Goal: Transaction & Acquisition: Obtain resource

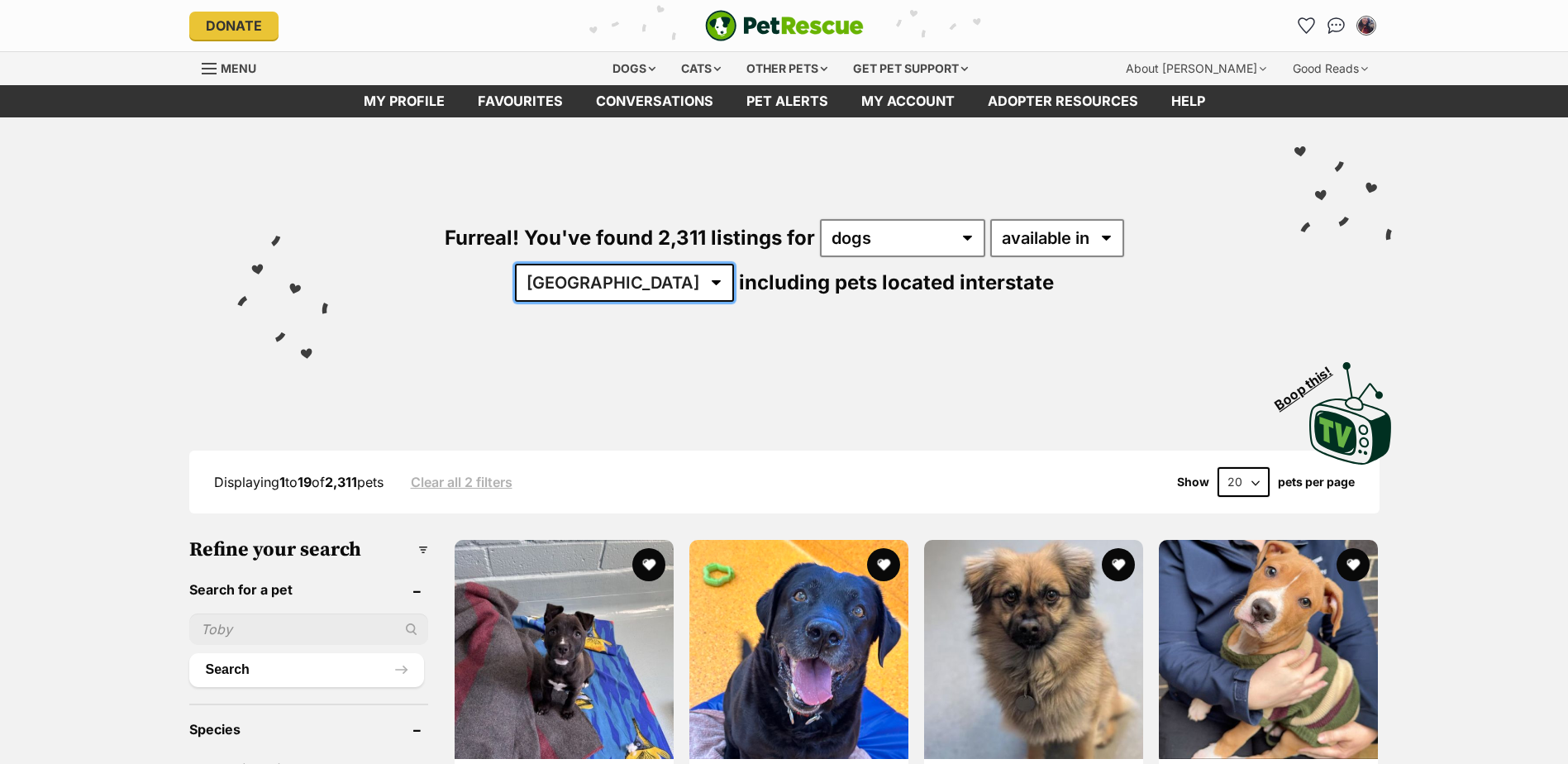
click at [734, 264] on select "Australia ACT NSW NT QLD SA TAS VIC WA" at bounding box center [624, 282] width 219 height 38
select select "VIC"
click at [734, 264] on select "Australia ACT NSW NT QLD SA TAS VIC WA" at bounding box center [624, 282] width 219 height 38
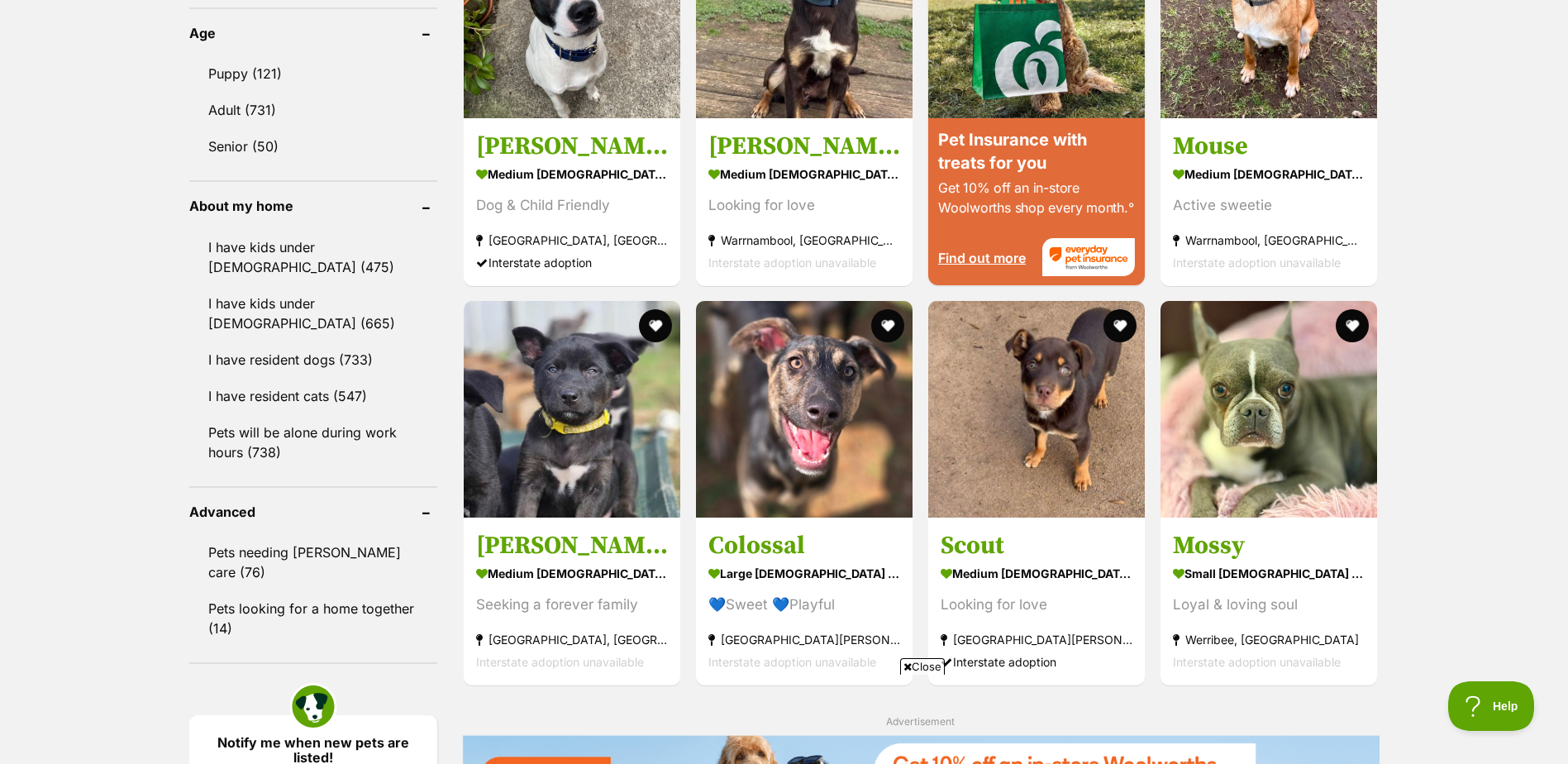
scroll to position [1694, 0]
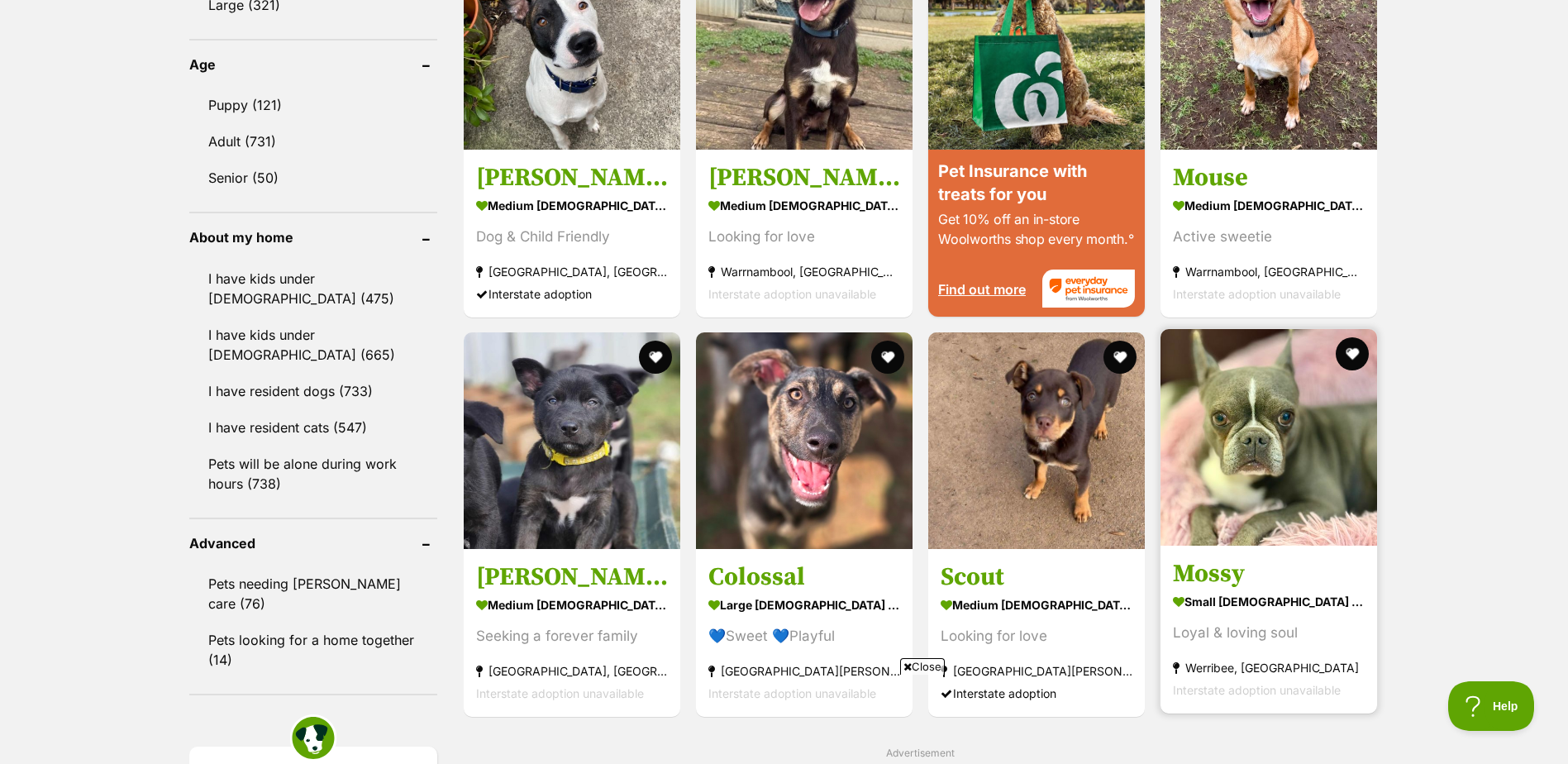
click at [1238, 532] on img at bounding box center [1269, 437] width 217 height 217
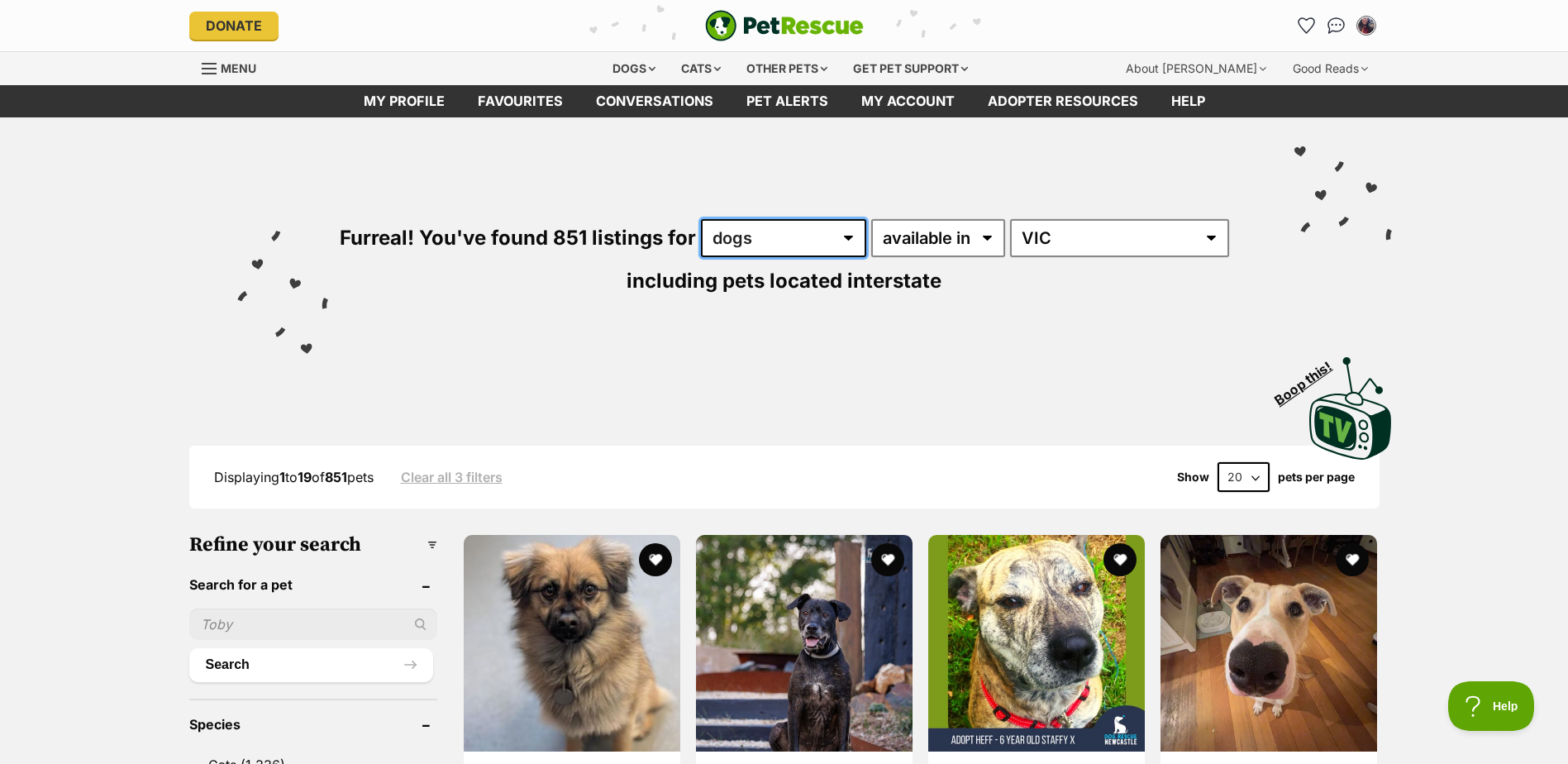
click at [854, 244] on select "any type of pet cats dogs other pets" at bounding box center [783, 238] width 166 height 38
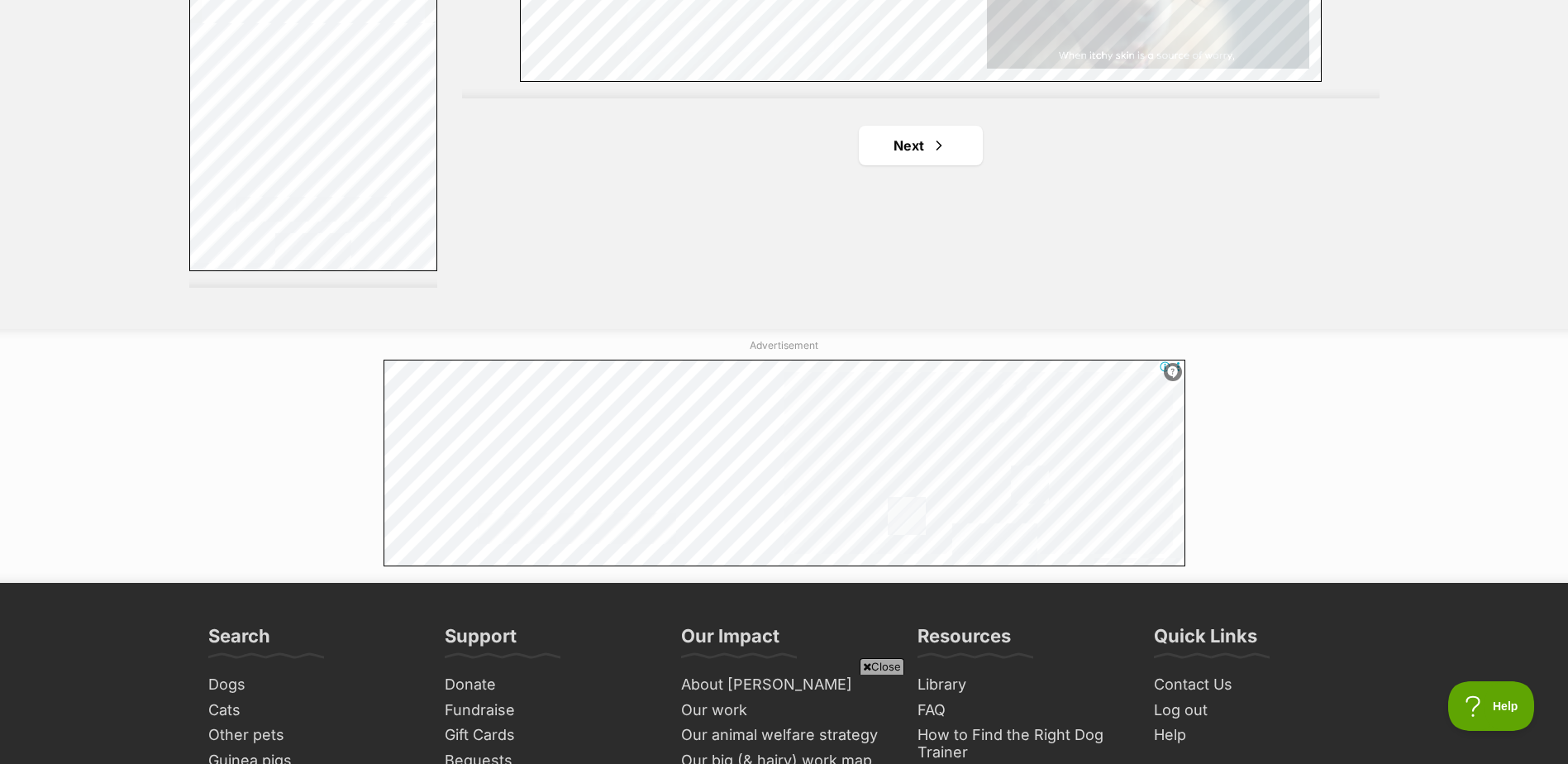
scroll to position [3171, 0]
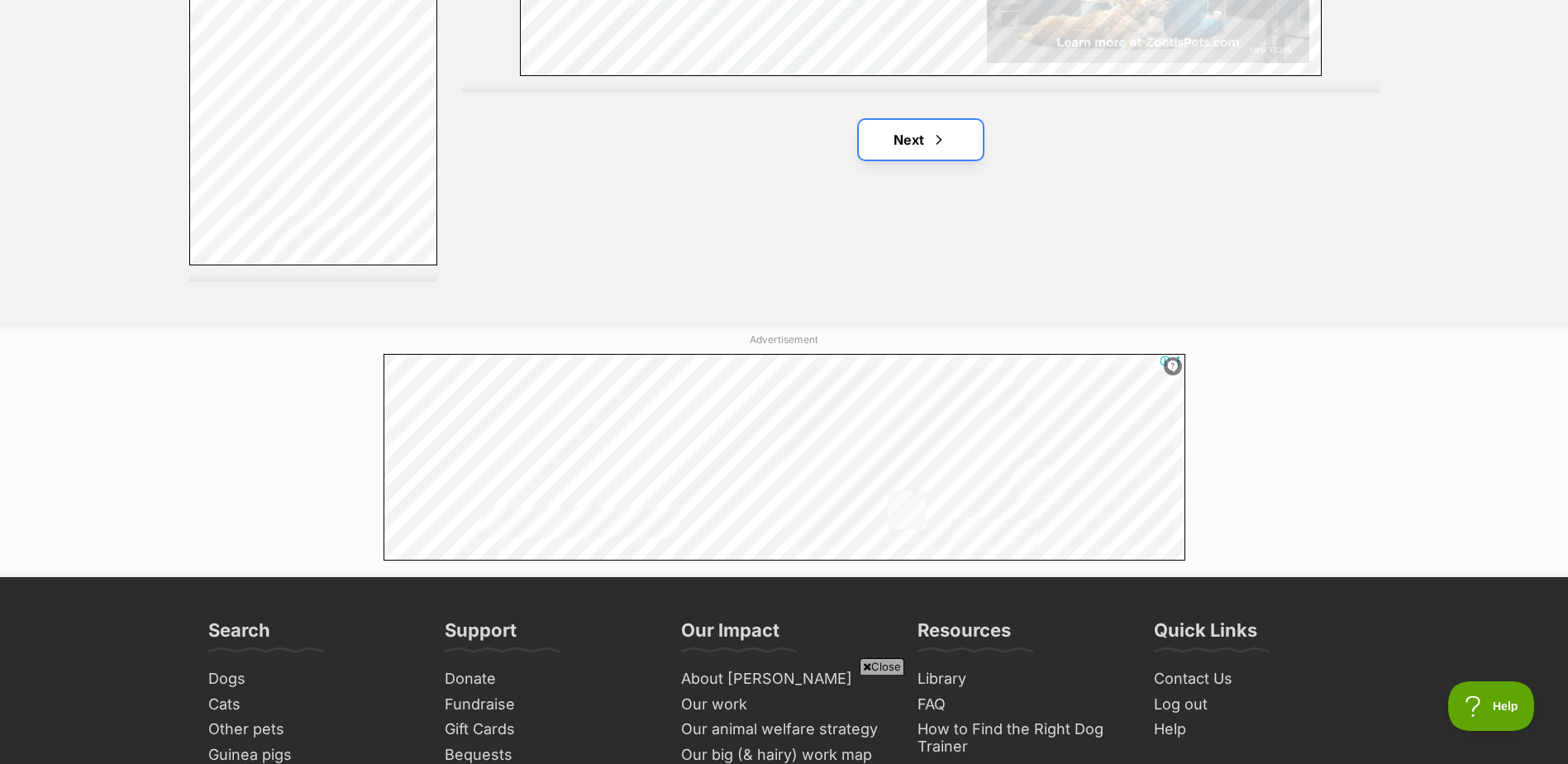
click at [934, 146] on span "Next page" at bounding box center [940, 139] width 17 height 19
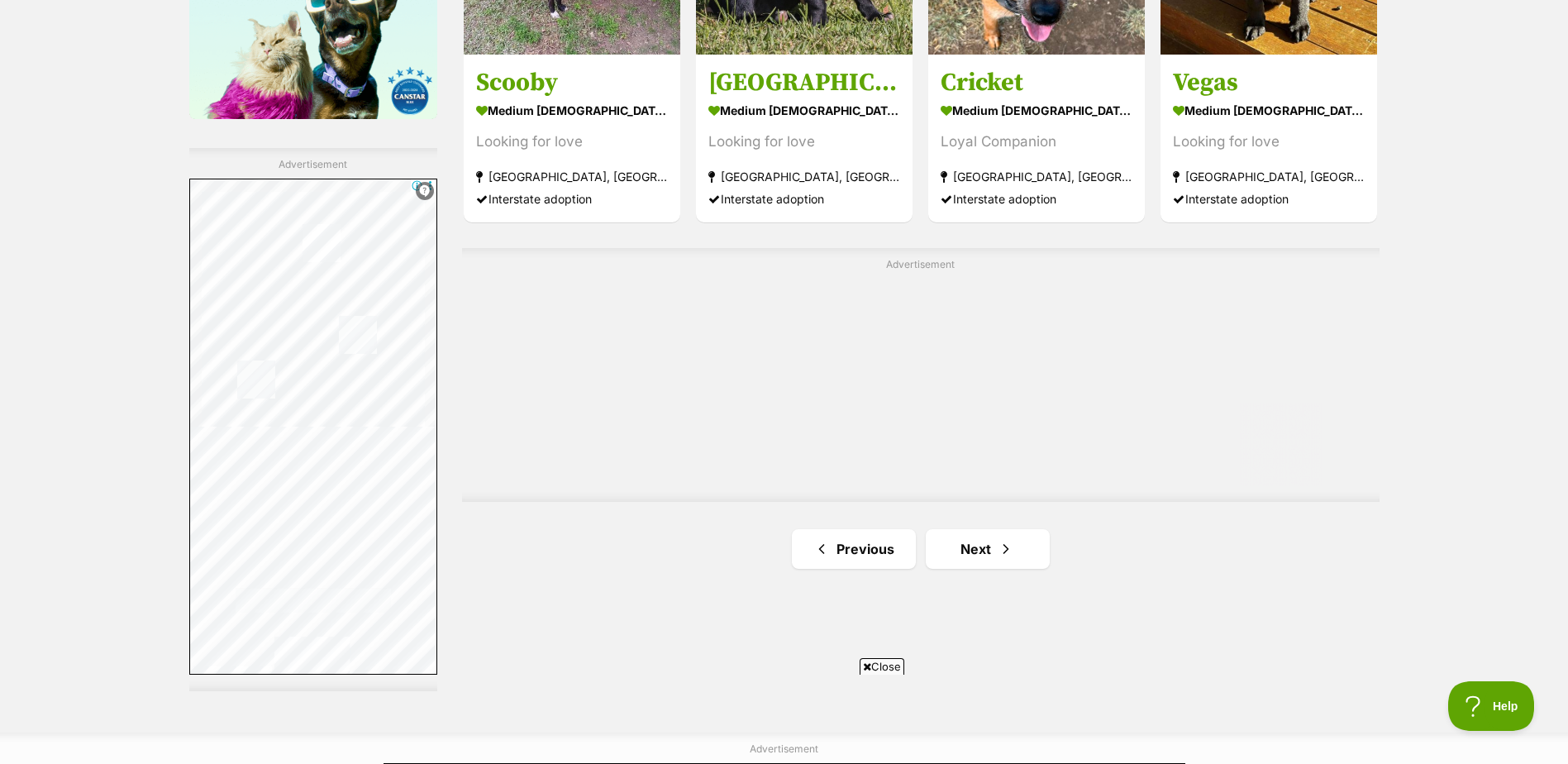
scroll to position [3098, 0]
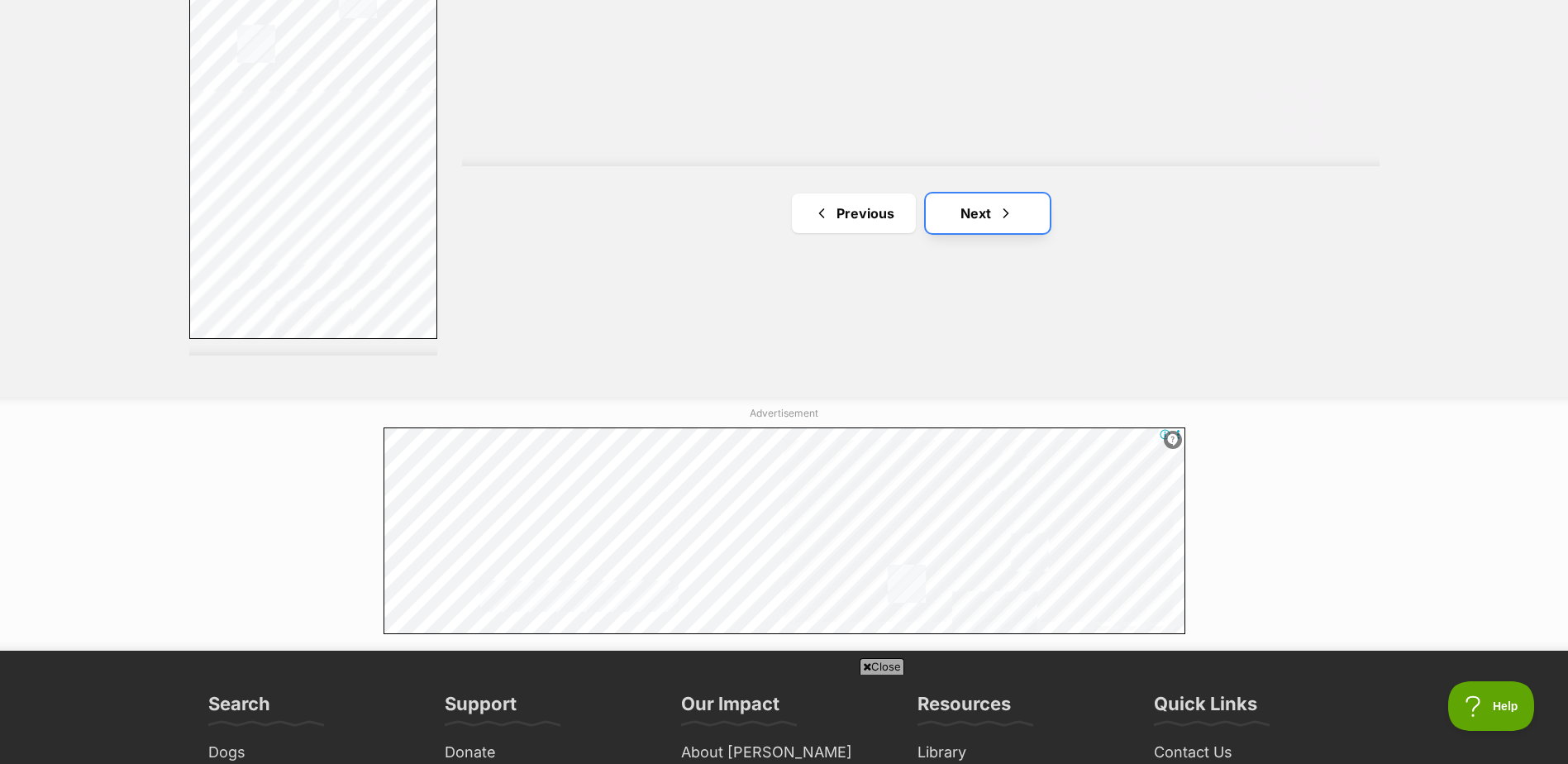
click at [975, 205] on link "Next" at bounding box center [988, 213] width 124 height 40
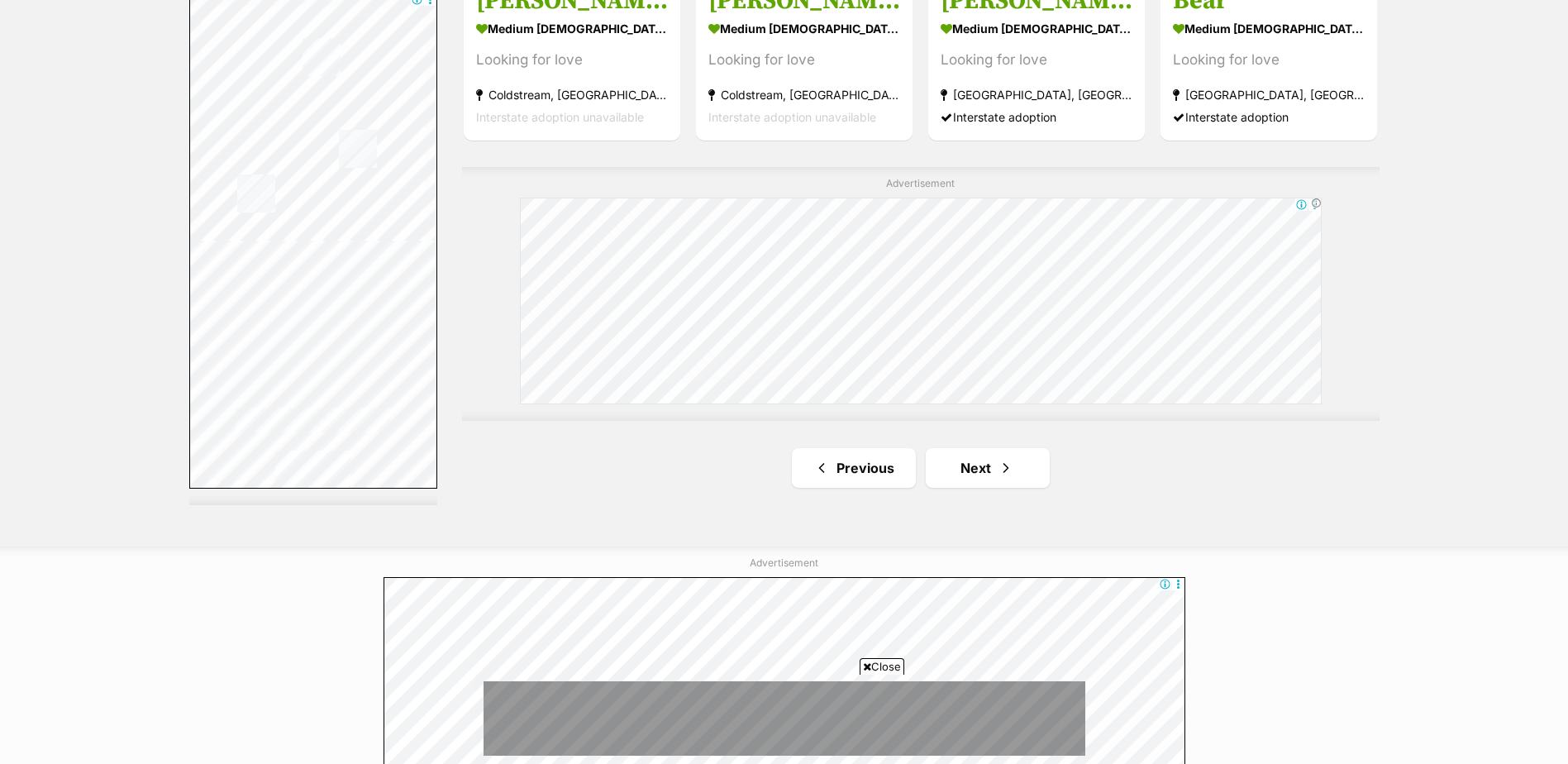
scroll to position [2985, 0]
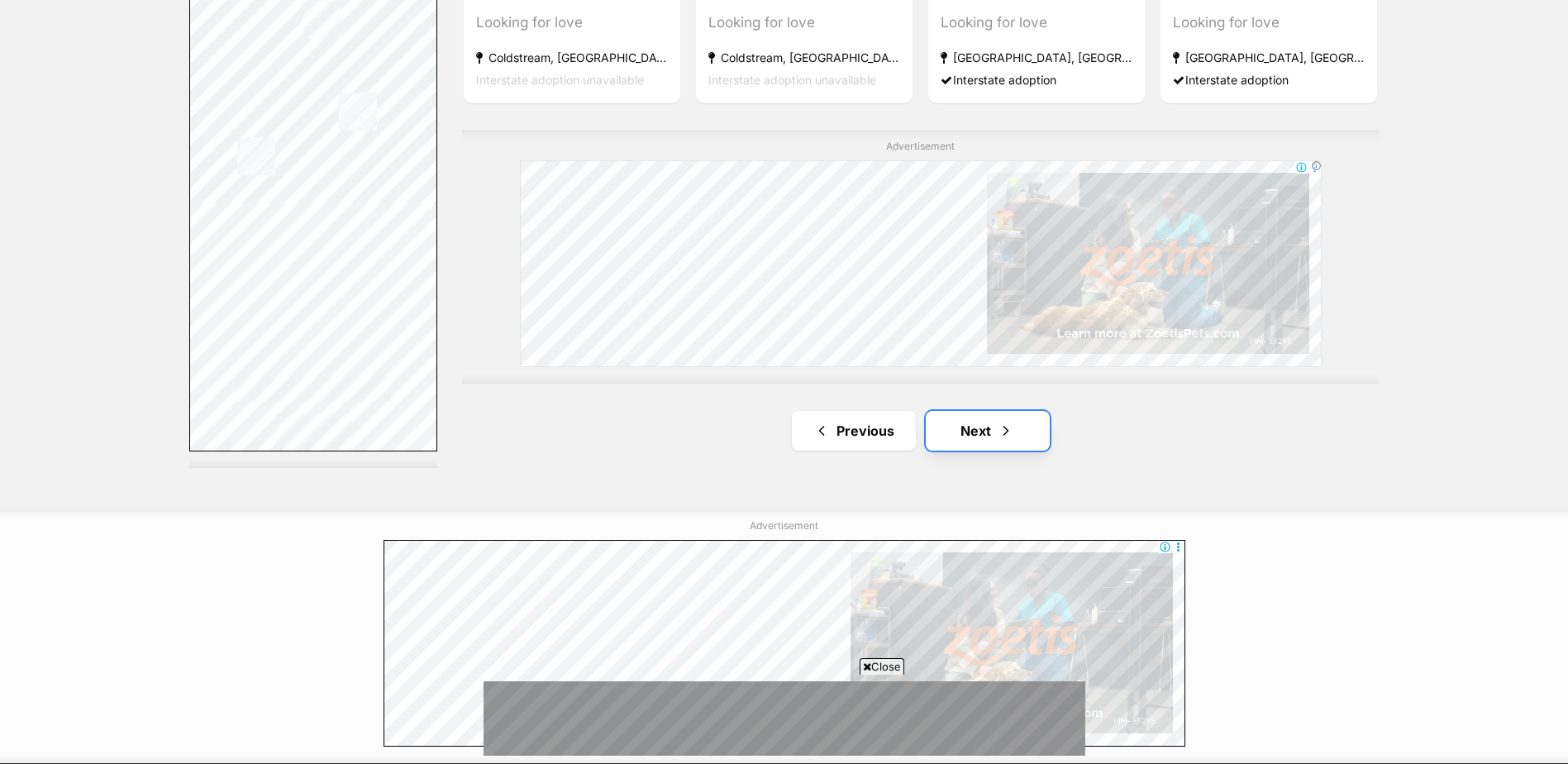
click at [990, 420] on link "Next" at bounding box center [988, 431] width 124 height 40
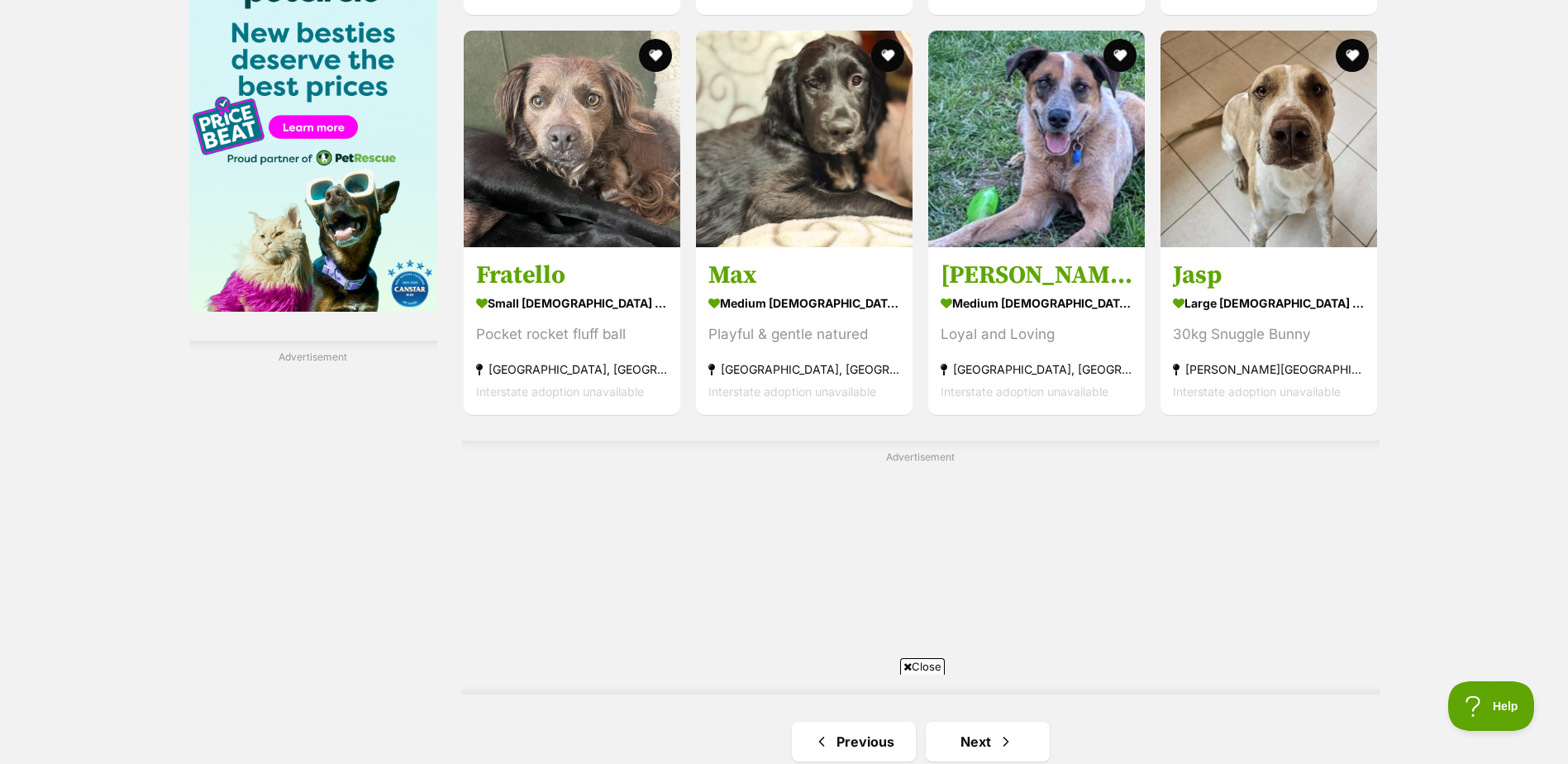
scroll to position [3051, 0]
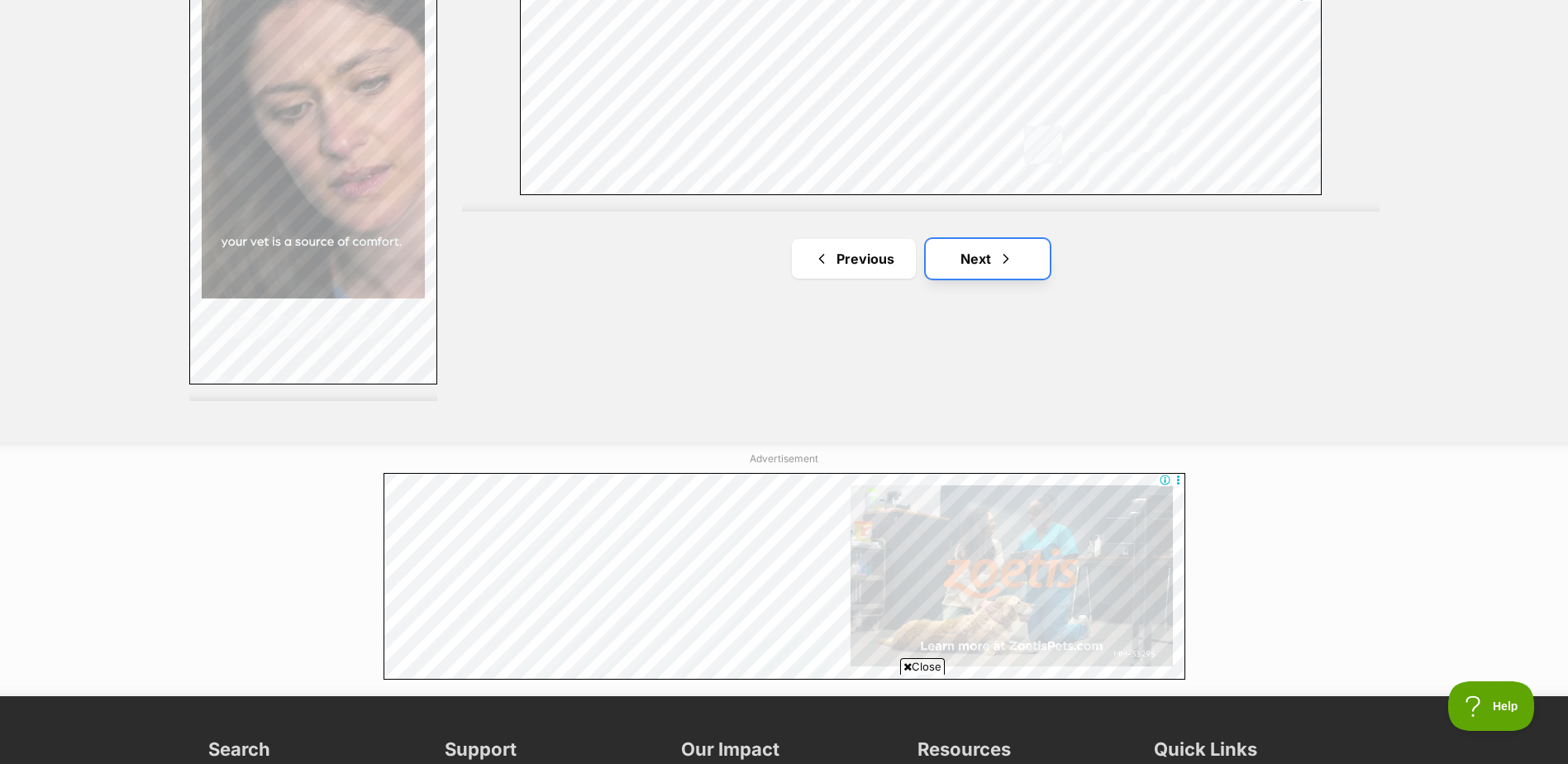
click at [990, 263] on link "Next" at bounding box center [988, 258] width 124 height 40
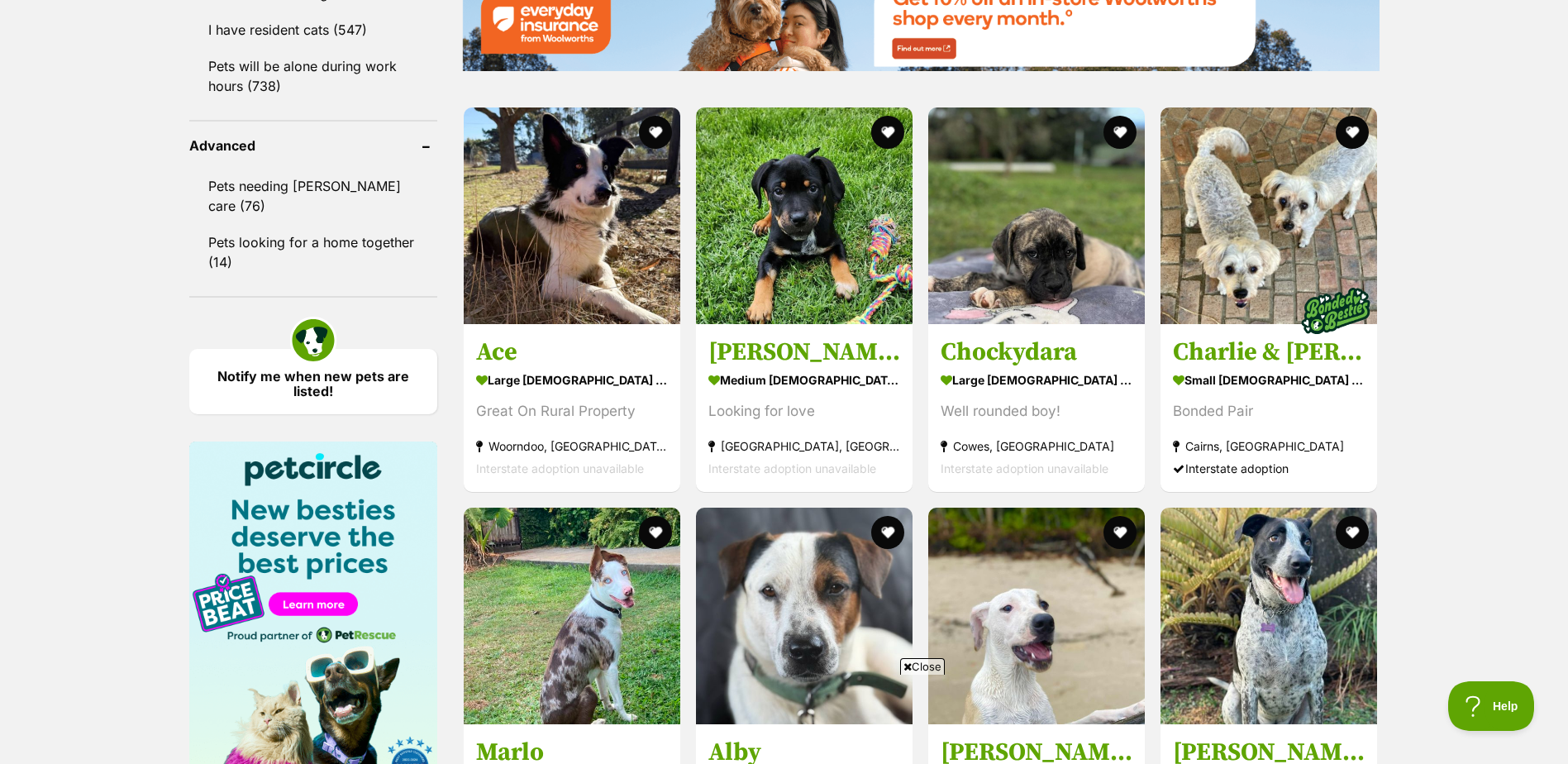
scroll to position [2113, 0]
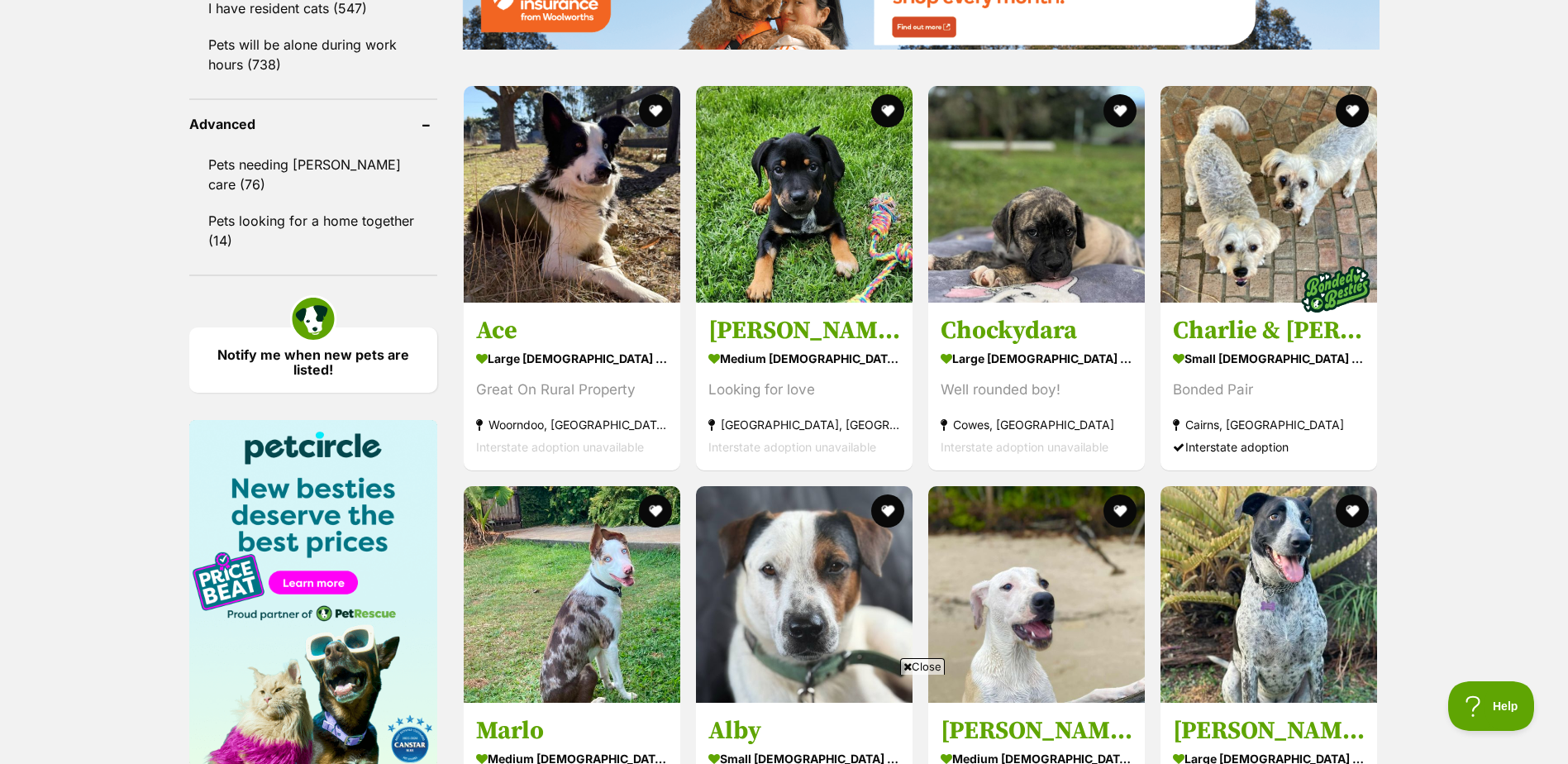
drag, startPoint x: 1573, startPoint y: 93, endPoint x: 679, endPoint y: 206, distance: 901.1
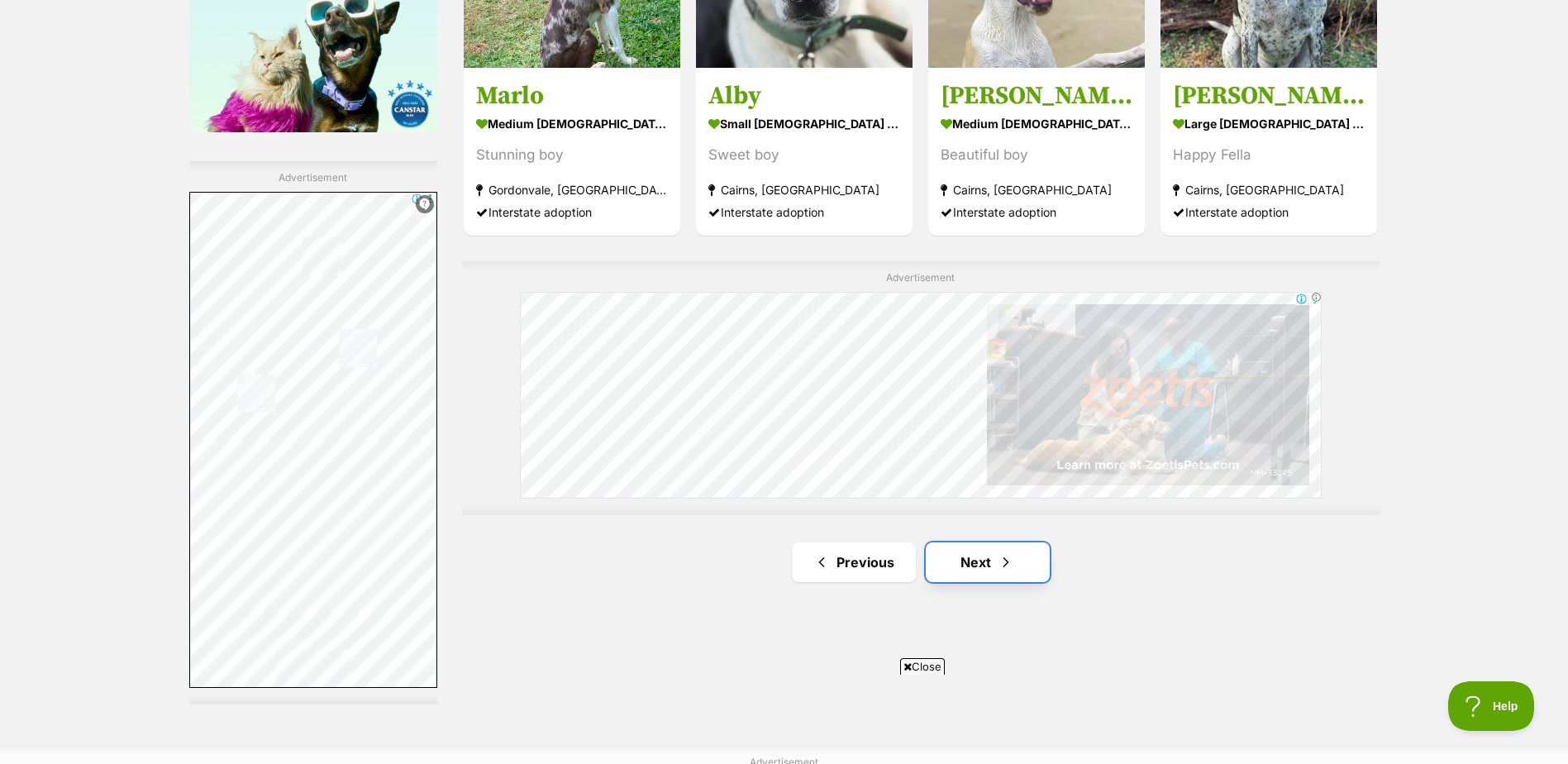
click at [995, 557] on link "Next" at bounding box center [988, 562] width 124 height 40
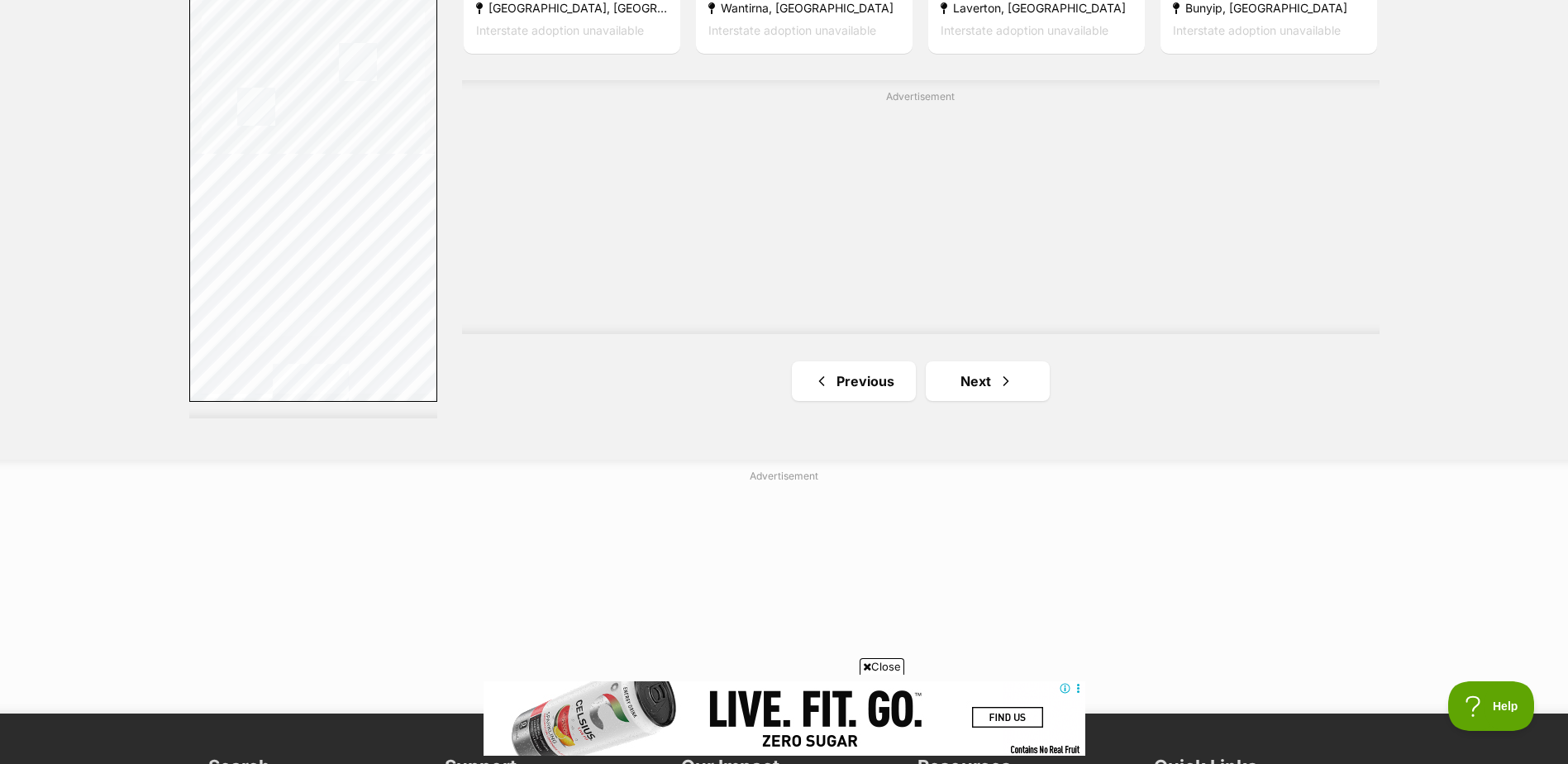
scroll to position [2955, 0]
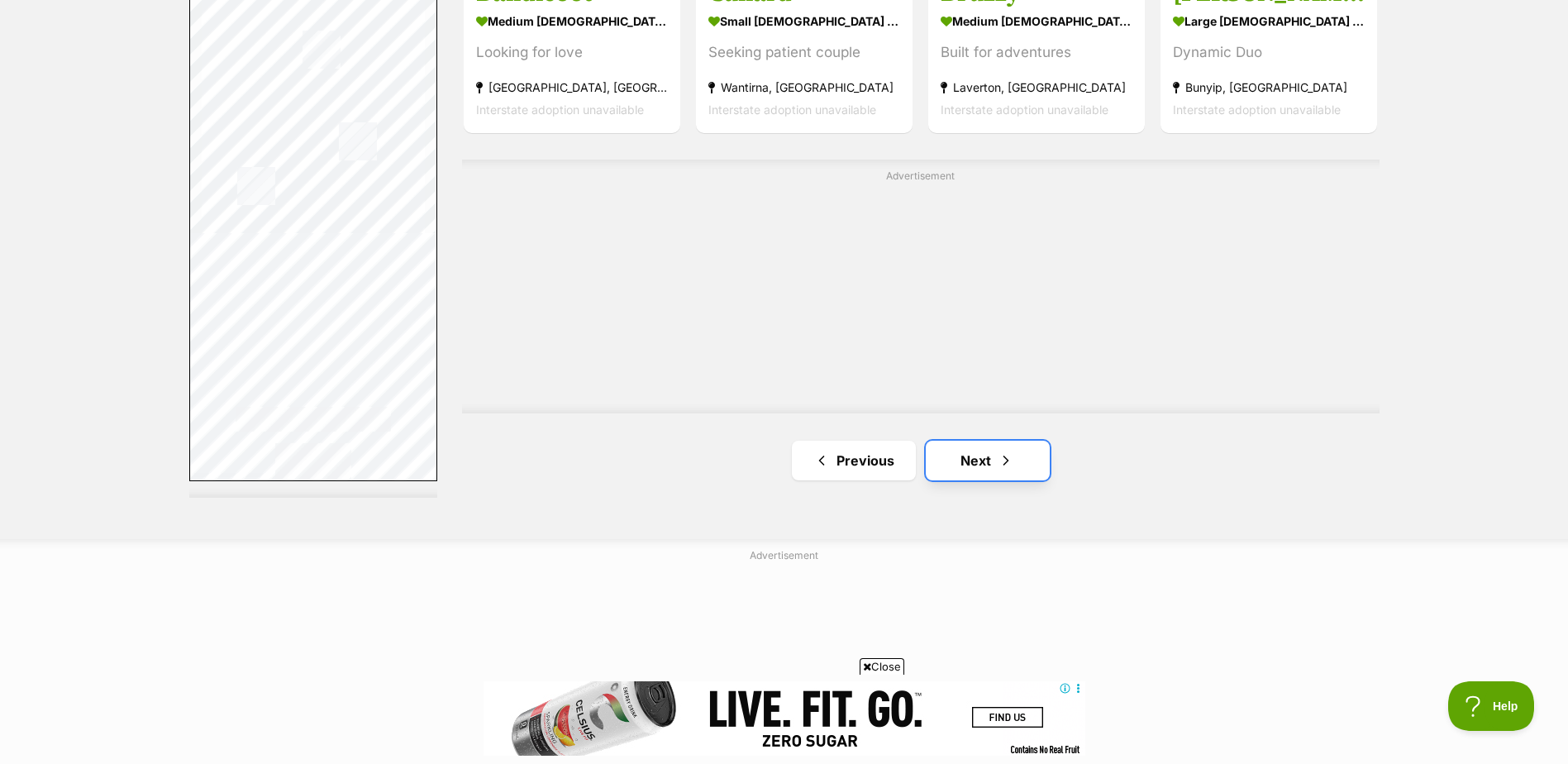
click at [990, 450] on link "Next" at bounding box center [988, 460] width 124 height 40
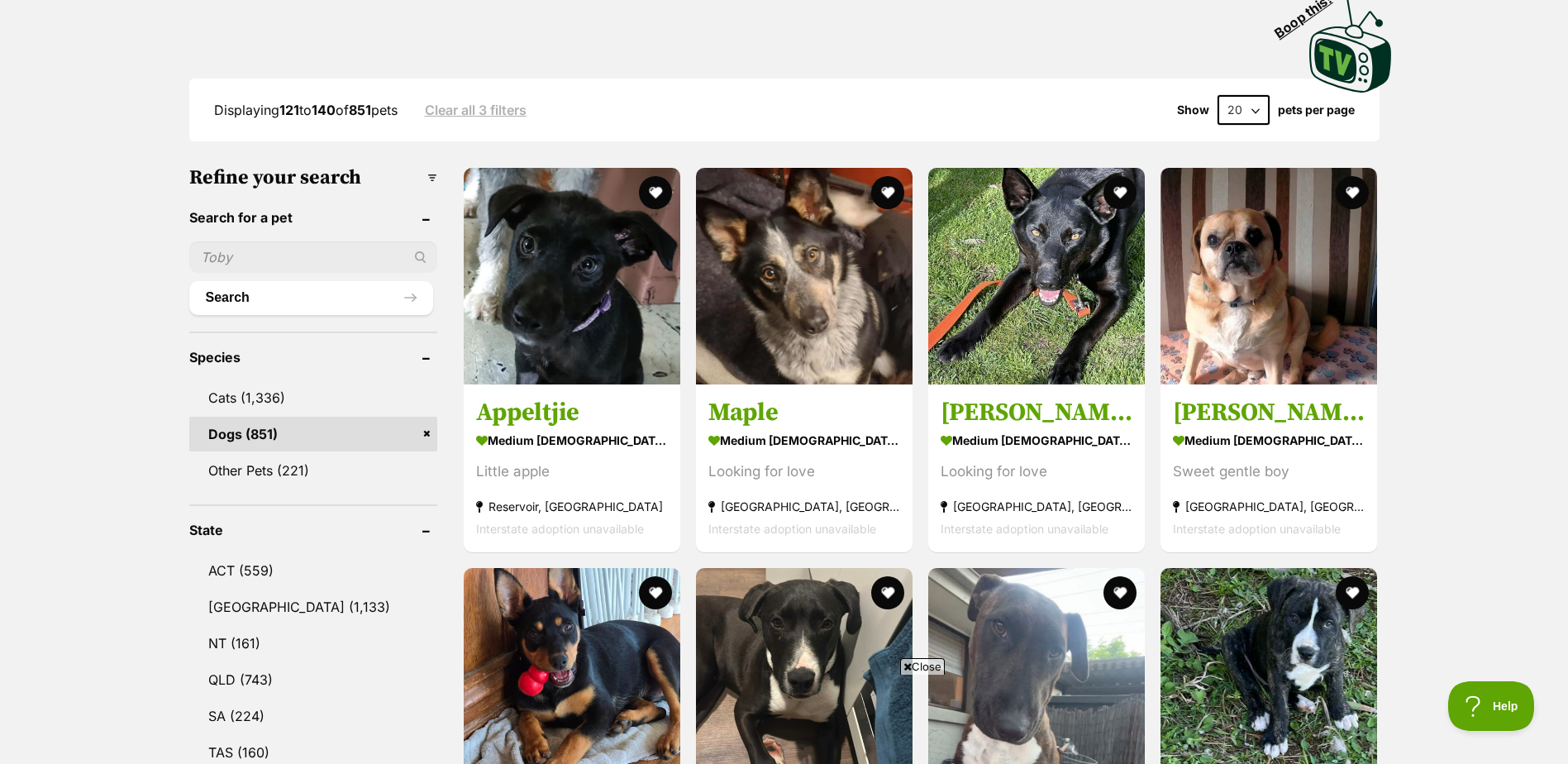
scroll to position [556, 0]
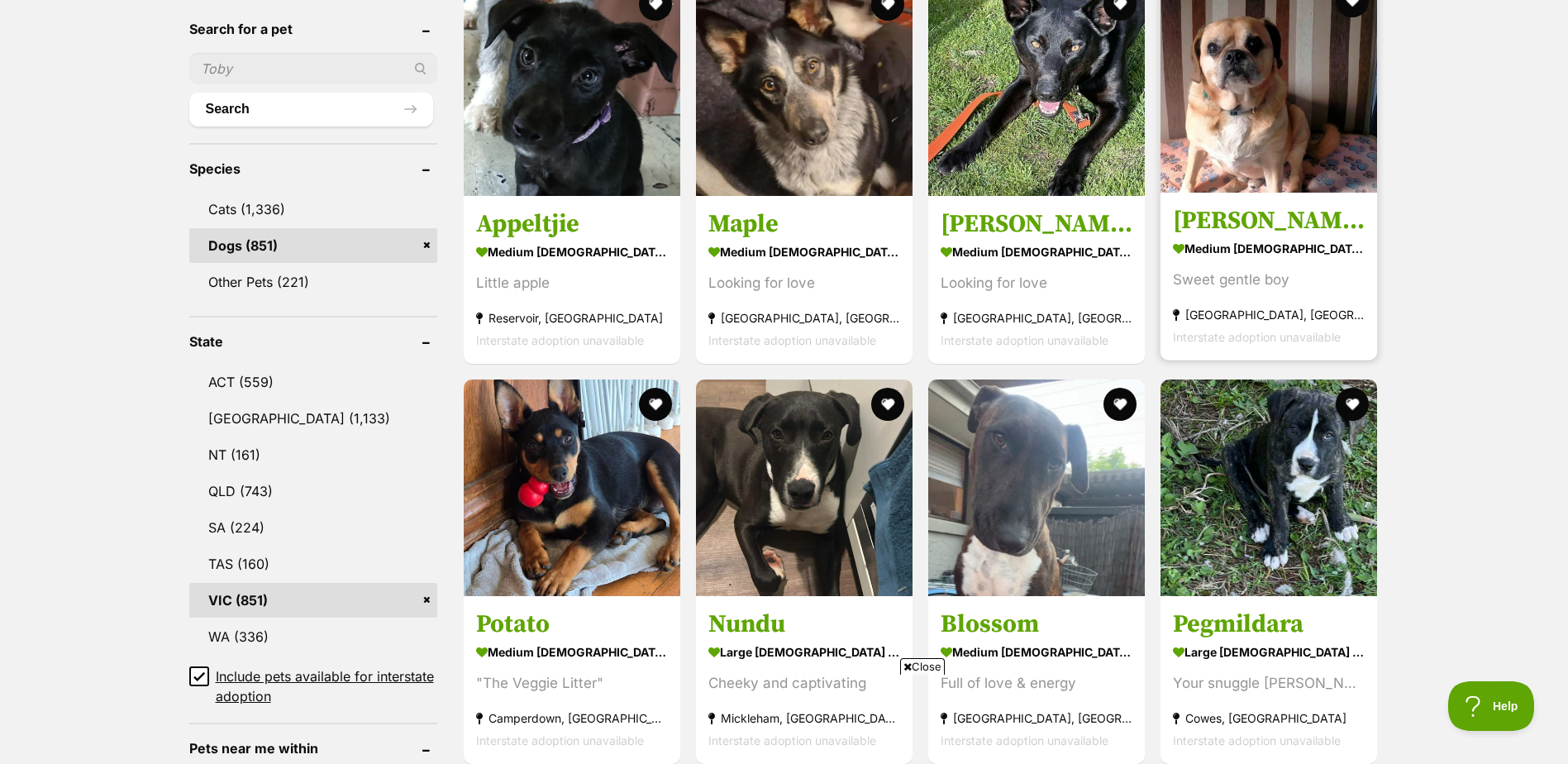
click at [1267, 153] on img at bounding box center [1269, 84] width 217 height 217
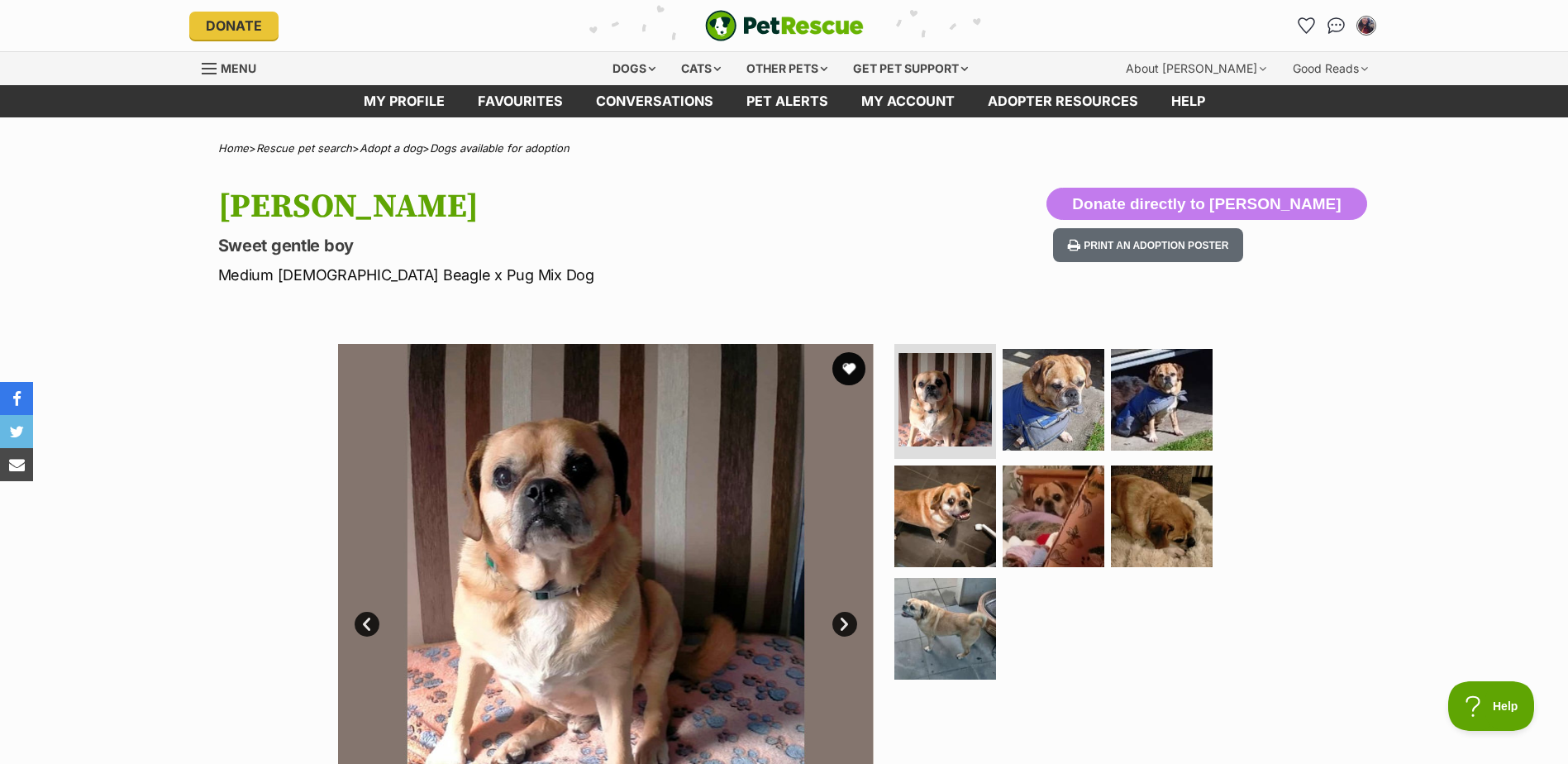
click at [838, 619] on link "Next" at bounding box center [844, 624] width 25 height 25
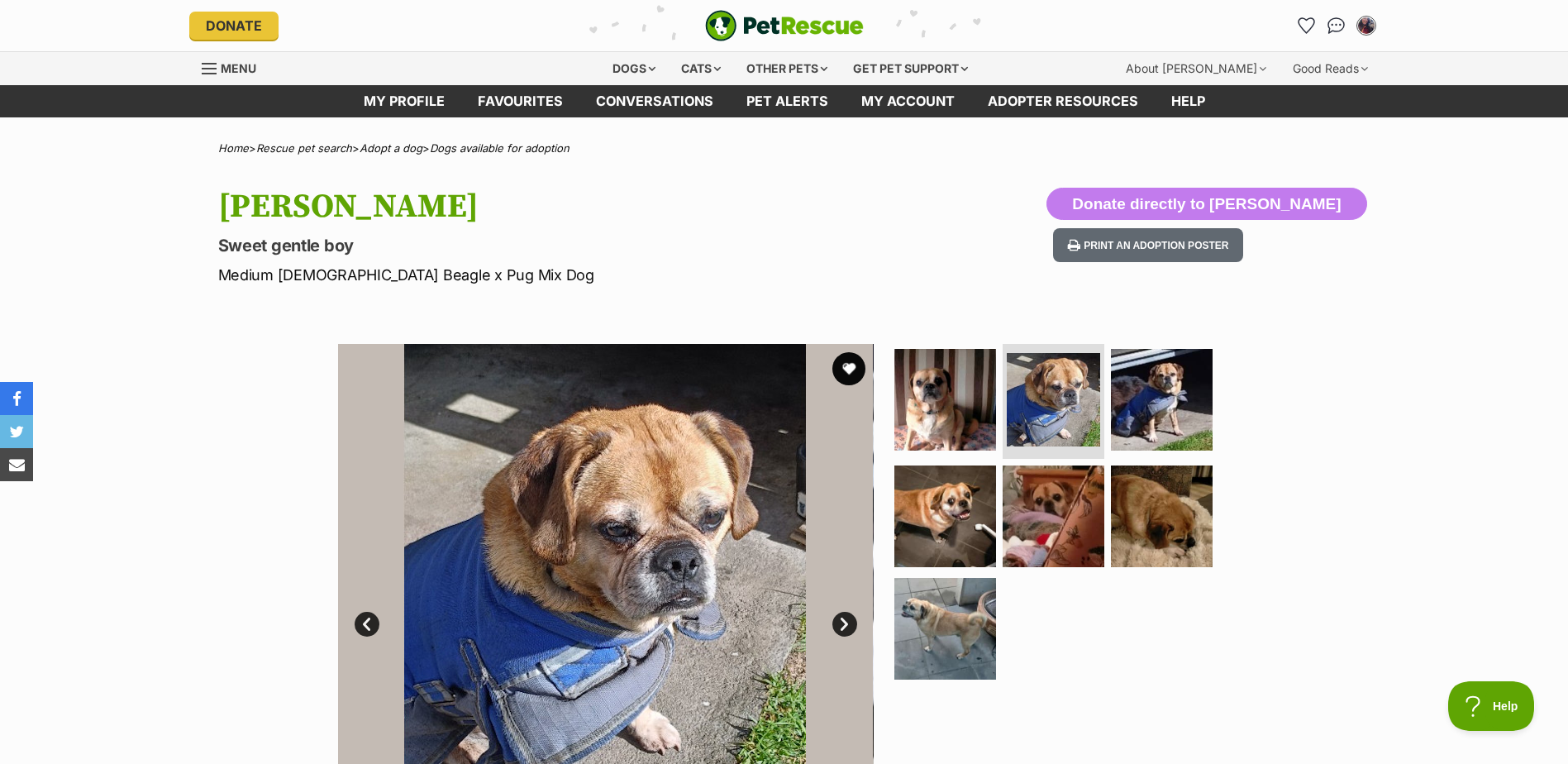
click at [838, 619] on link "Next" at bounding box center [844, 624] width 25 height 25
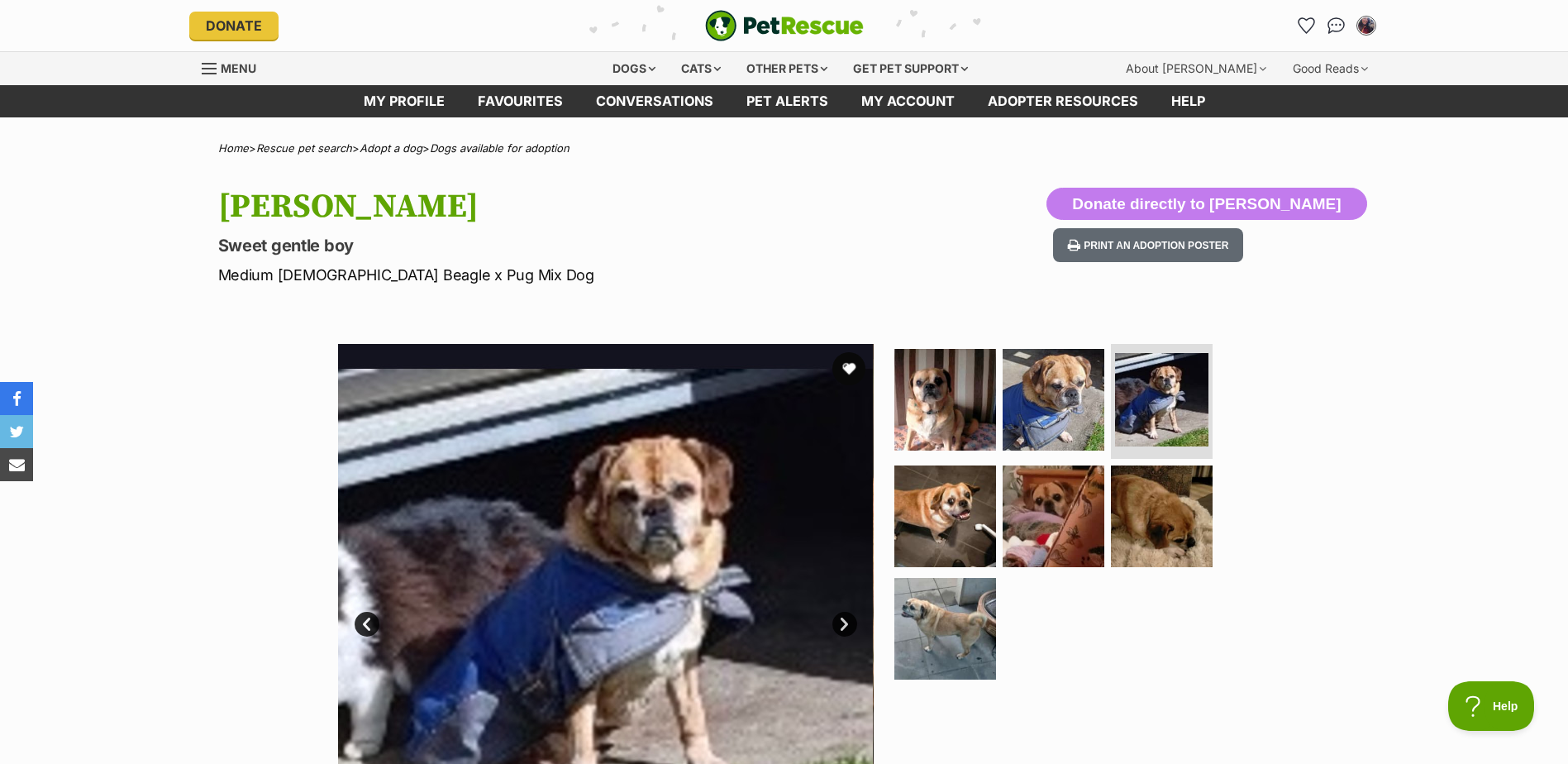
click at [839, 619] on link "Next" at bounding box center [844, 624] width 25 height 25
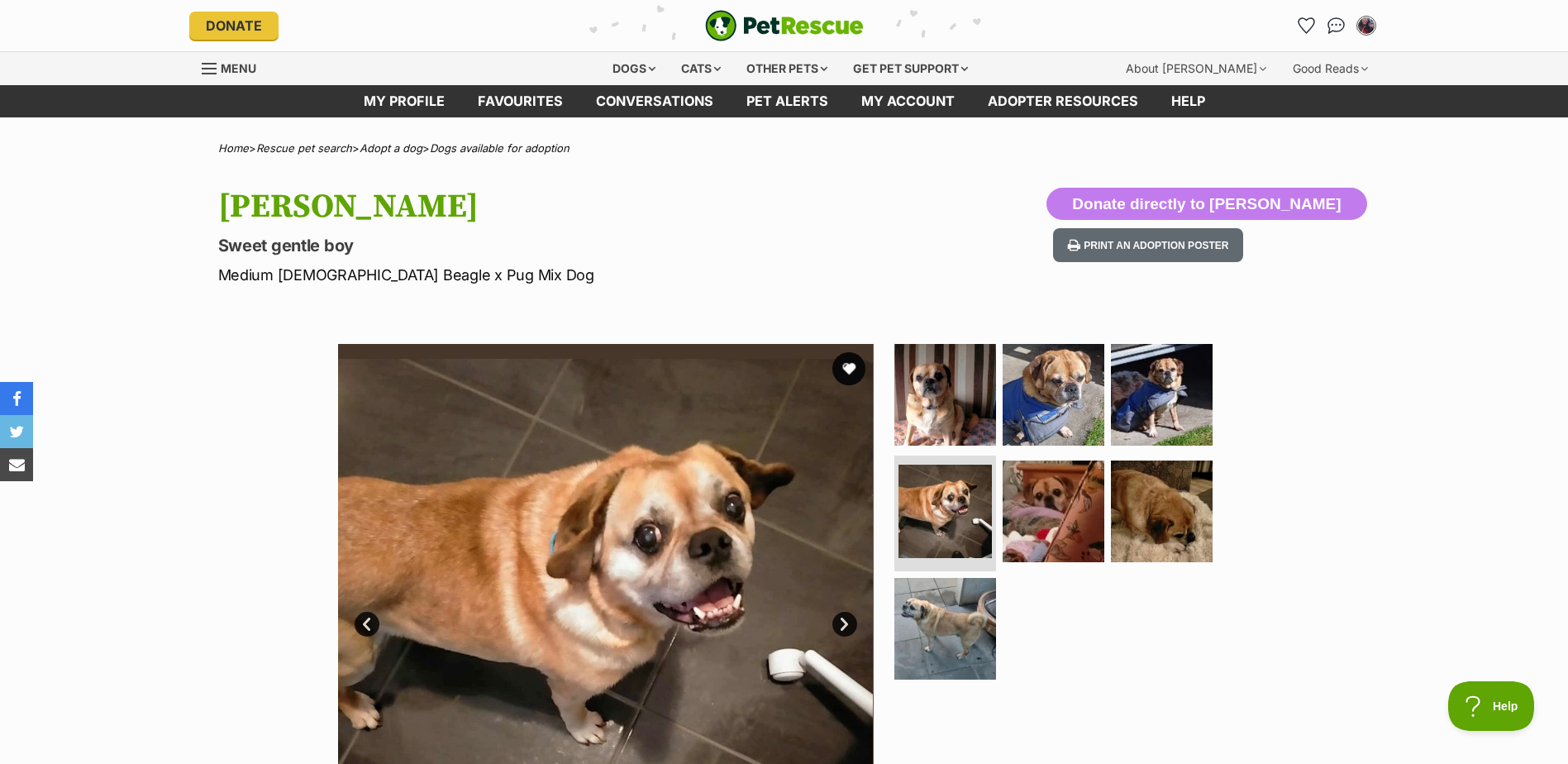
click at [839, 619] on link "Next" at bounding box center [844, 624] width 25 height 25
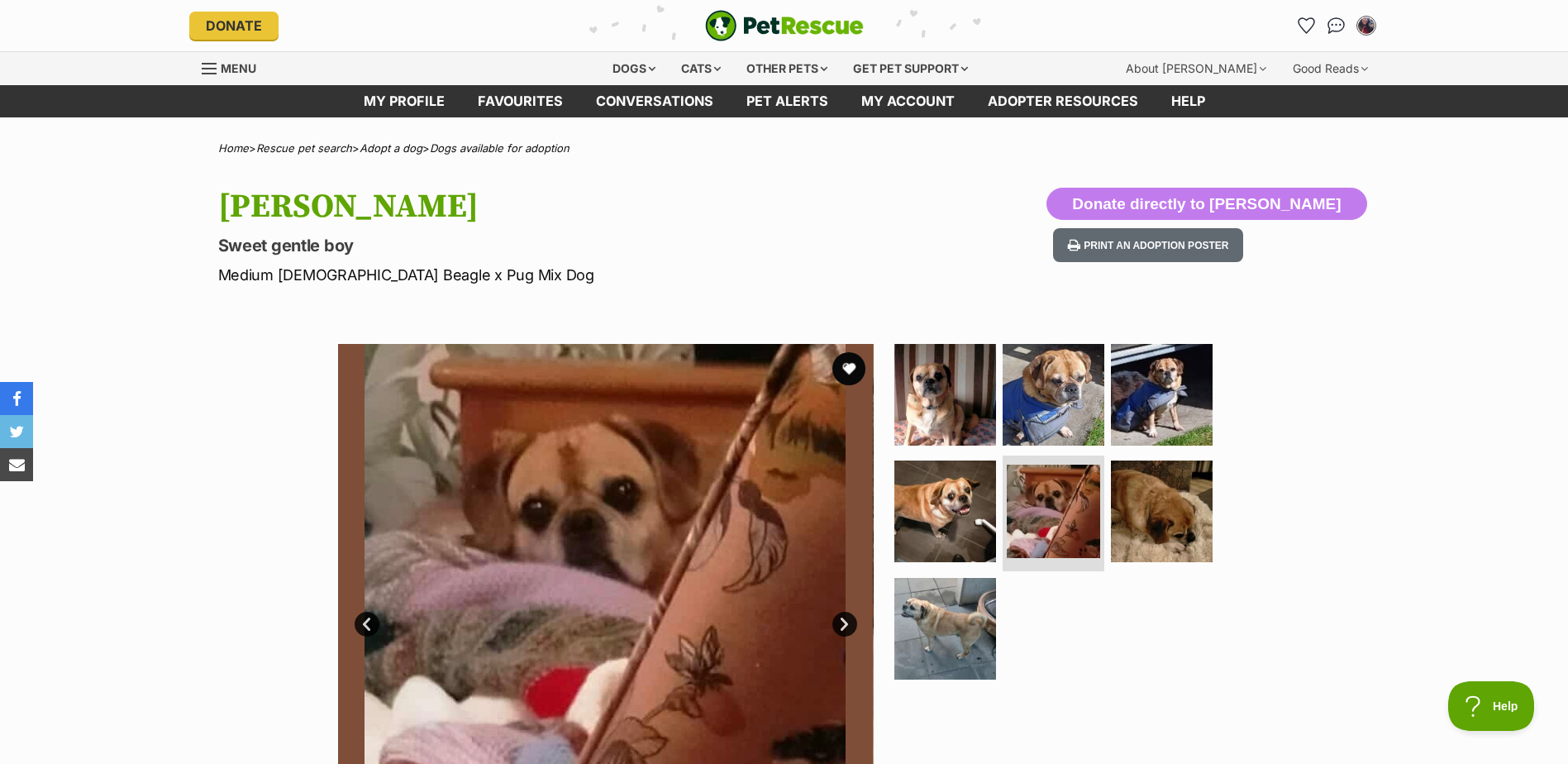
click at [839, 619] on link "Next" at bounding box center [844, 624] width 25 height 25
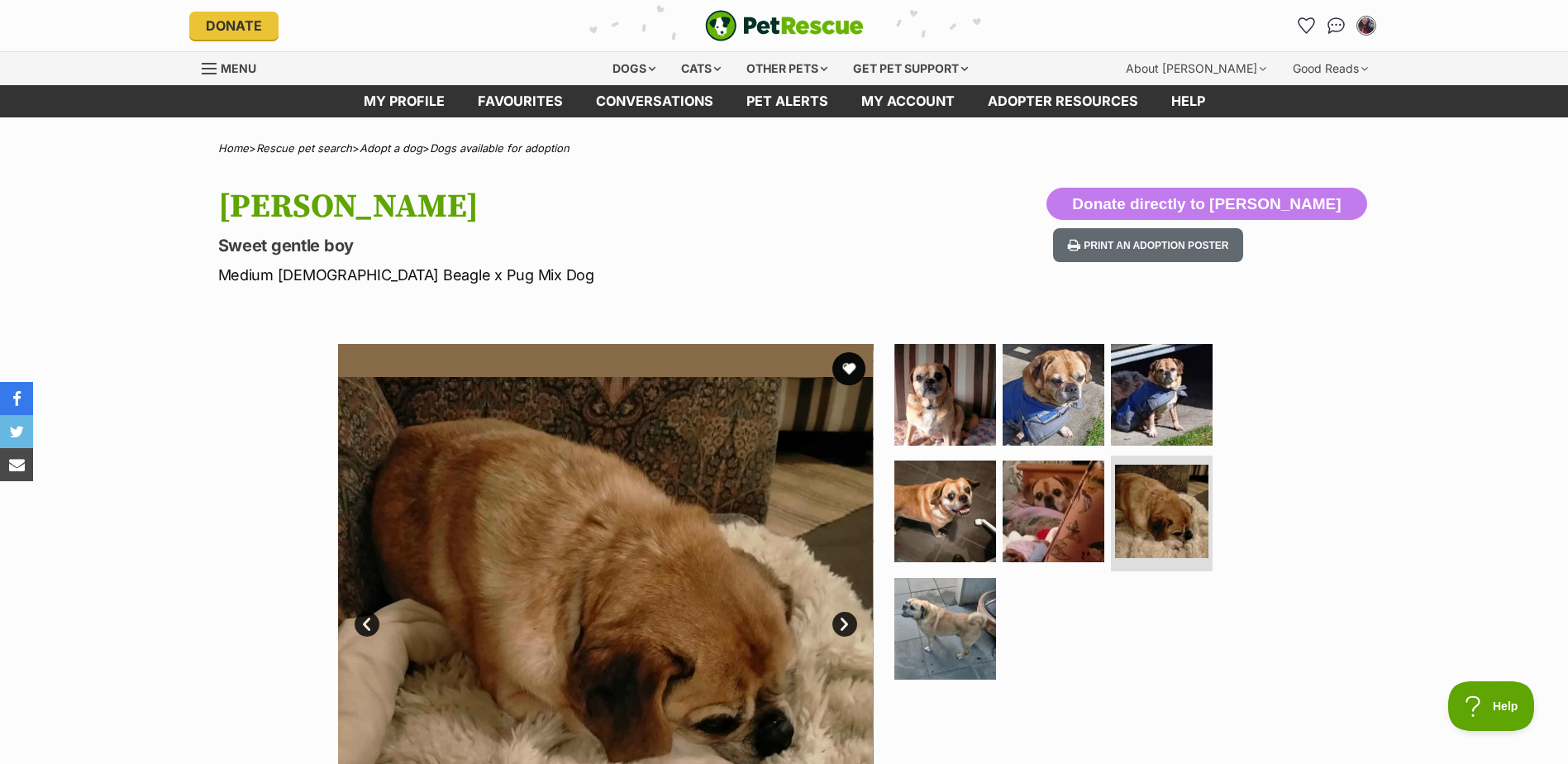
click at [839, 619] on link "Next" at bounding box center [844, 624] width 25 height 25
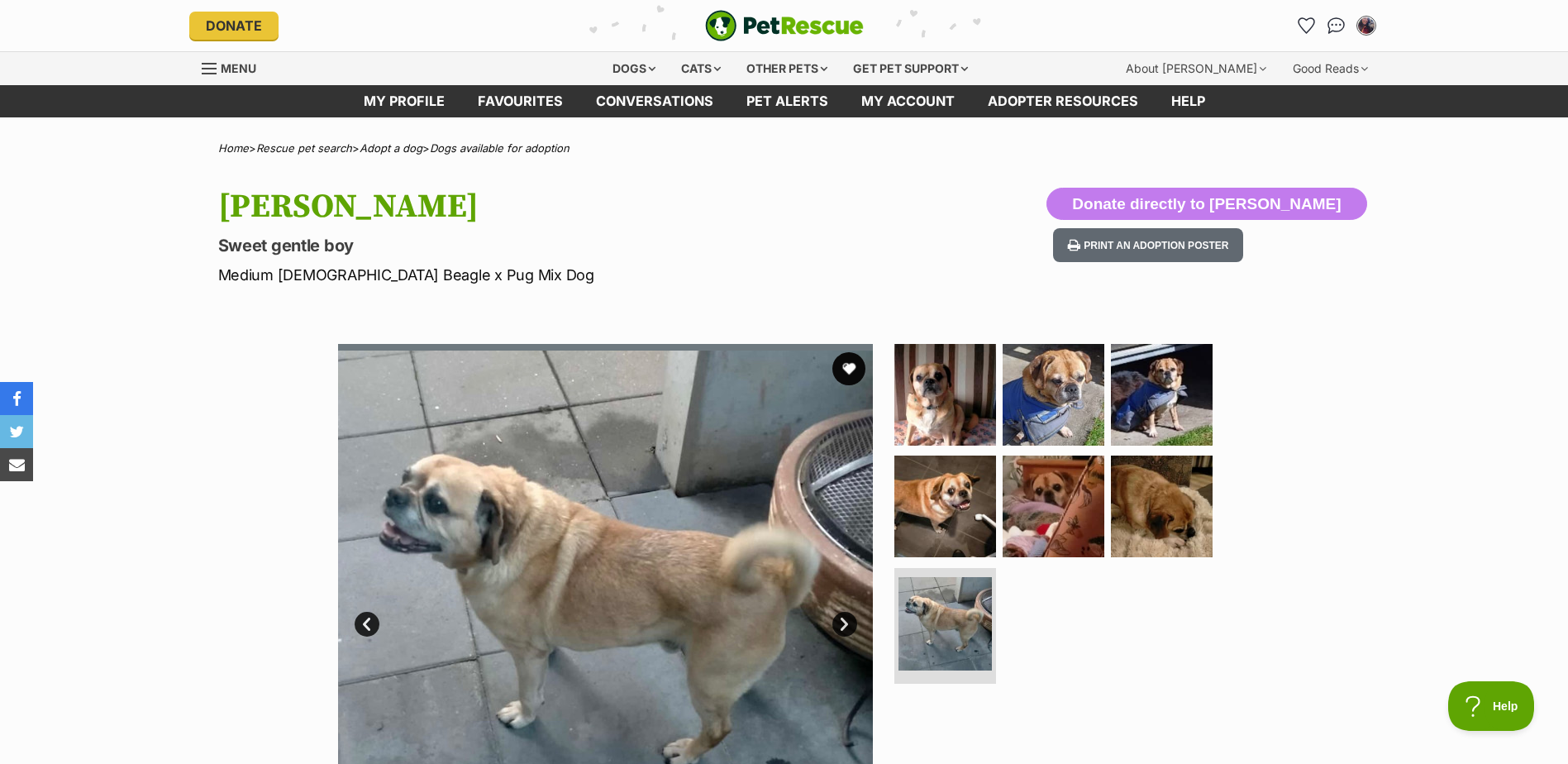
click at [839, 619] on link "Next" at bounding box center [844, 624] width 25 height 25
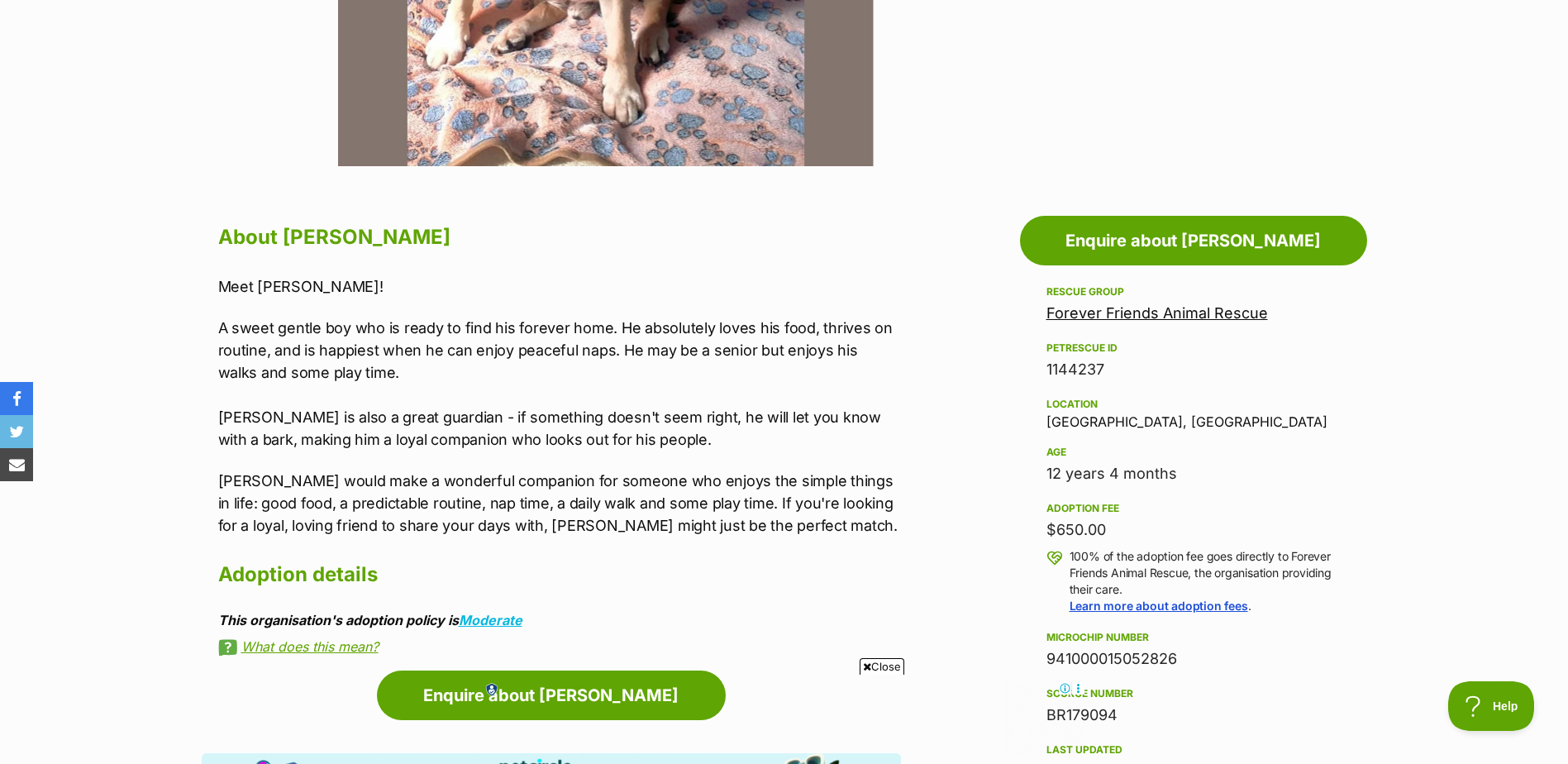
scroll to position [718, 0]
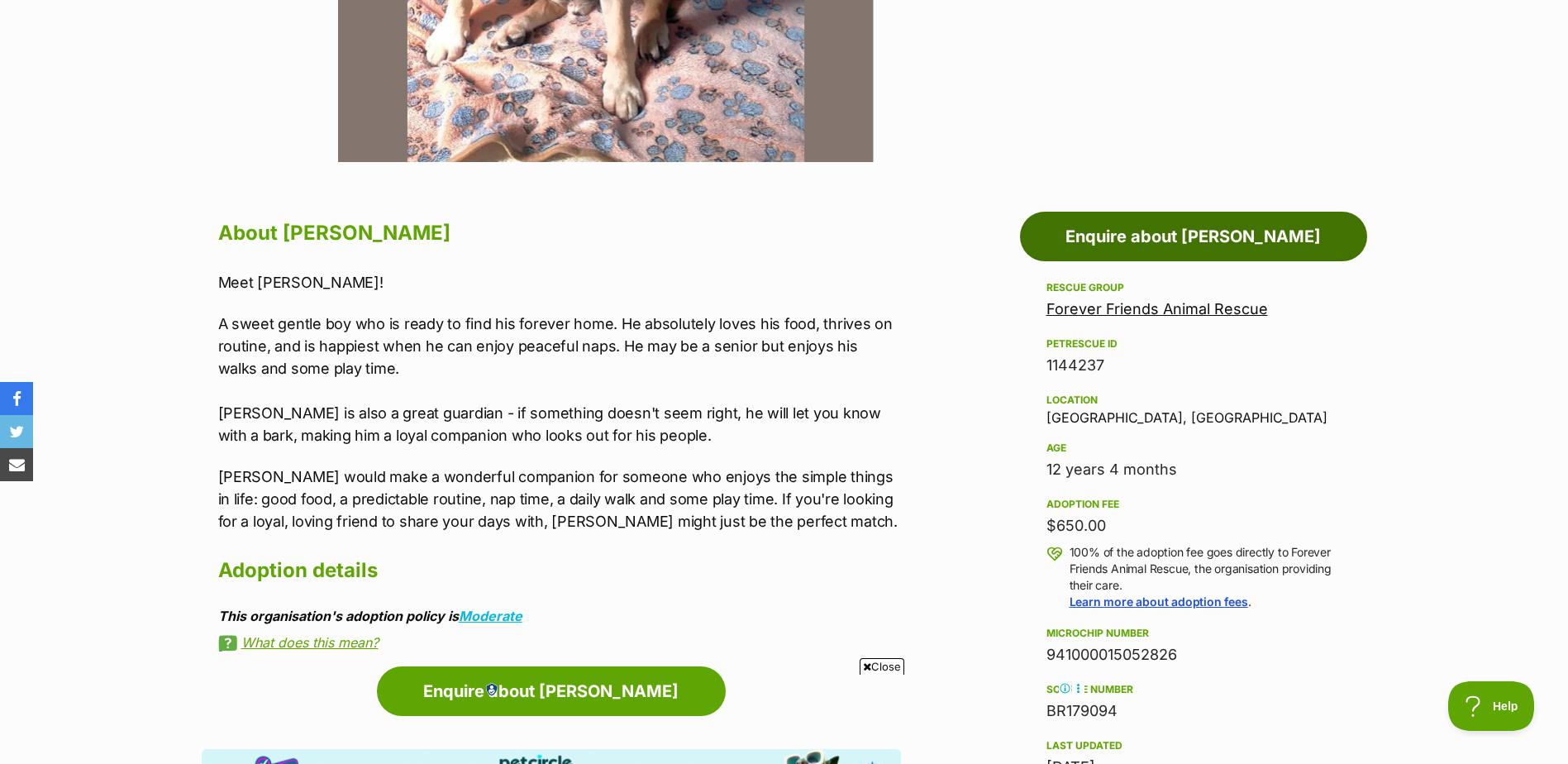
click at [1179, 249] on link "Enquire about [PERSON_NAME]" at bounding box center [1193, 237] width 347 height 50
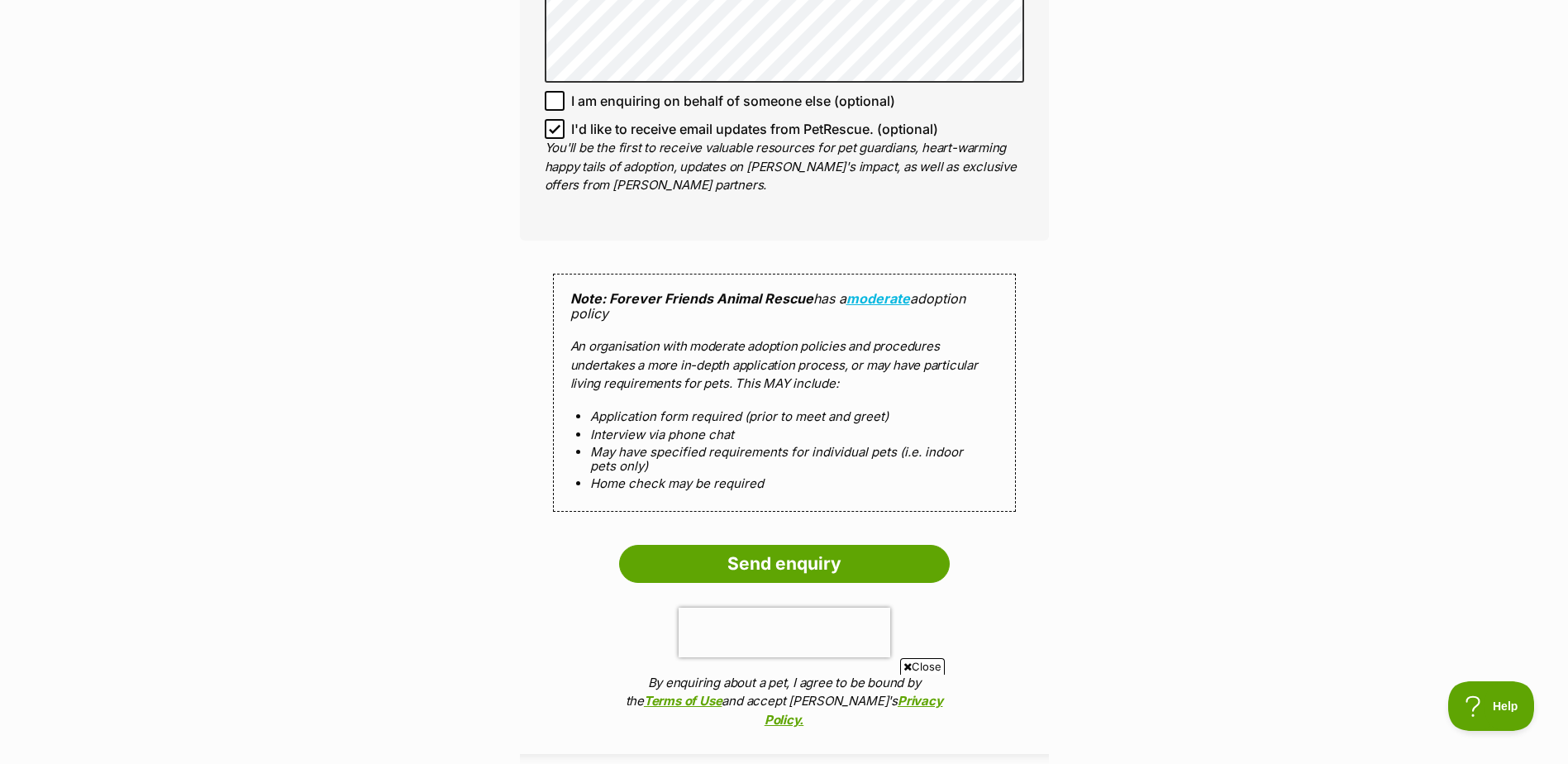
scroll to position [1307, 0]
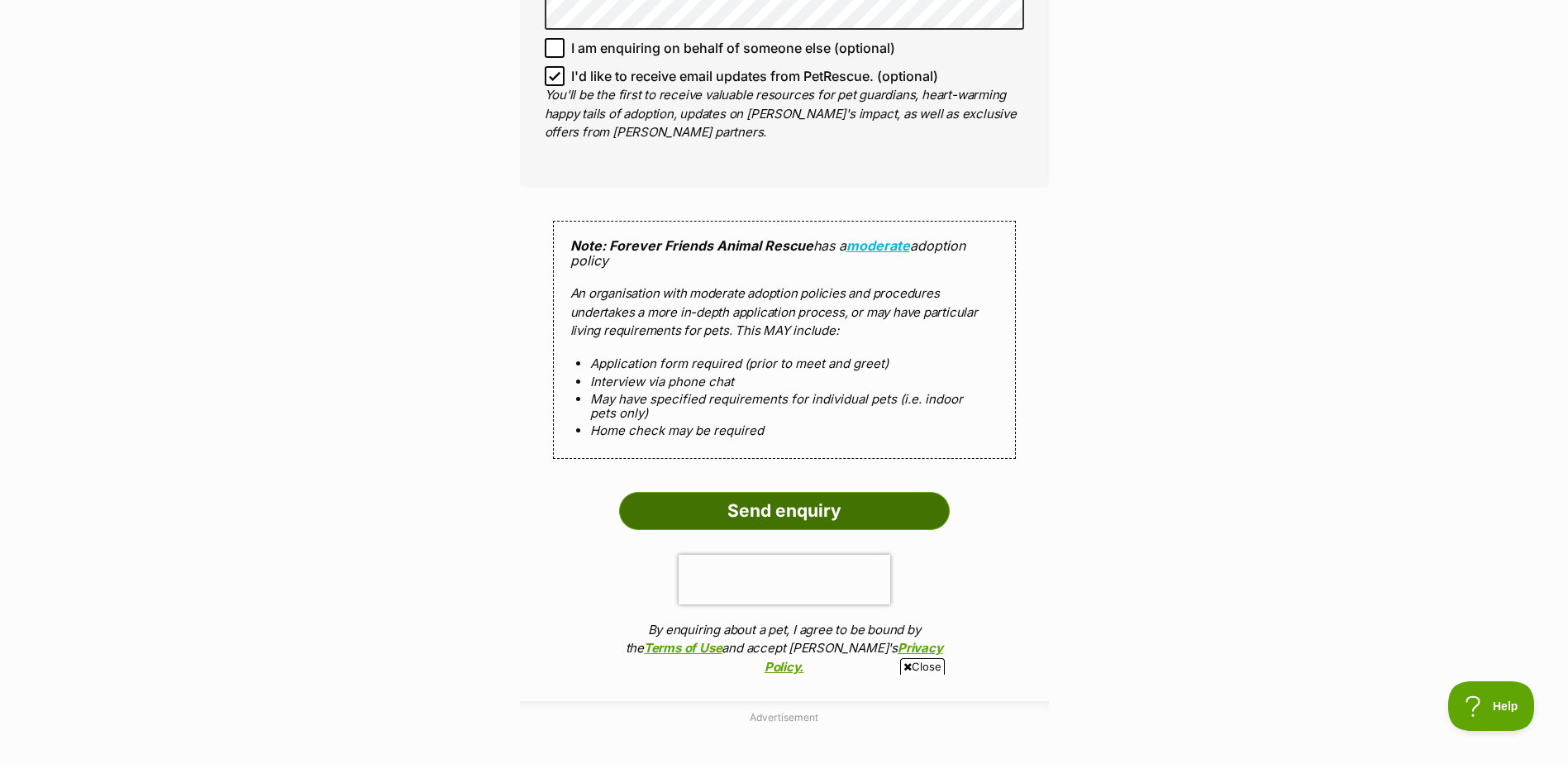
click at [800, 492] on input "Send enquiry" at bounding box center [784, 510] width 330 height 38
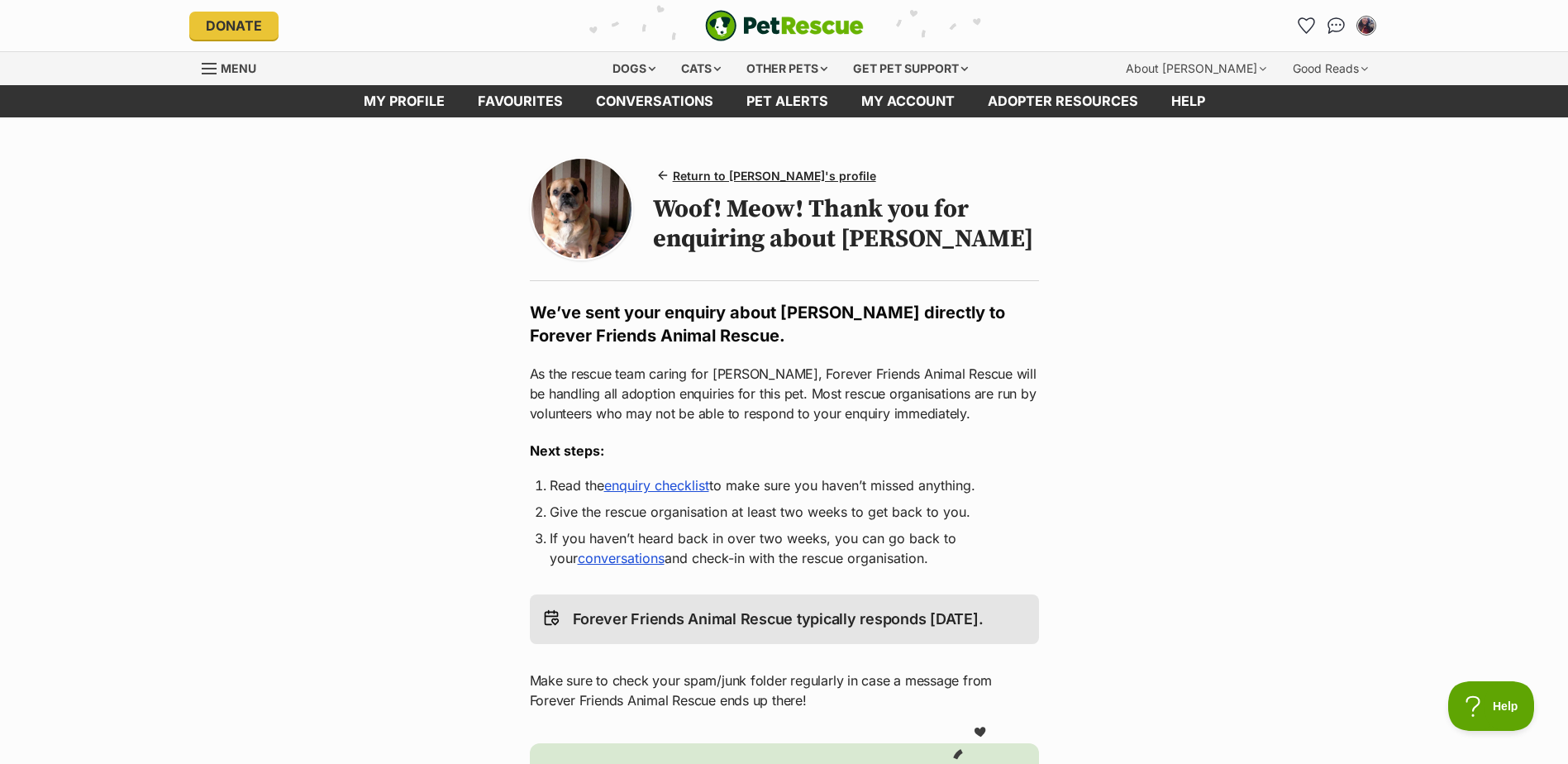
click at [579, 210] on img at bounding box center [581, 208] width 100 height 100
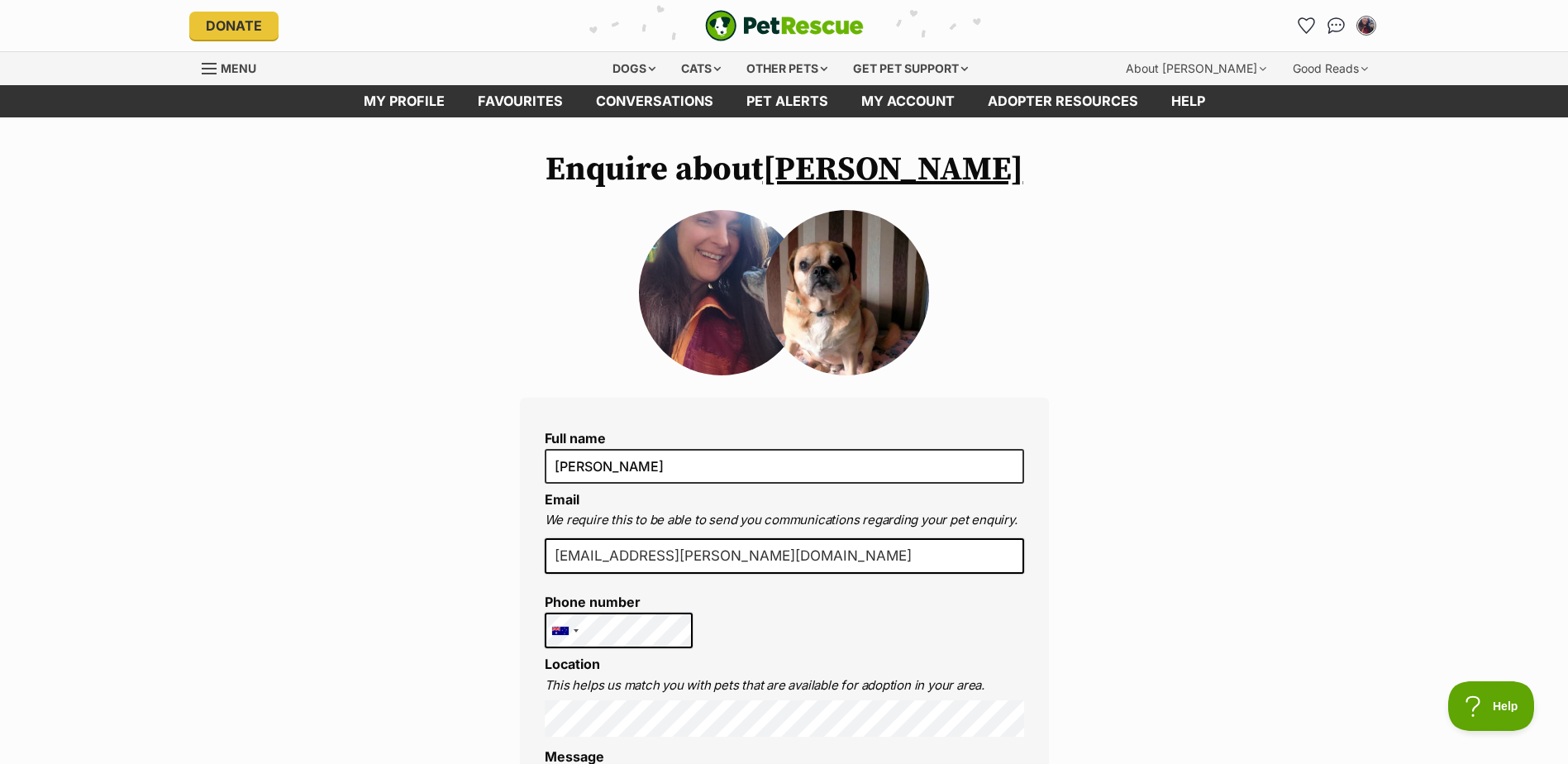
click at [835, 298] on img at bounding box center [846, 293] width 166 height 166
click at [760, 289] on img at bounding box center [721, 293] width 166 height 166
click at [830, 286] on img at bounding box center [846, 293] width 166 height 166
click at [405, 94] on link "My profile" at bounding box center [404, 101] width 114 height 32
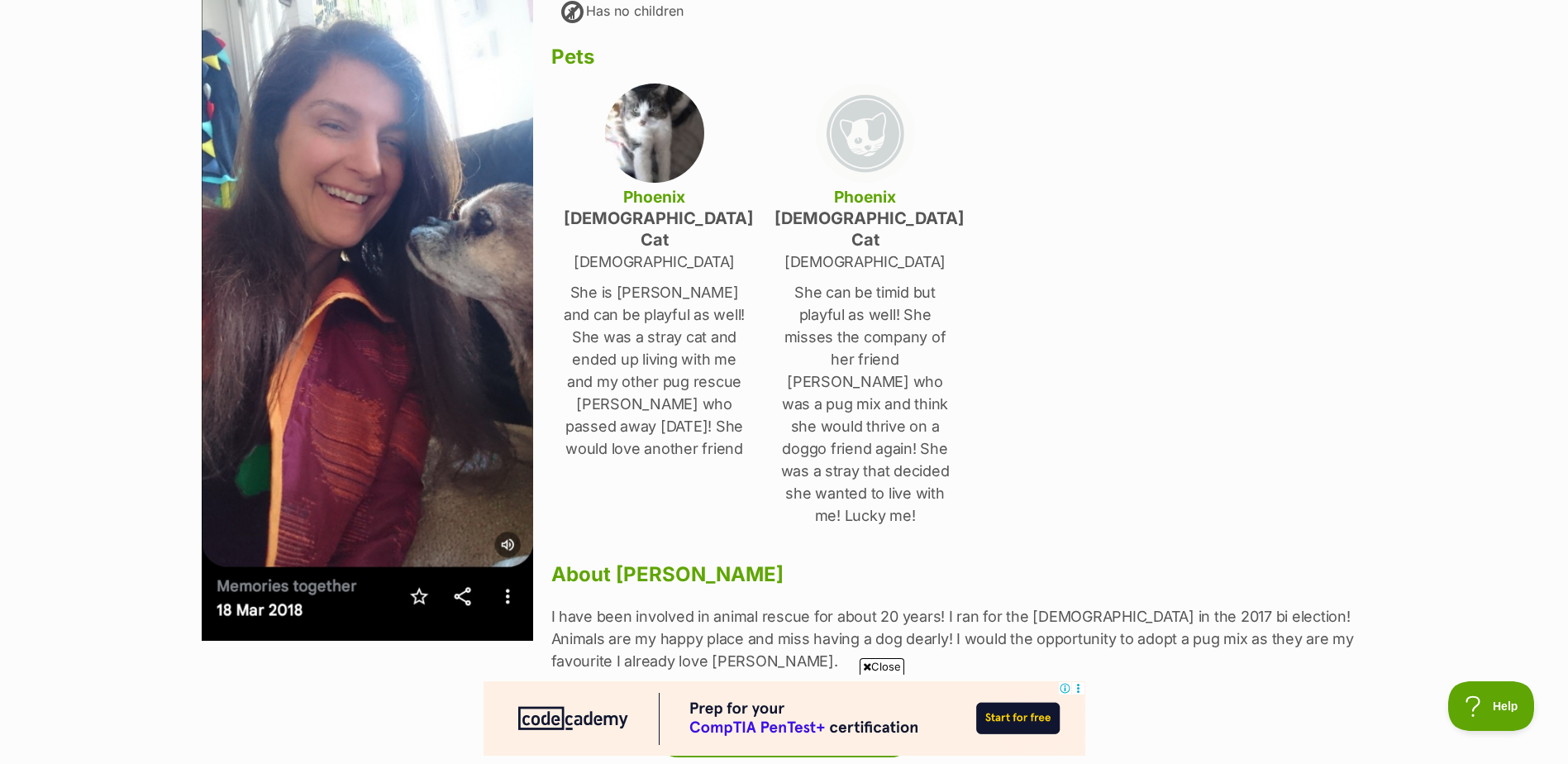
click at [1372, 228] on div "Next Prev 1 Nina lenk Hampton, Victoria Household Has no children Pets Phoenix …" at bounding box center [784, 329] width 1215 height 859
click at [1171, 307] on div "Nina lenk Hampton, Victoria Household Has no children Pets Phoenix female Cat 1…" at bounding box center [959, 295] width 815 height 793
click at [890, 667] on span "Close" at bounding box center [882, 667] width 44 height 17
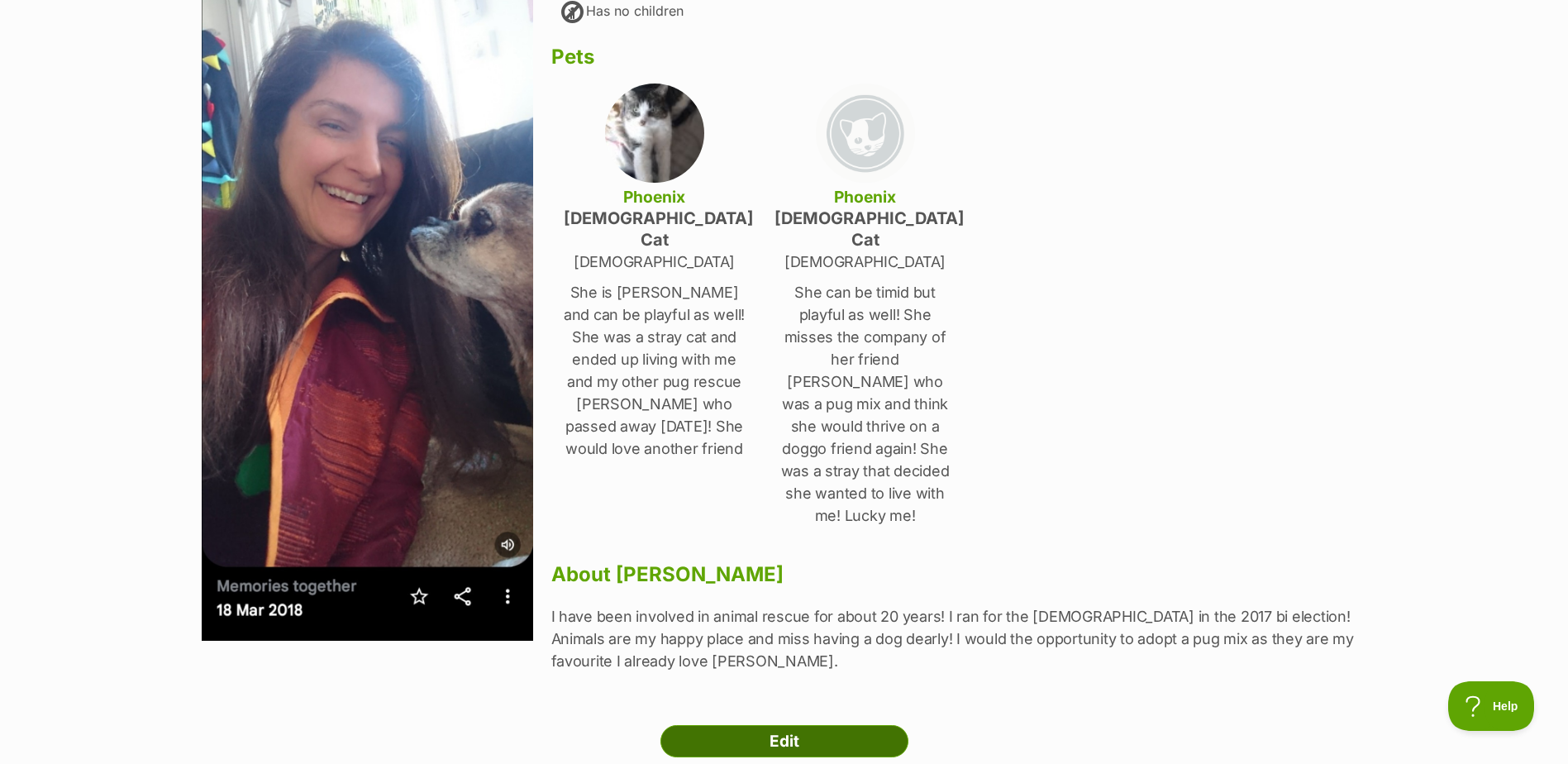
click at [778, 725] on link "Edit" at bounding box center [785, 742] width 248 height 33
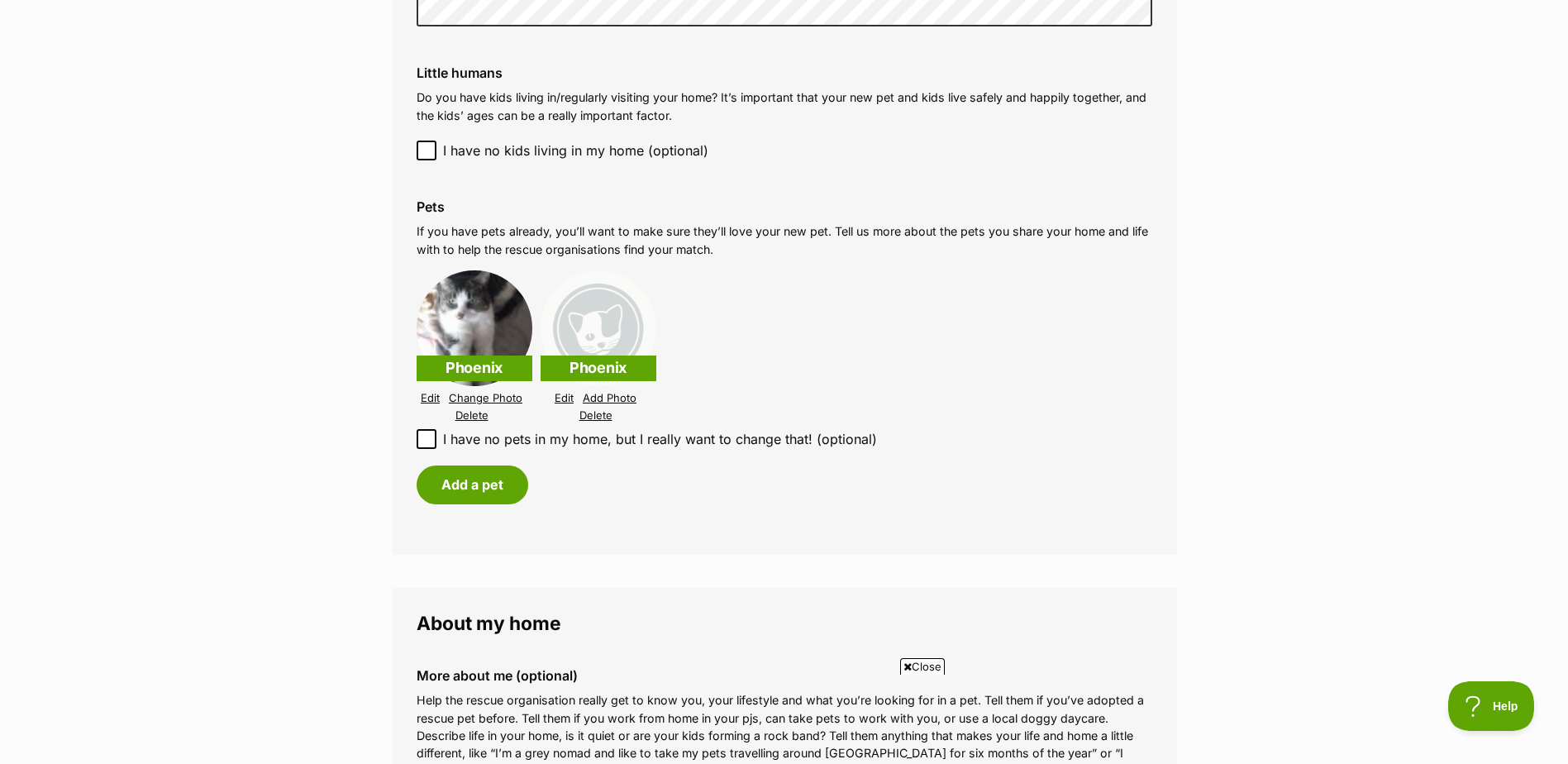
click at [429, 392] on link "Edit" at bounding box center [430, 397] width 19 height 12
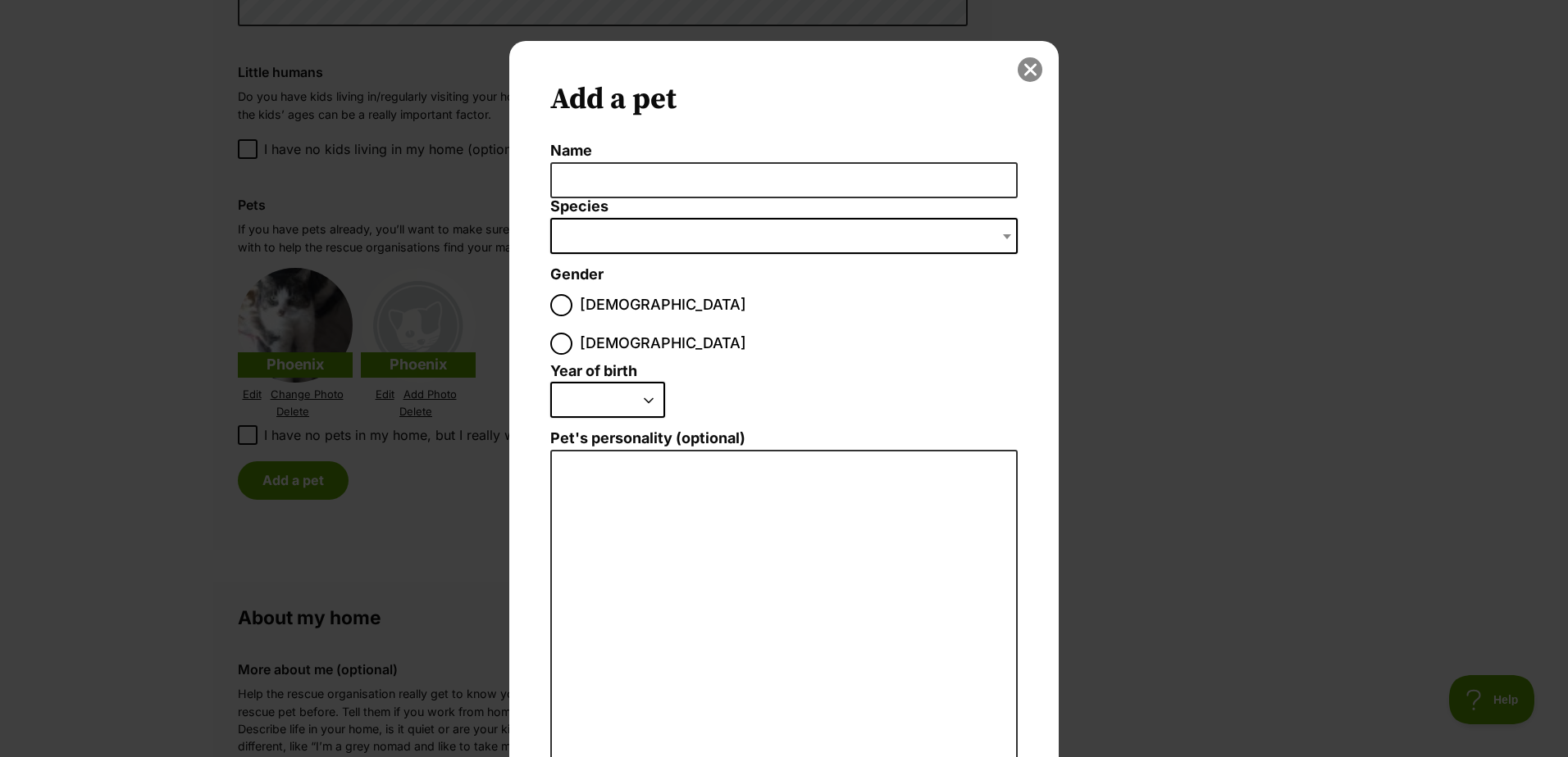
click at [1027, 64] on button "close" at bounding box center [1029, 70] width 25 height 25
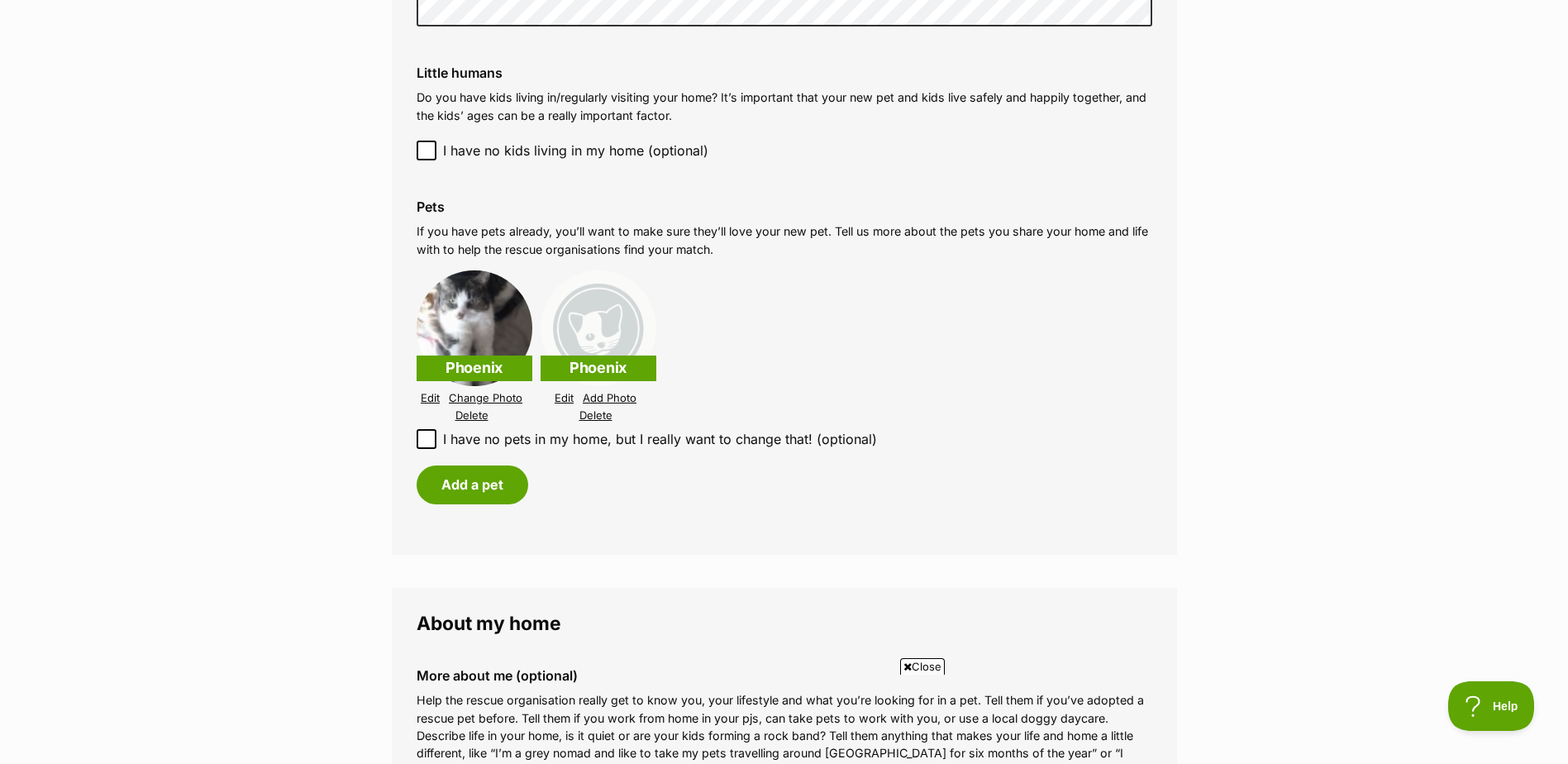
scroll to position [1712, 0]
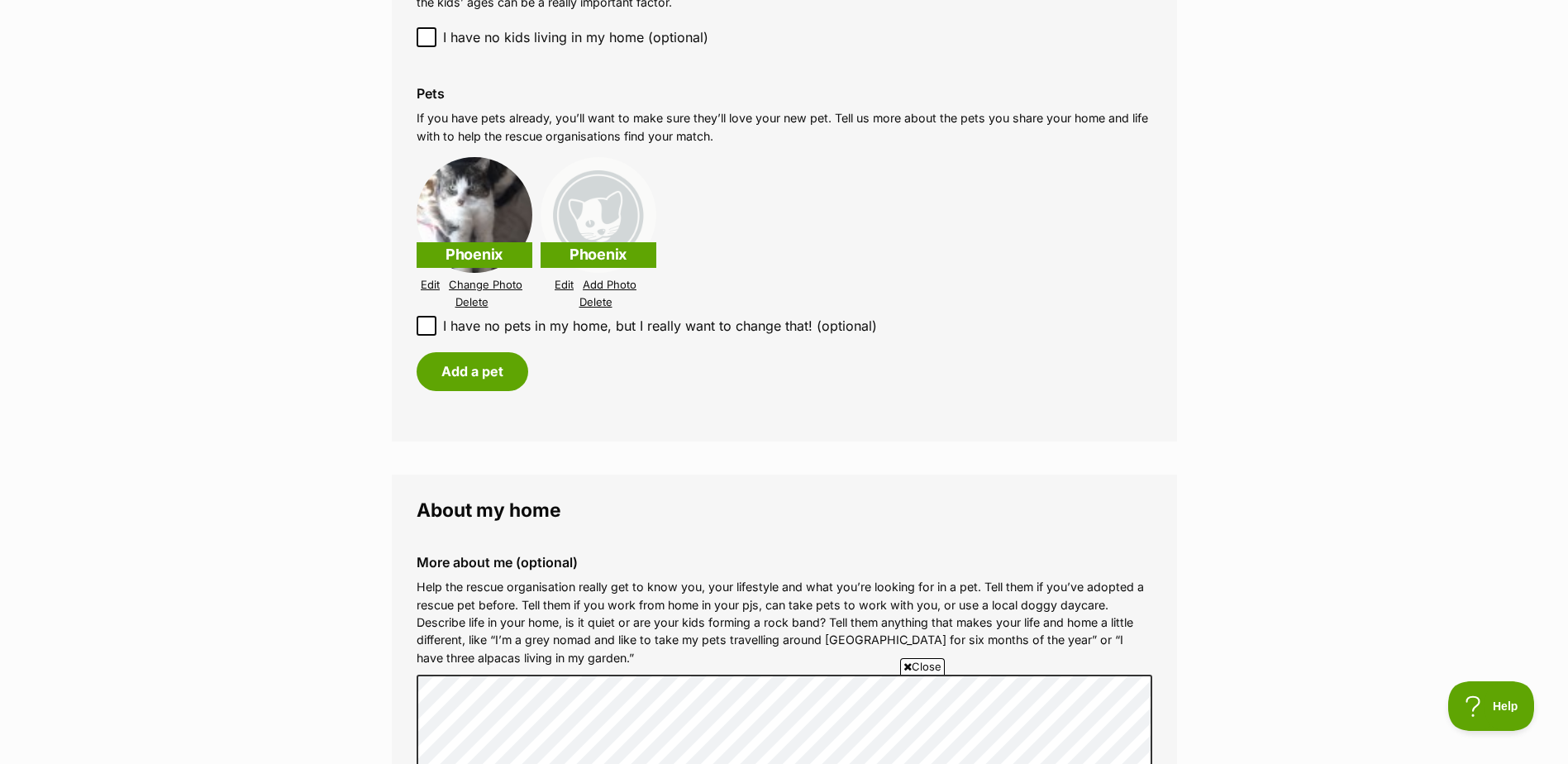
click at [425, 279] on link "Edit" at bounding box center [430, 284] width 19 height 12
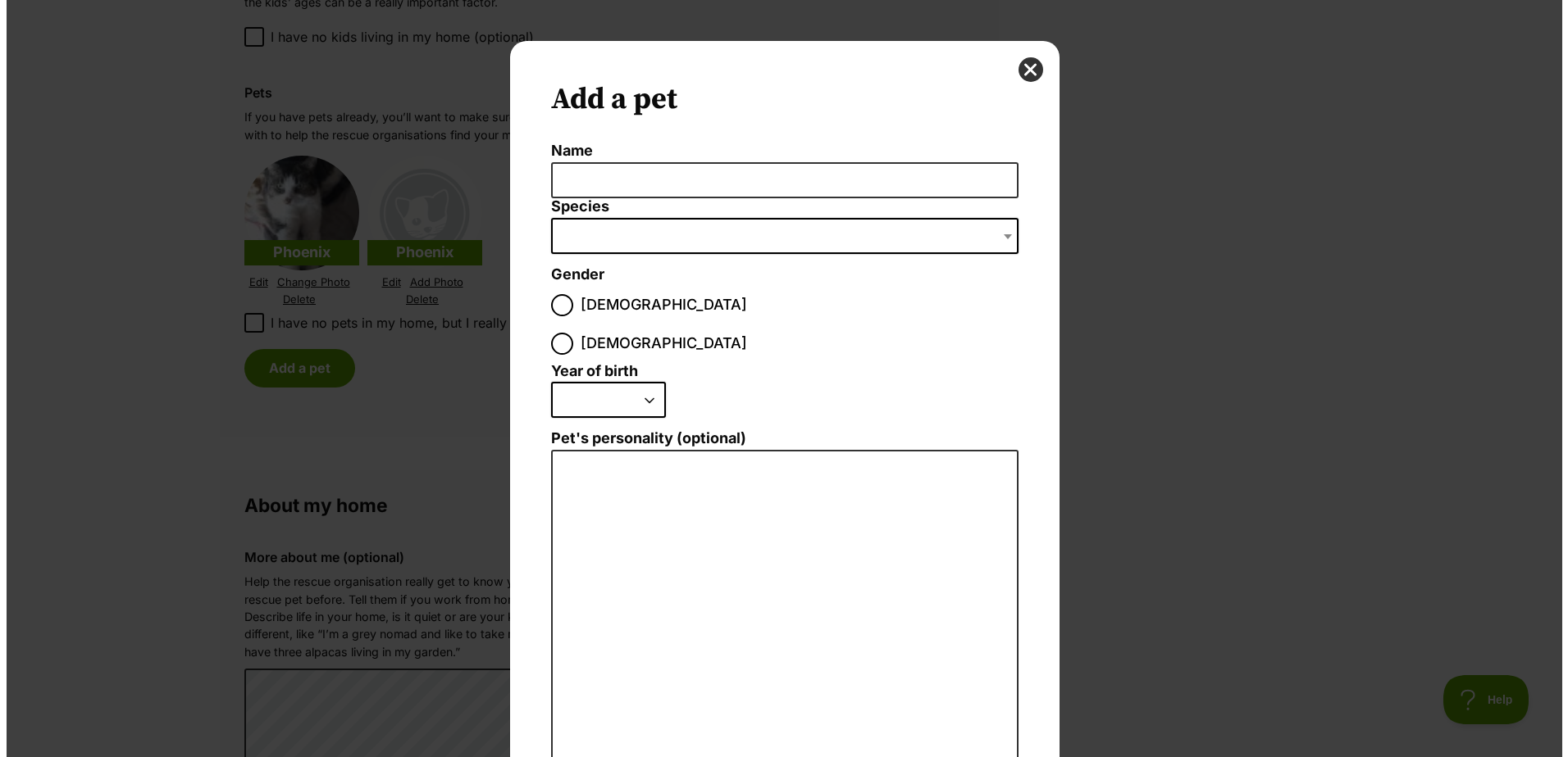
scroll to position [0, 0]
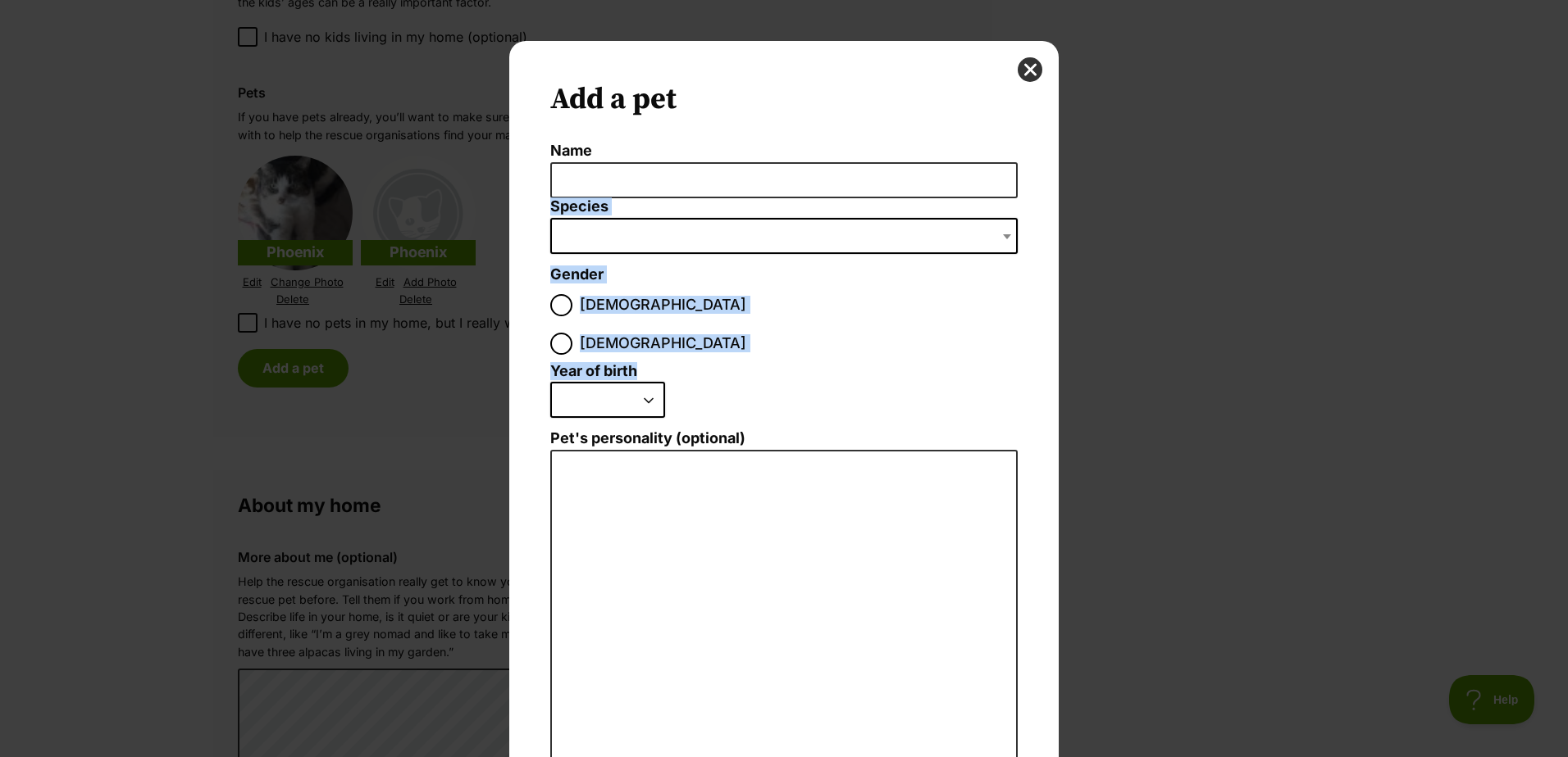
drag, startPoint x: 1554, startPoint y: 175, endPoint x: 1565, endPoint y: 350, distance: 175.3
click at [1554, 350] on div "Add a pet Name Species Bird Cat Dog Farm Animal Ferret Guinea Pig Horse Rabbit …" at bounding box center [784, 378] width 1568 height 757
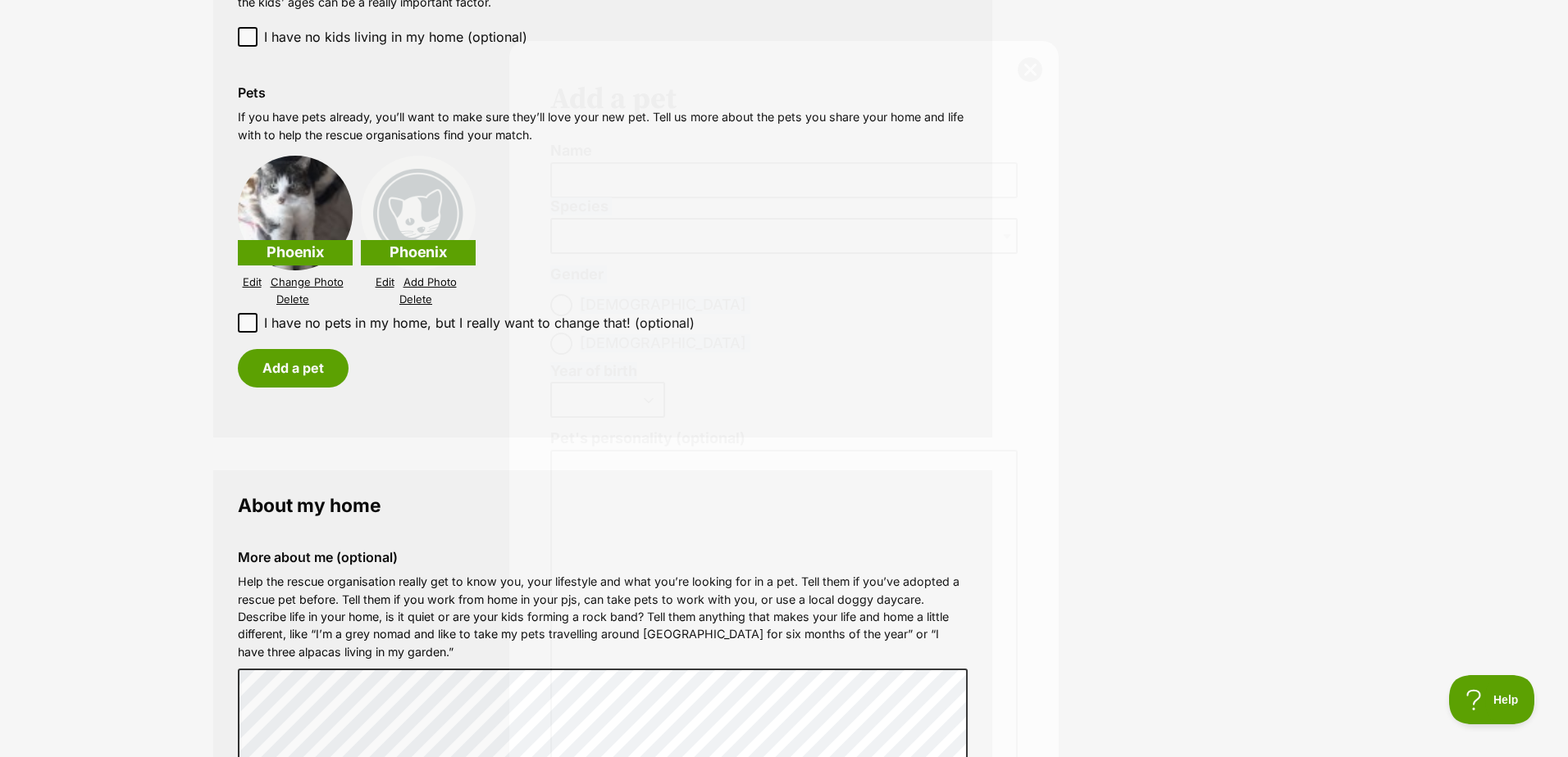
drag, startPoint x: 1565, startPoint y: 350, endPoint x: 1412, endPoint y: 287, distance: 165.5
click at [1205, 287] on body "Skip to main content Log in to favourite this pet Log in Or sign up Search PetR…" at bounding box center [602, 81] width 1205 height 3555
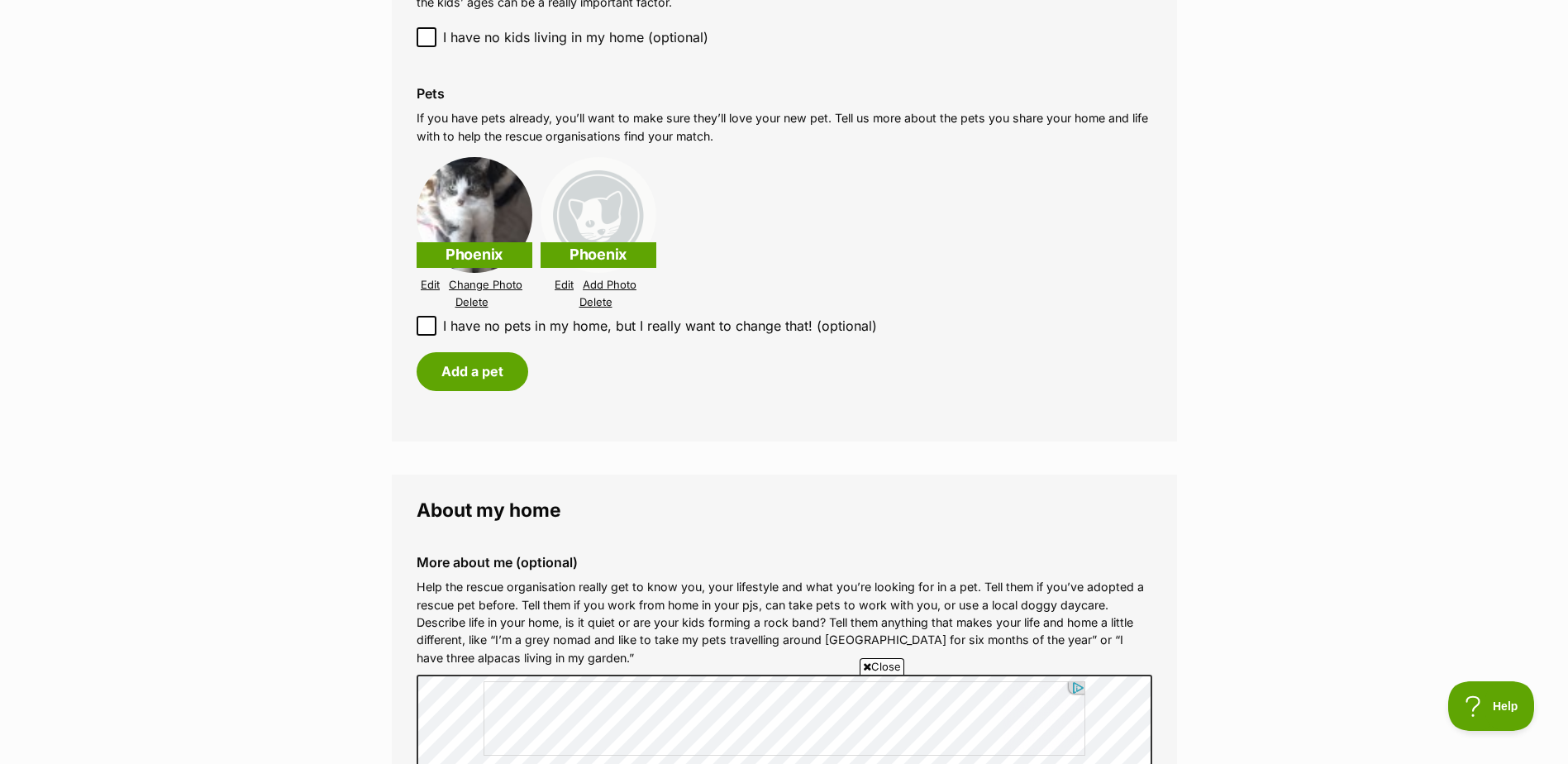
click at [567, 279] on link "Edit" at bounding box center [564, 284] width 19 height 12
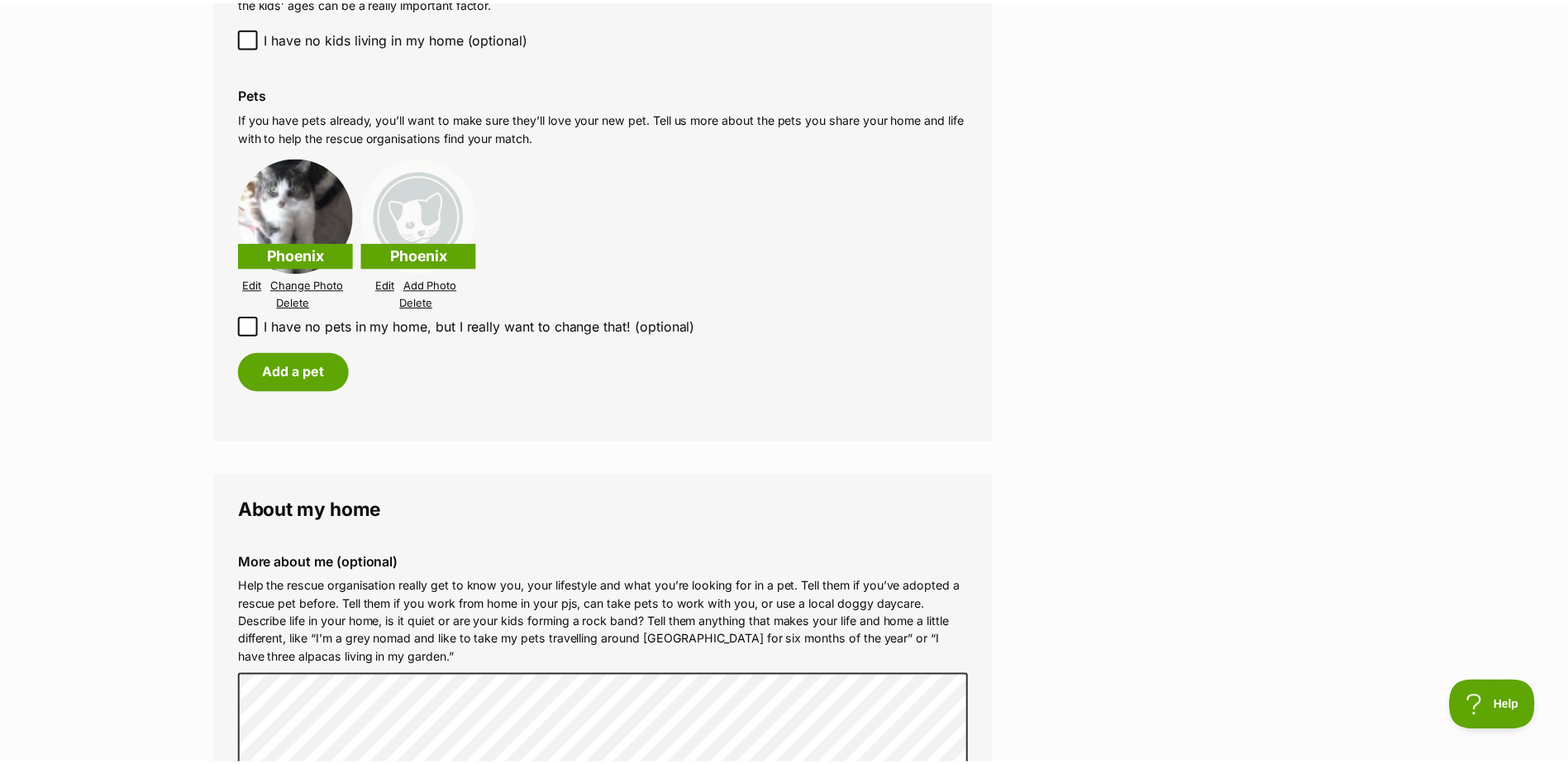
scroll to position [1712, 0]
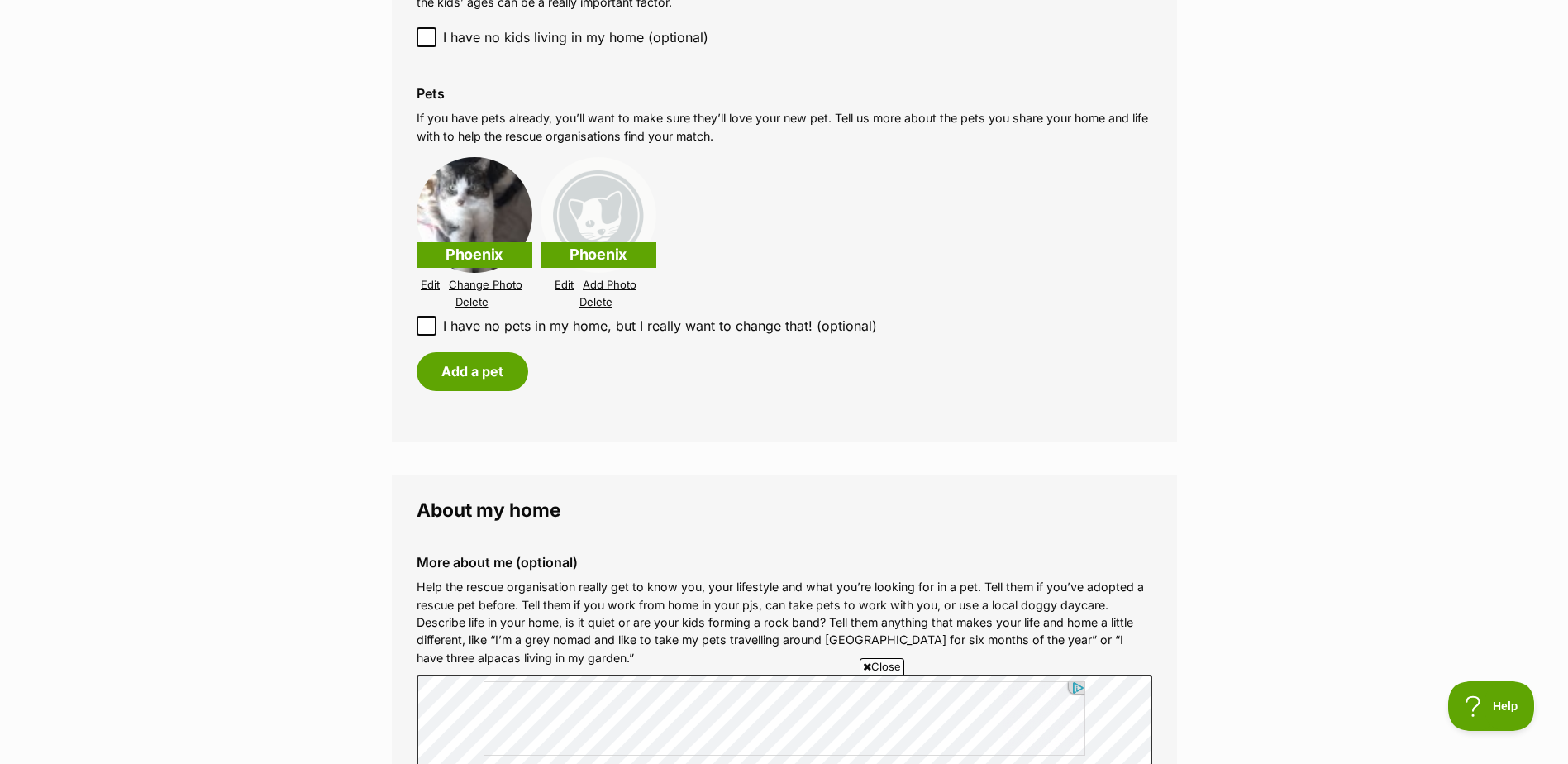
click at [604, 279] on link "Add Photo" at bounding box center [610, 284] width 54 height 12
click at [610, 279] on link "Add Photo" at bounding box center [610, 284] width 54 height 12
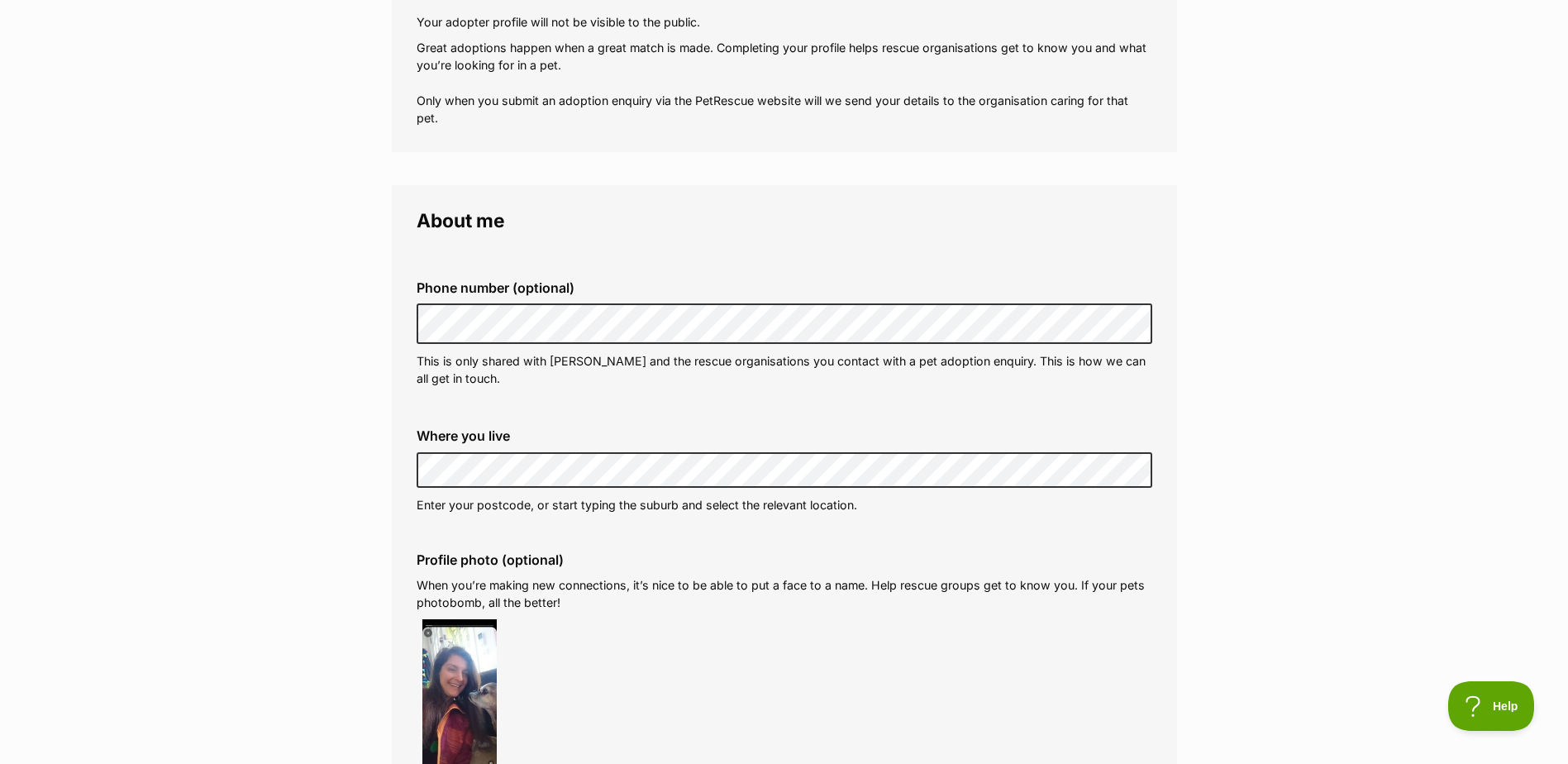
scroll to position [0, 0]
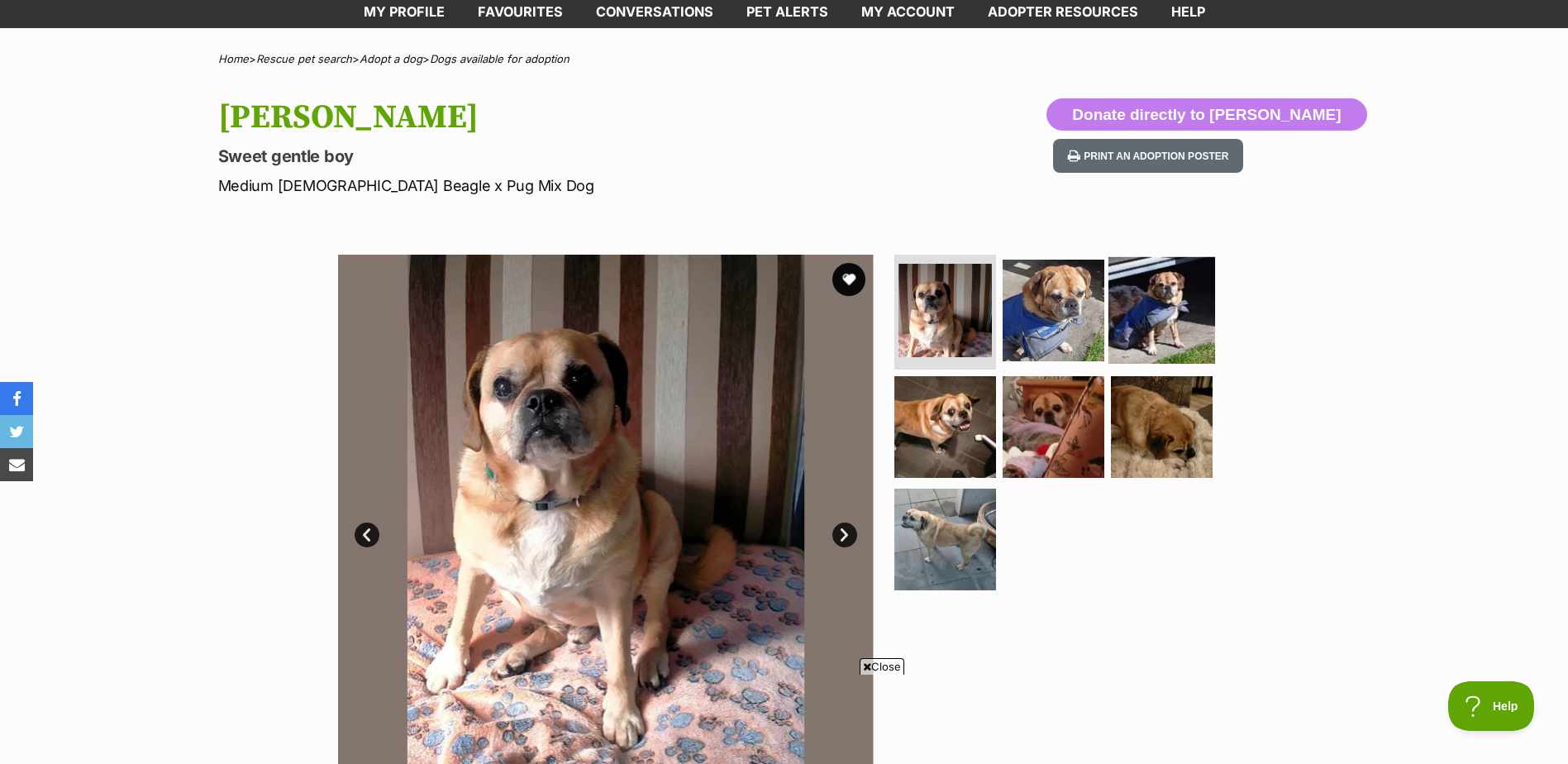
click at [1148, 299] on img at bounding box center [1162, 309] width 106 height 106
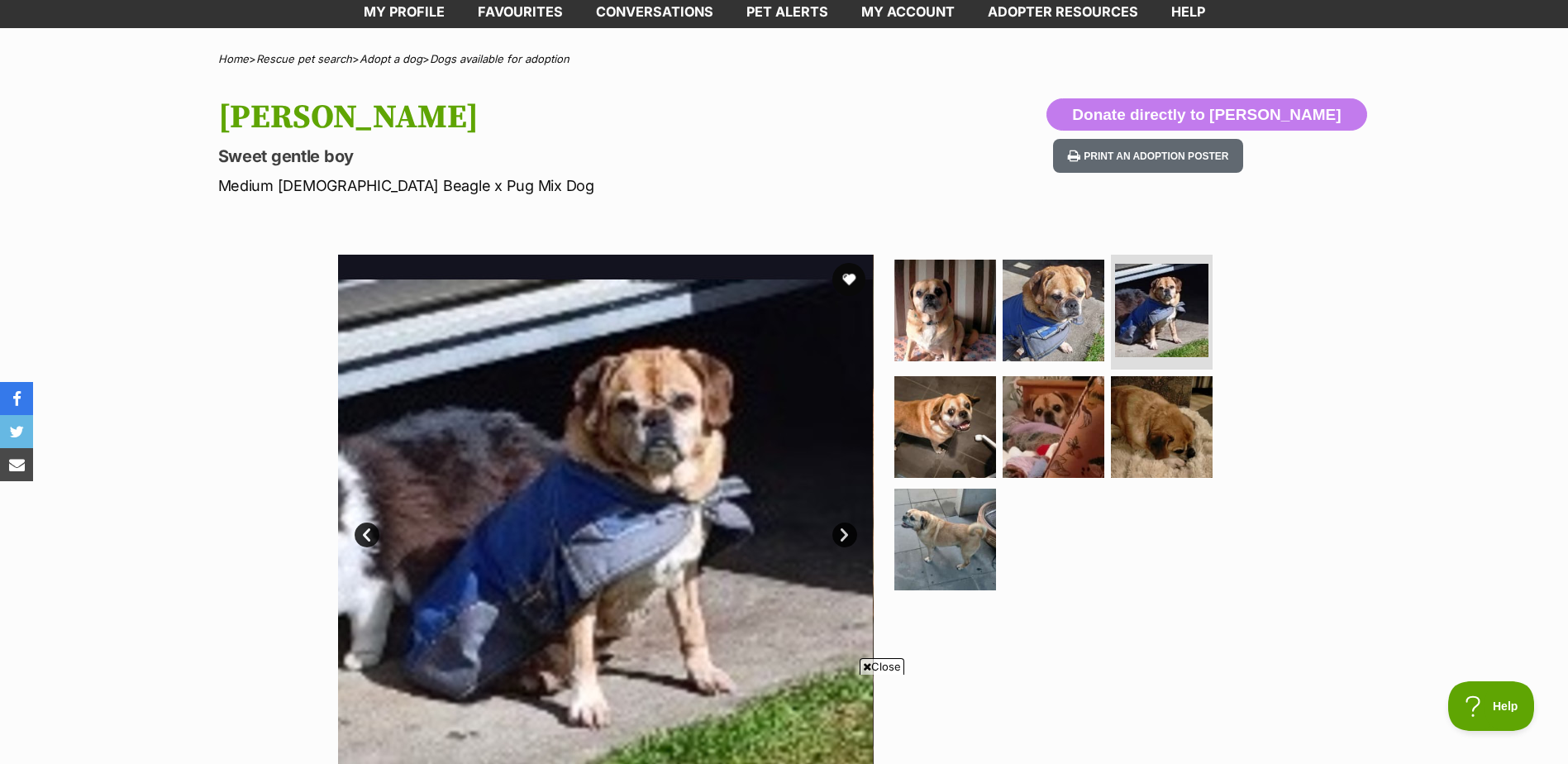
click at [844, 527] on link "Next" at bounding box center [844, 534] width 25 height 25
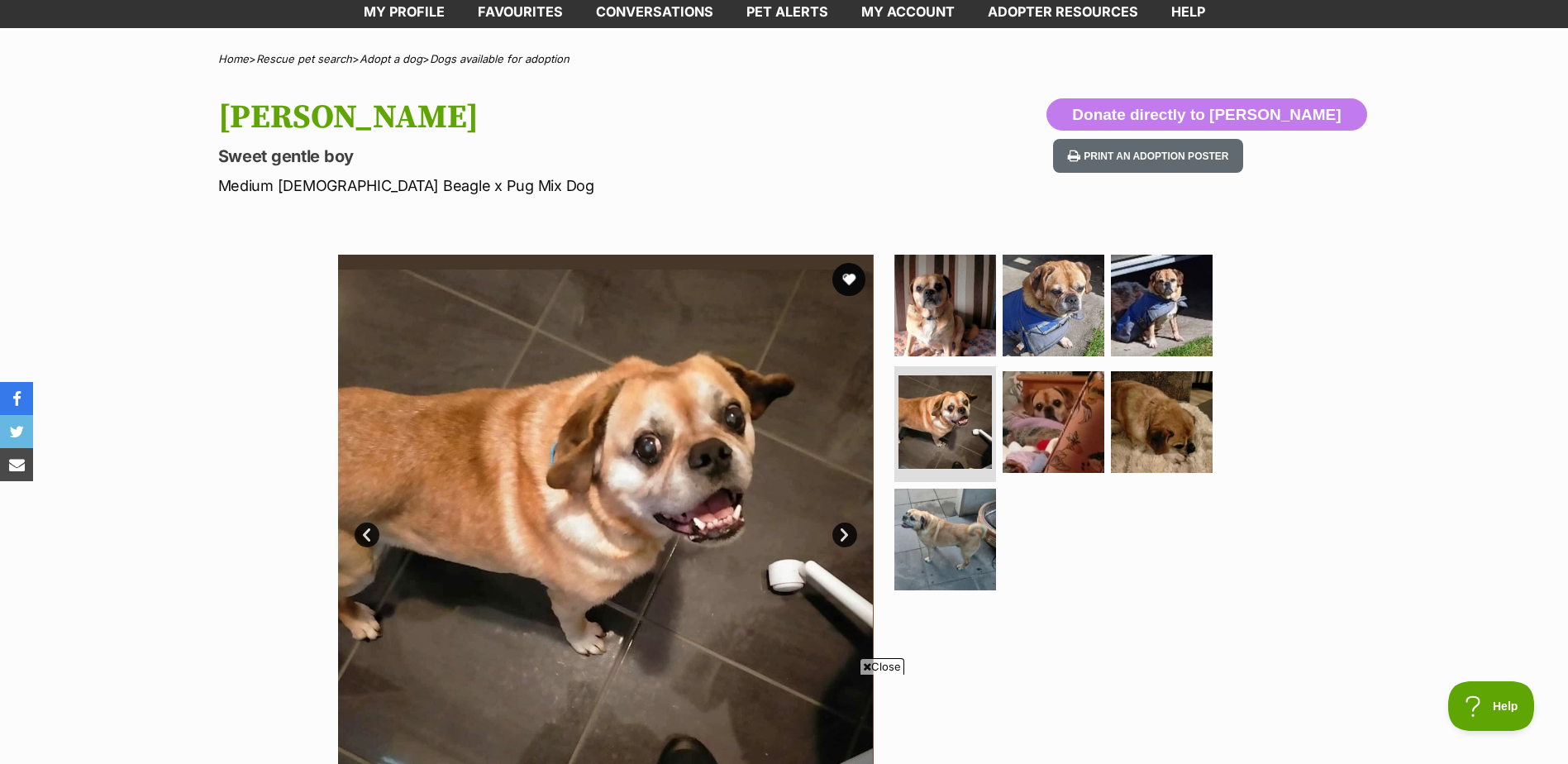
click at [843, 536] on link "Next" at bounding box center [844, 534] width 25 height 25
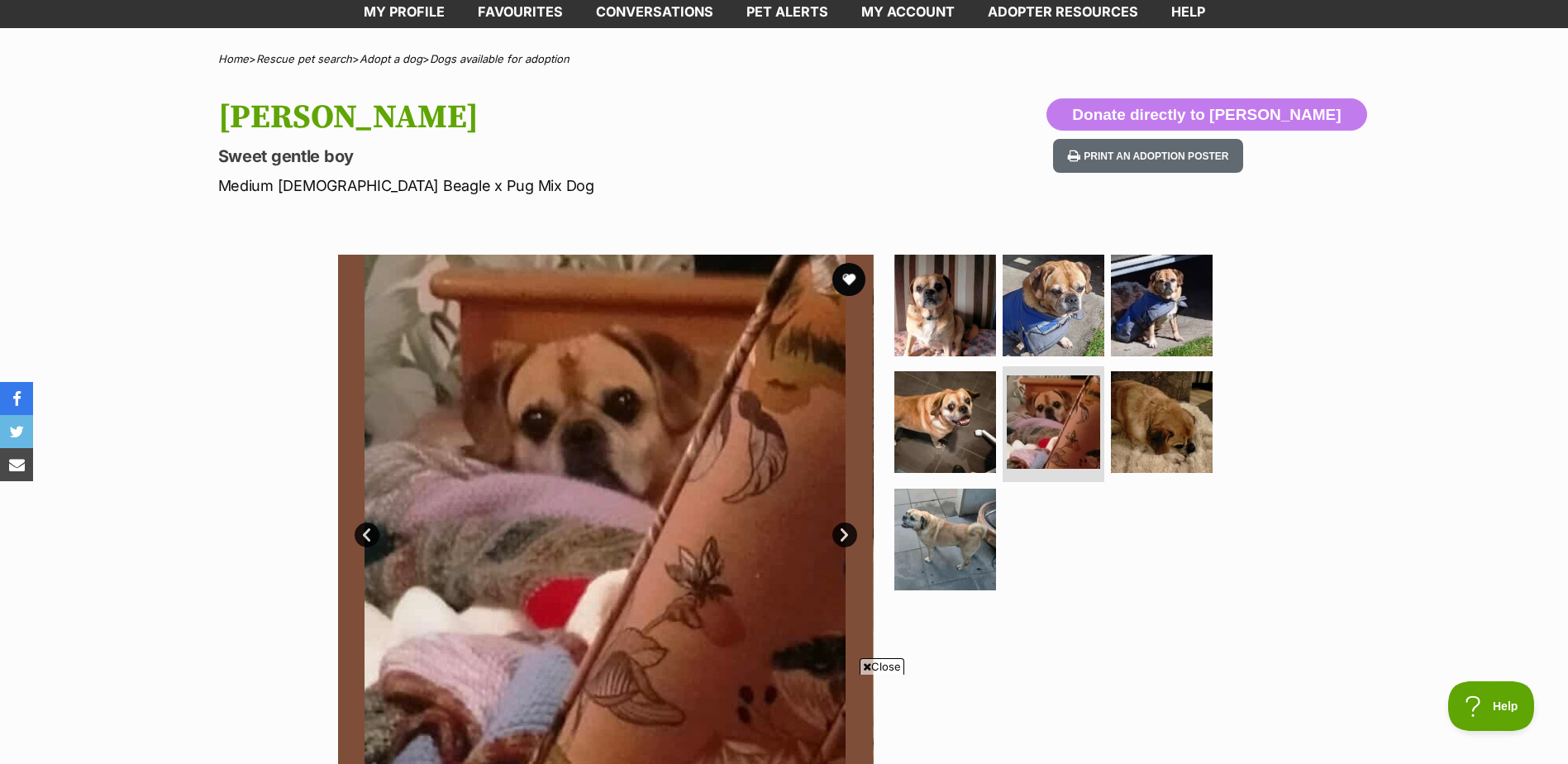
click at [840, 532] on link "Next" at bounding box center [844, 534] width 25 height 25
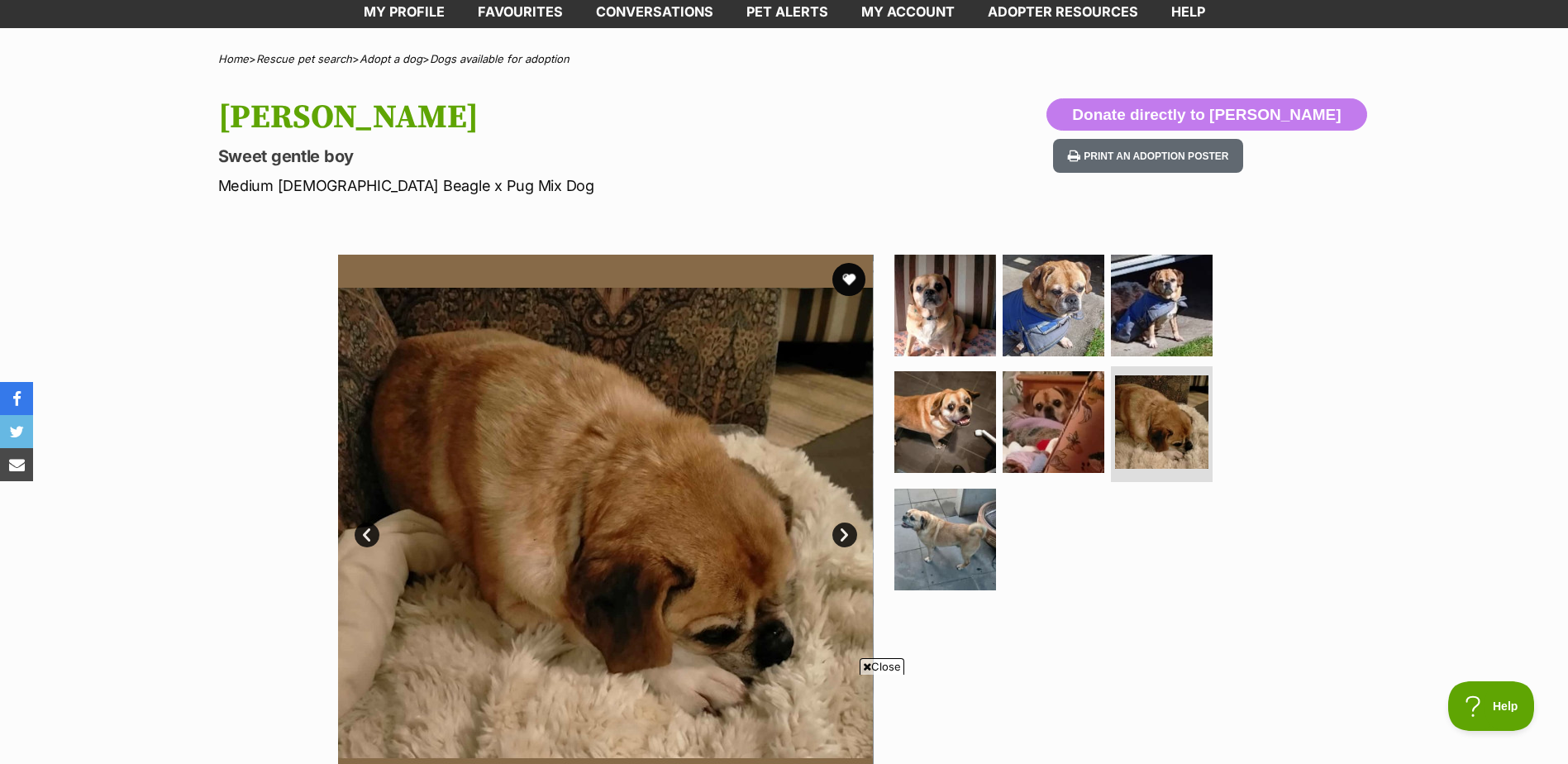
click at [842, 532] on link "Next" at bounding box center [844, 534] width 25 height 25
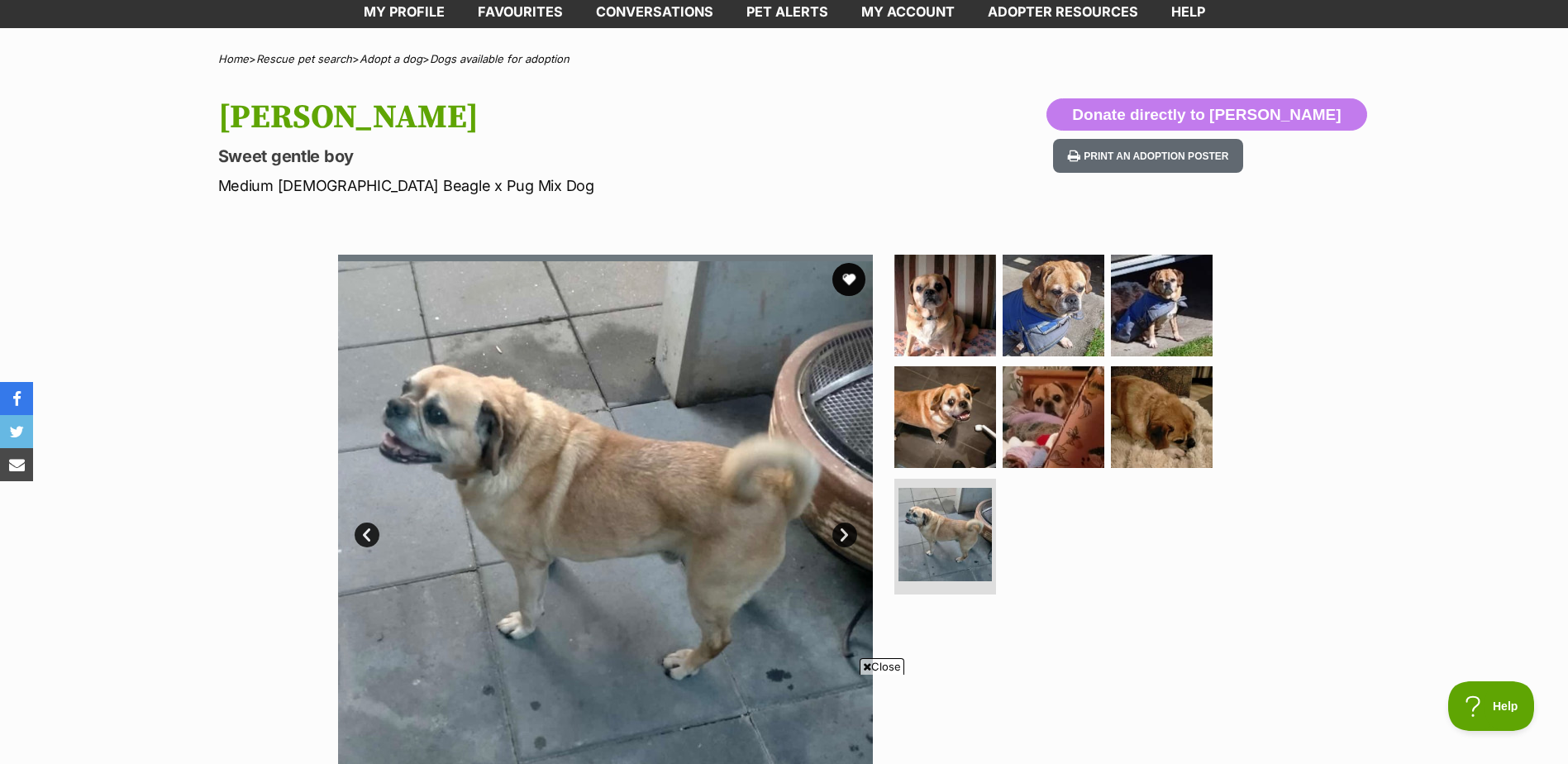
click at [843, 532] on link "Next" at bounding box center [844, 534] width 25 height 25
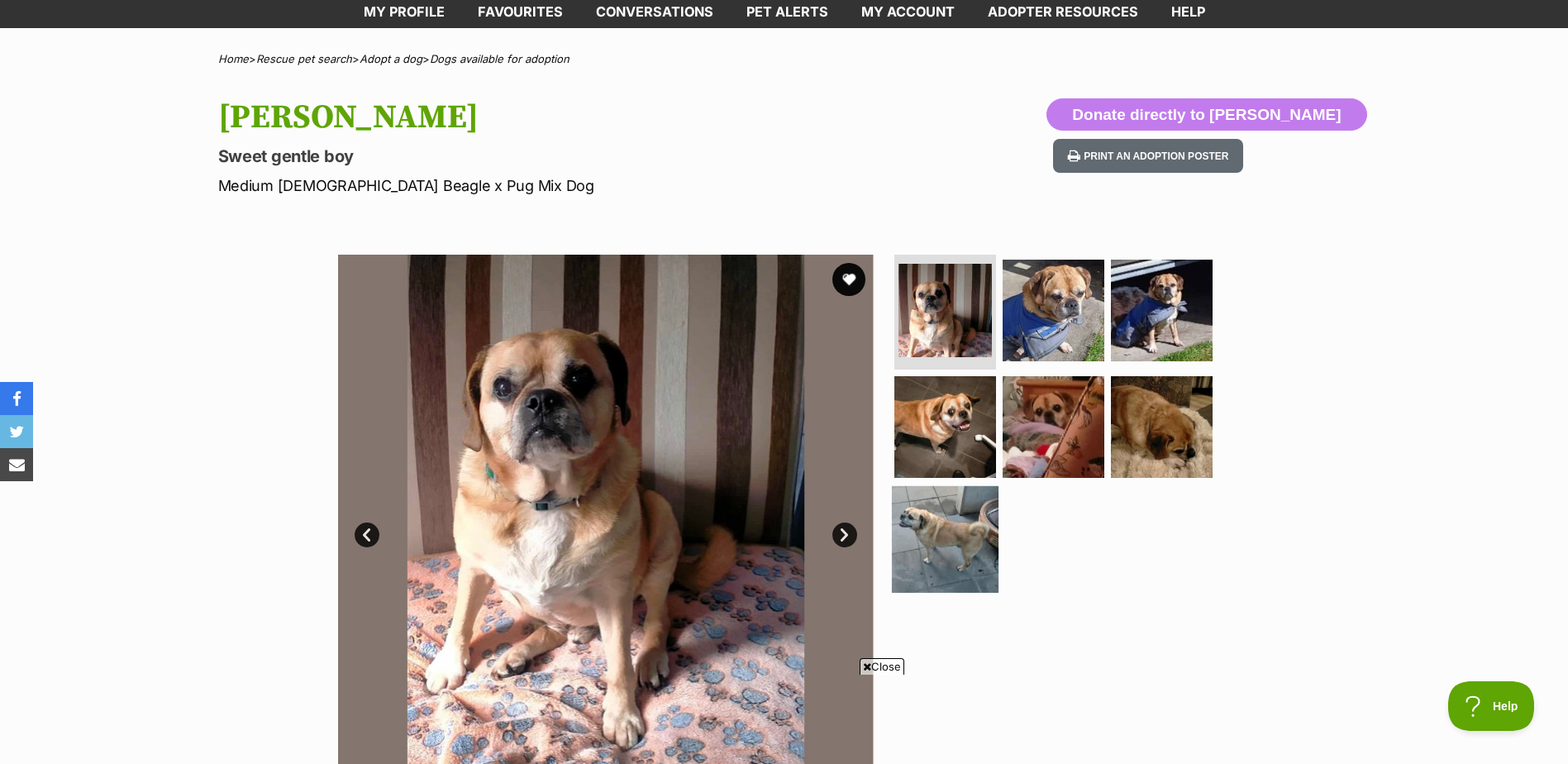
click at [946, 548] on img at bounding box center [945, 539] width 106 height 106
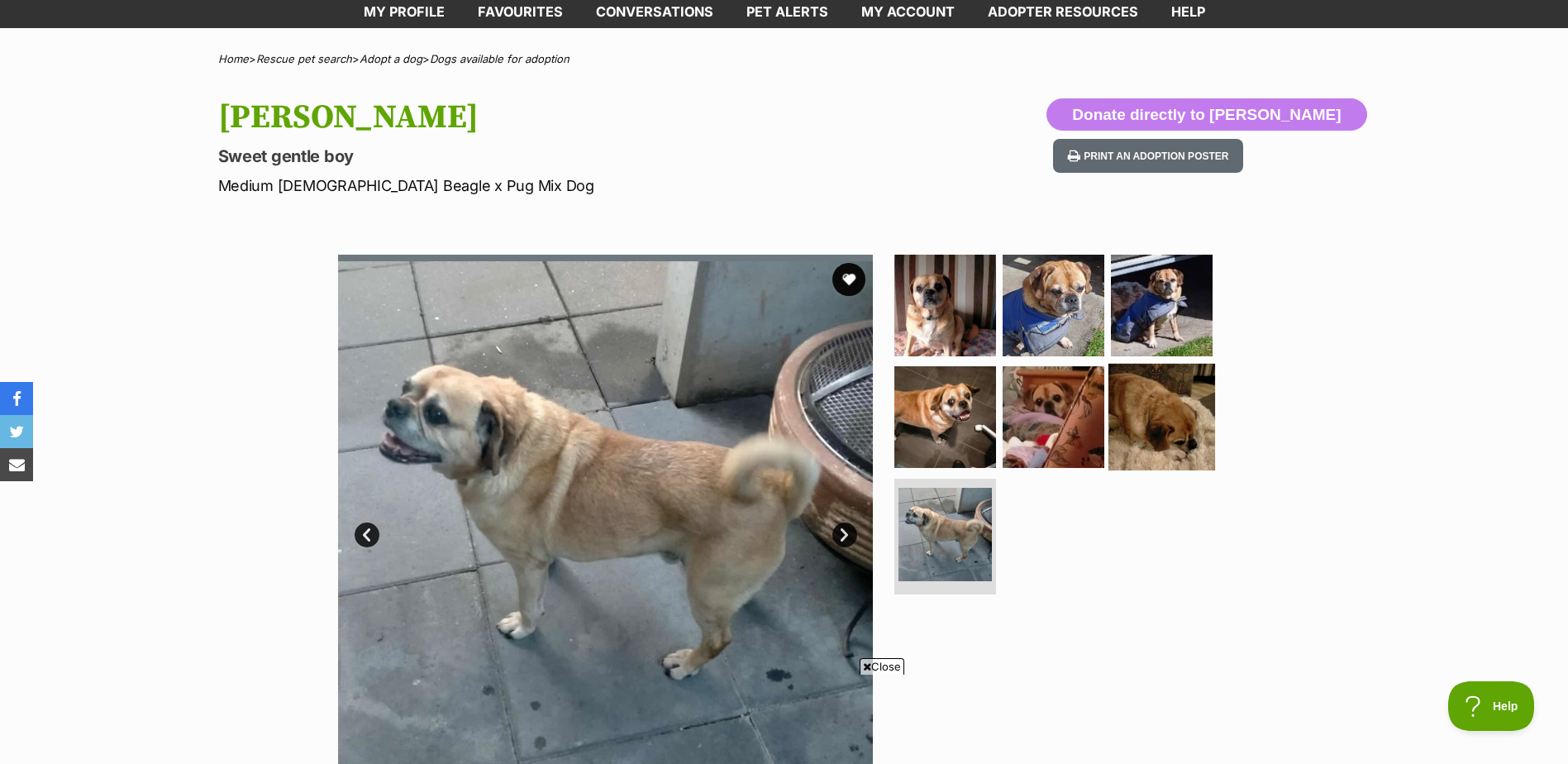
click at [1138, 426] on img at bounding box center [1162, 417] width 106 height 106
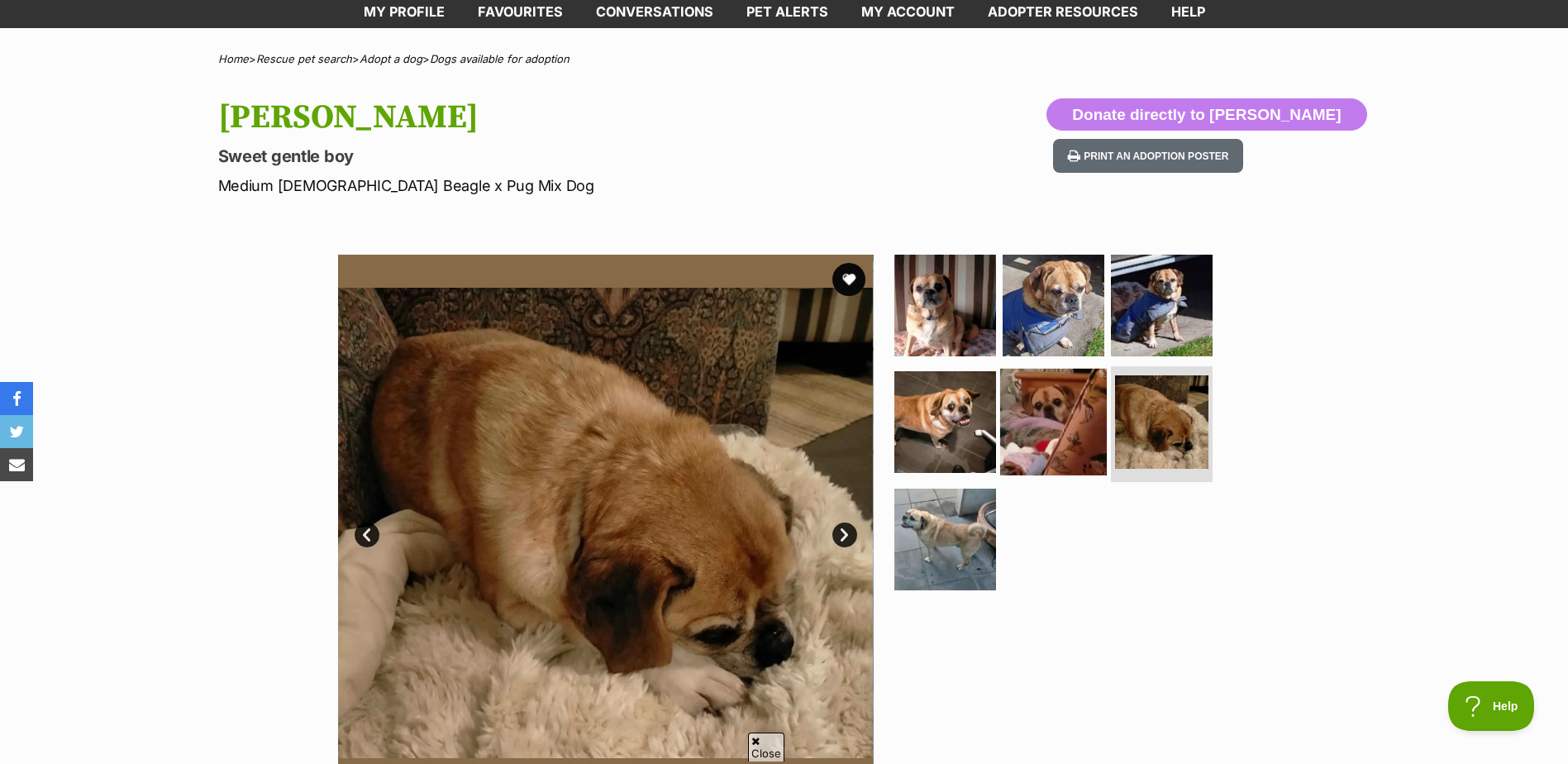
click at [1055, 428] on img at bounding box center [1053, 421] width 106 height 106
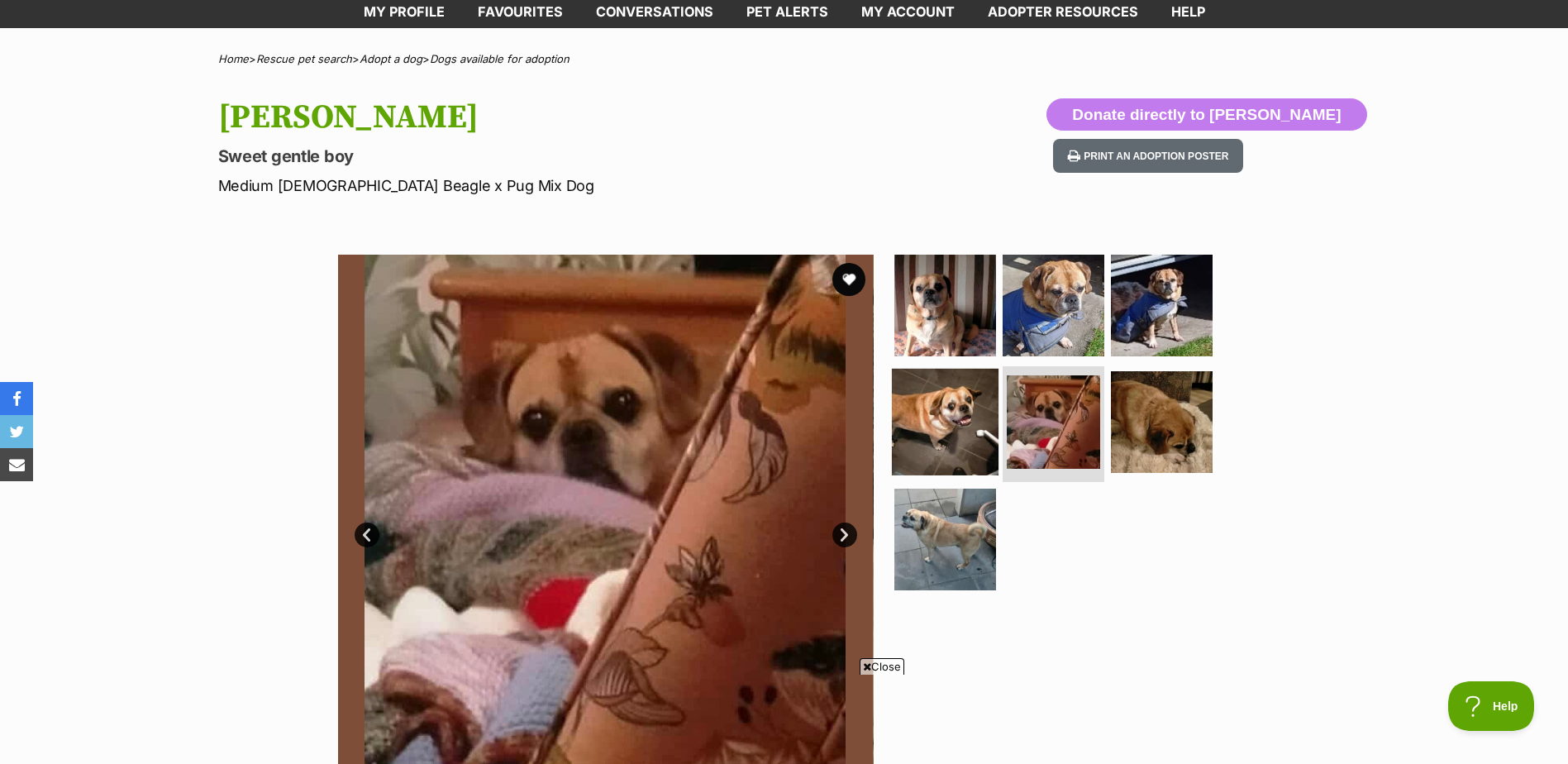
click at [963, 417] on img at bounding box center [945, 421] width 106 height 106
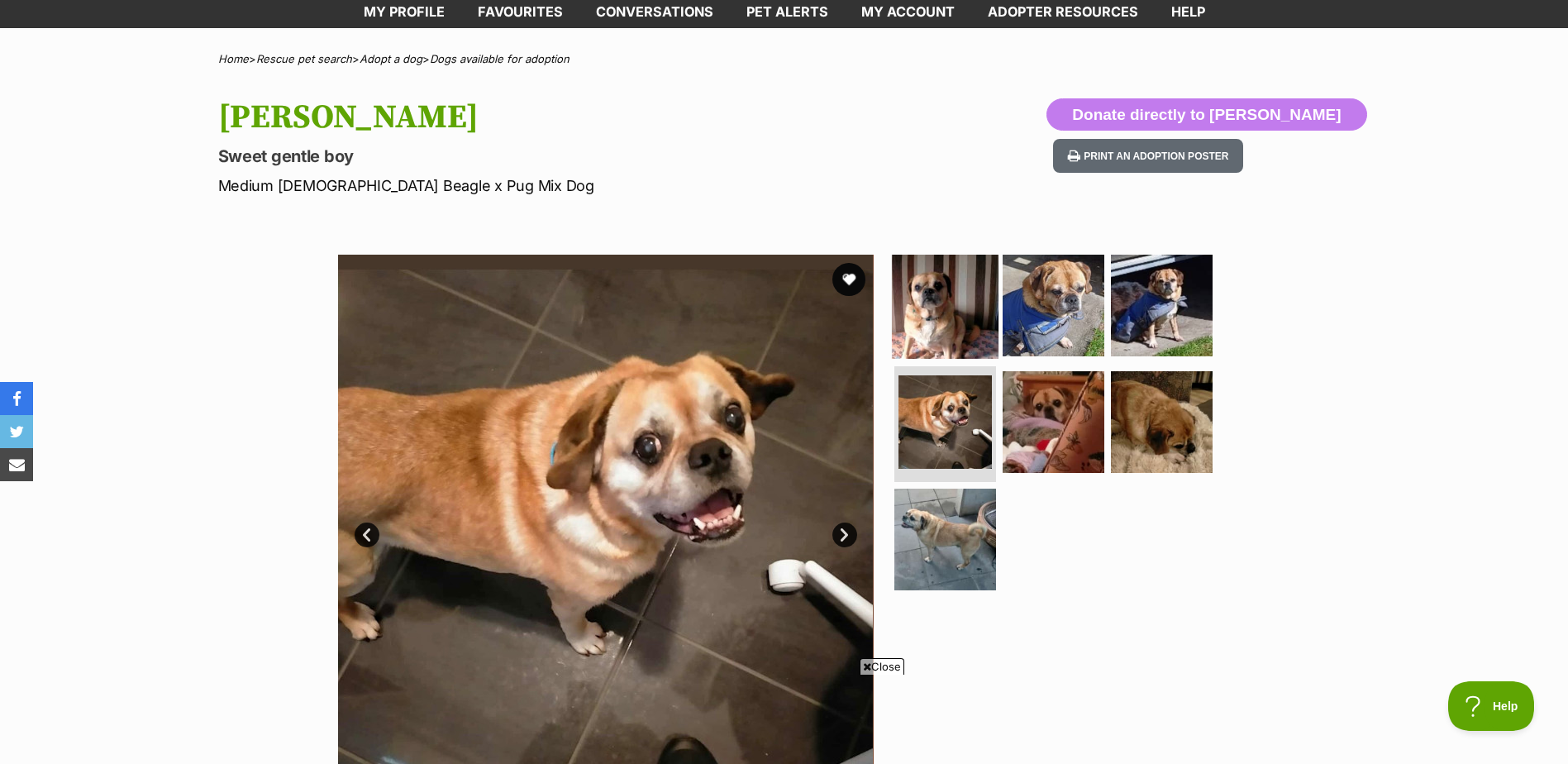
click at [945, 313] on img at bounding box center [945, 304] width 106 height 106
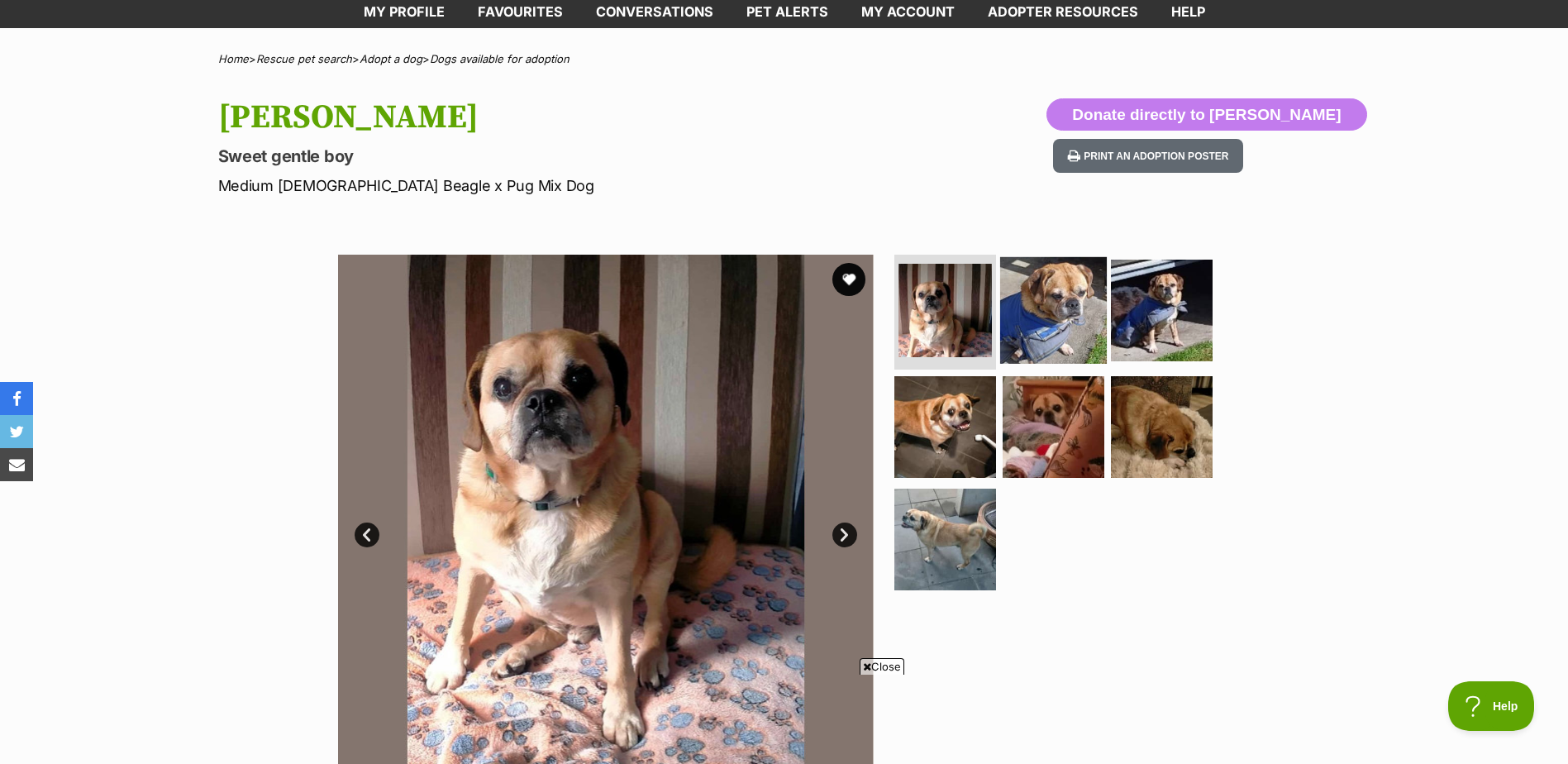
click at [1049, 306] on img at bounding box center [1053, 309] width 106 height 106
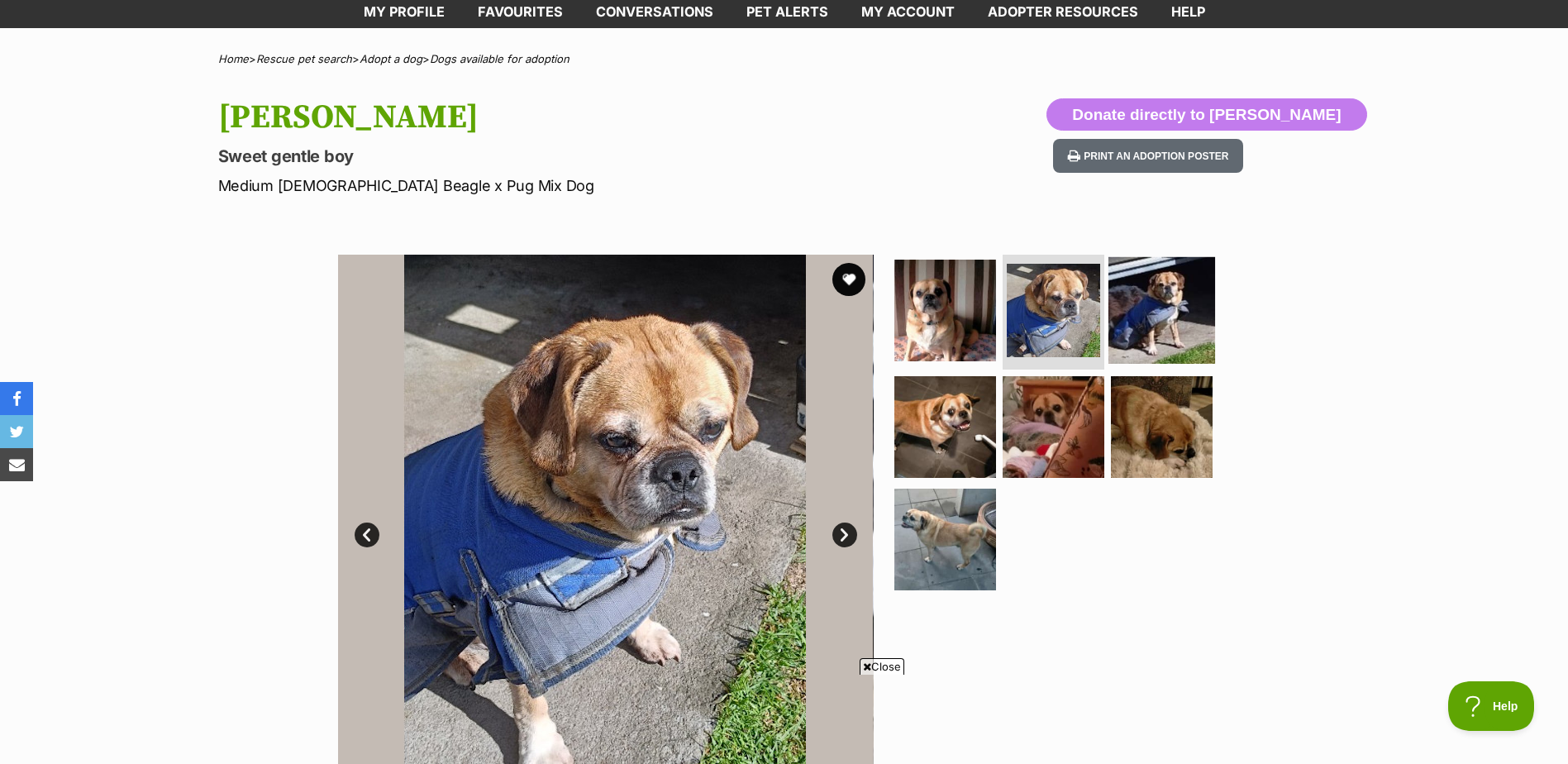
click at [1182, 320] on img at bounding box center [1162, 309] width 106 height 106
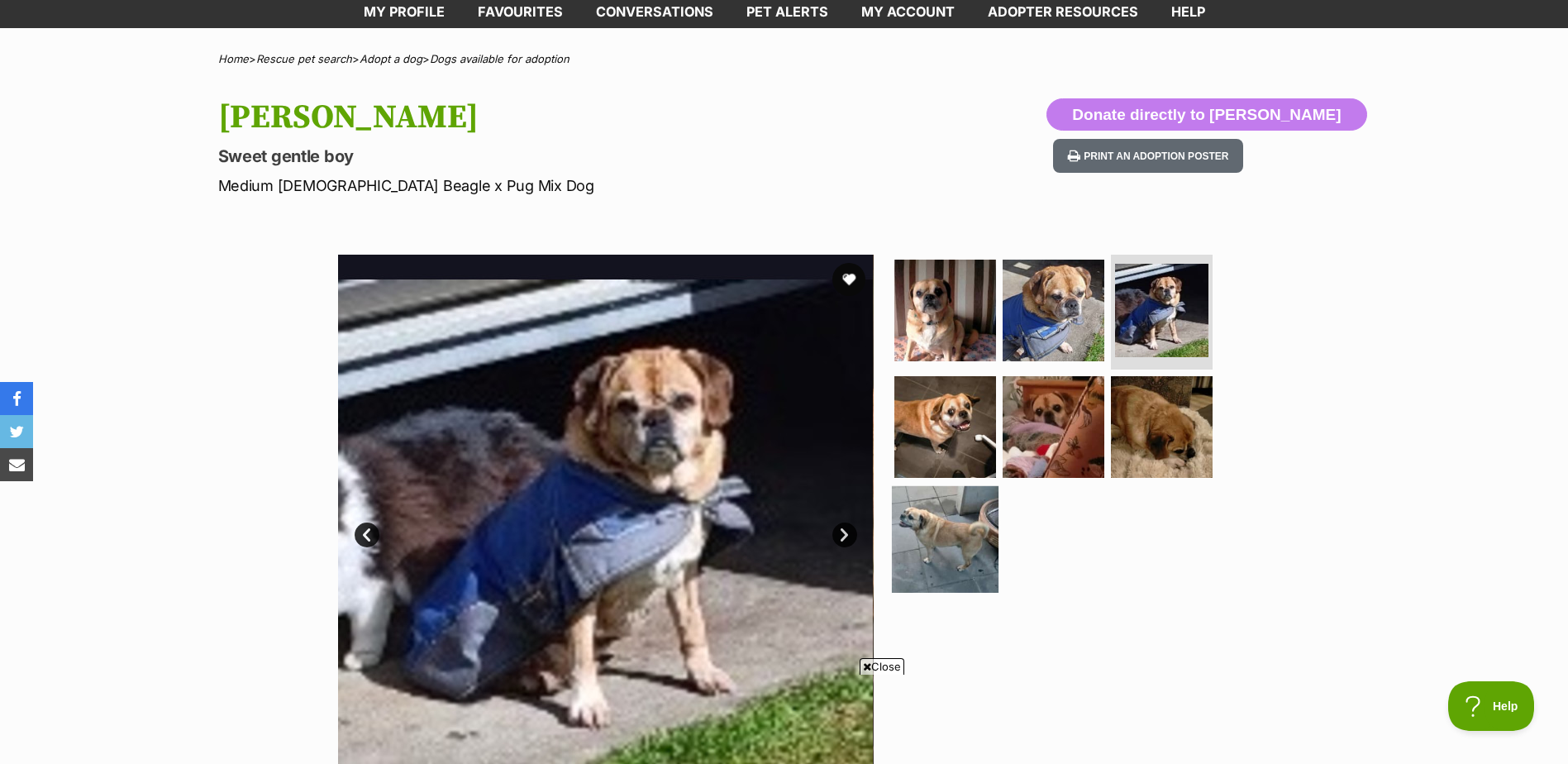
click at [932, 544] on img at bounding box center [945, 539] width 106 height 106
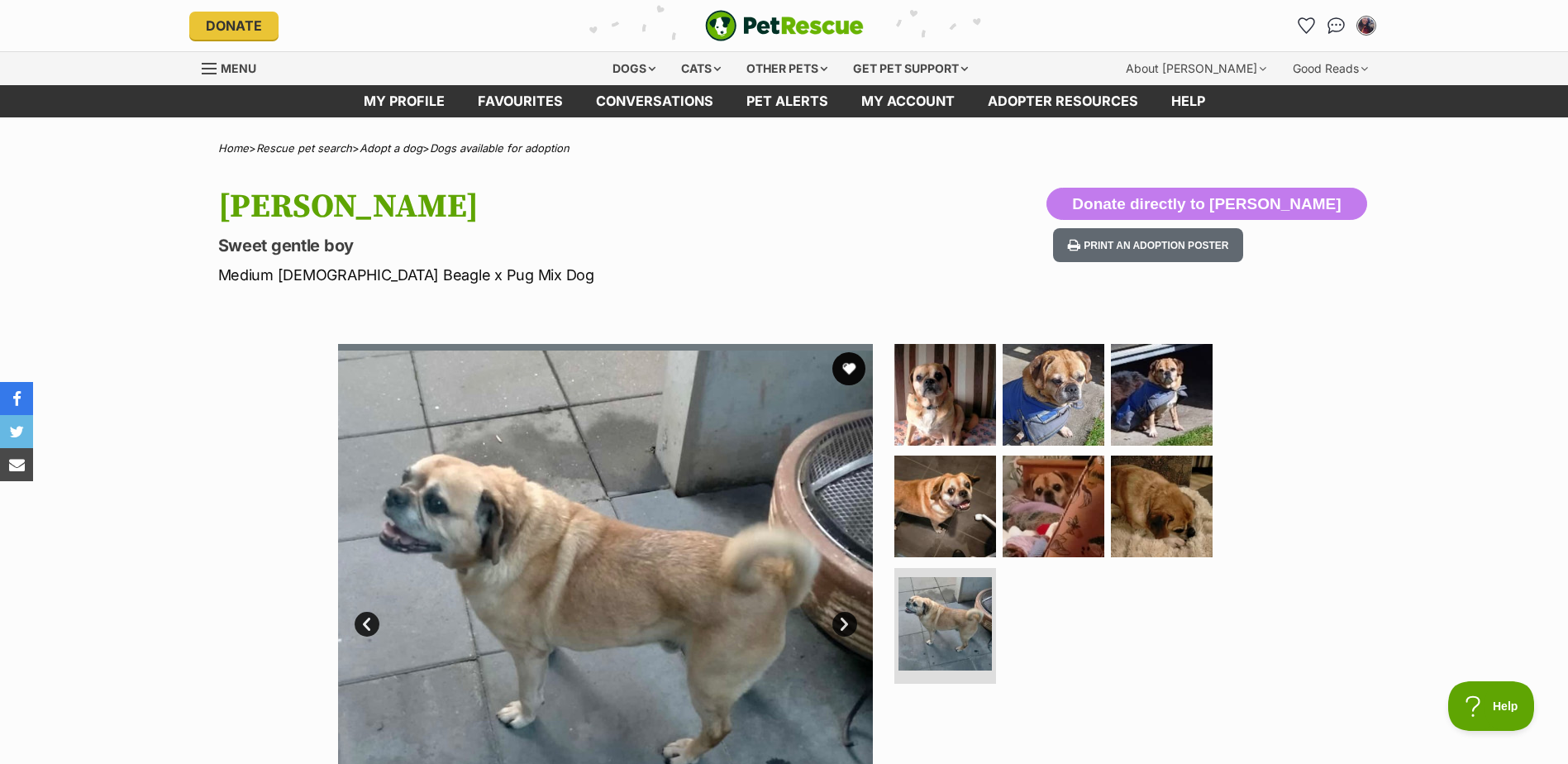
click at [847, 619] on link "Next" at bounding box center [844, 624] width 25 height 25
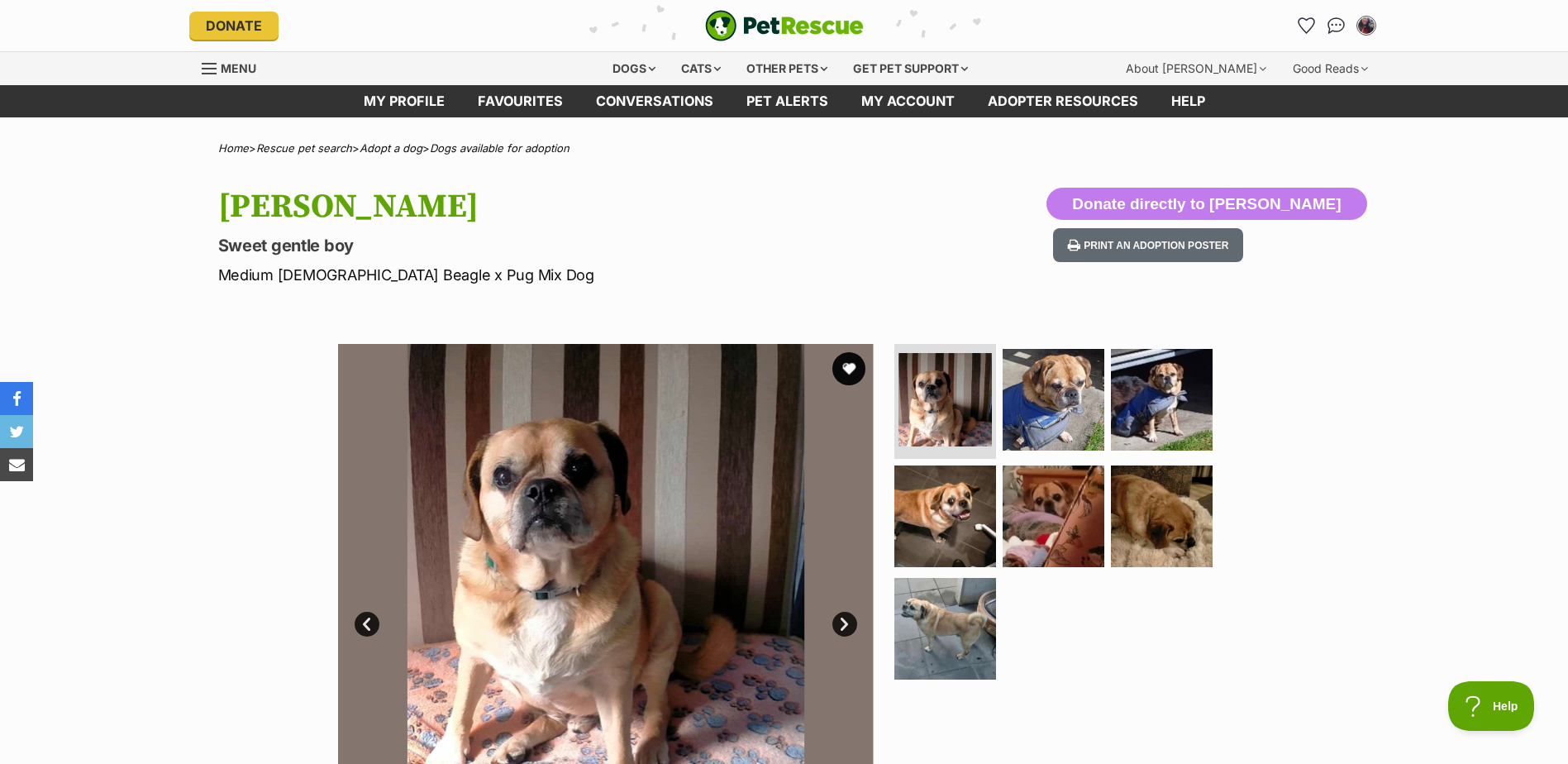
click at [842, 620] on link "Next" at bounding box center [844, 624] width 25 height 25
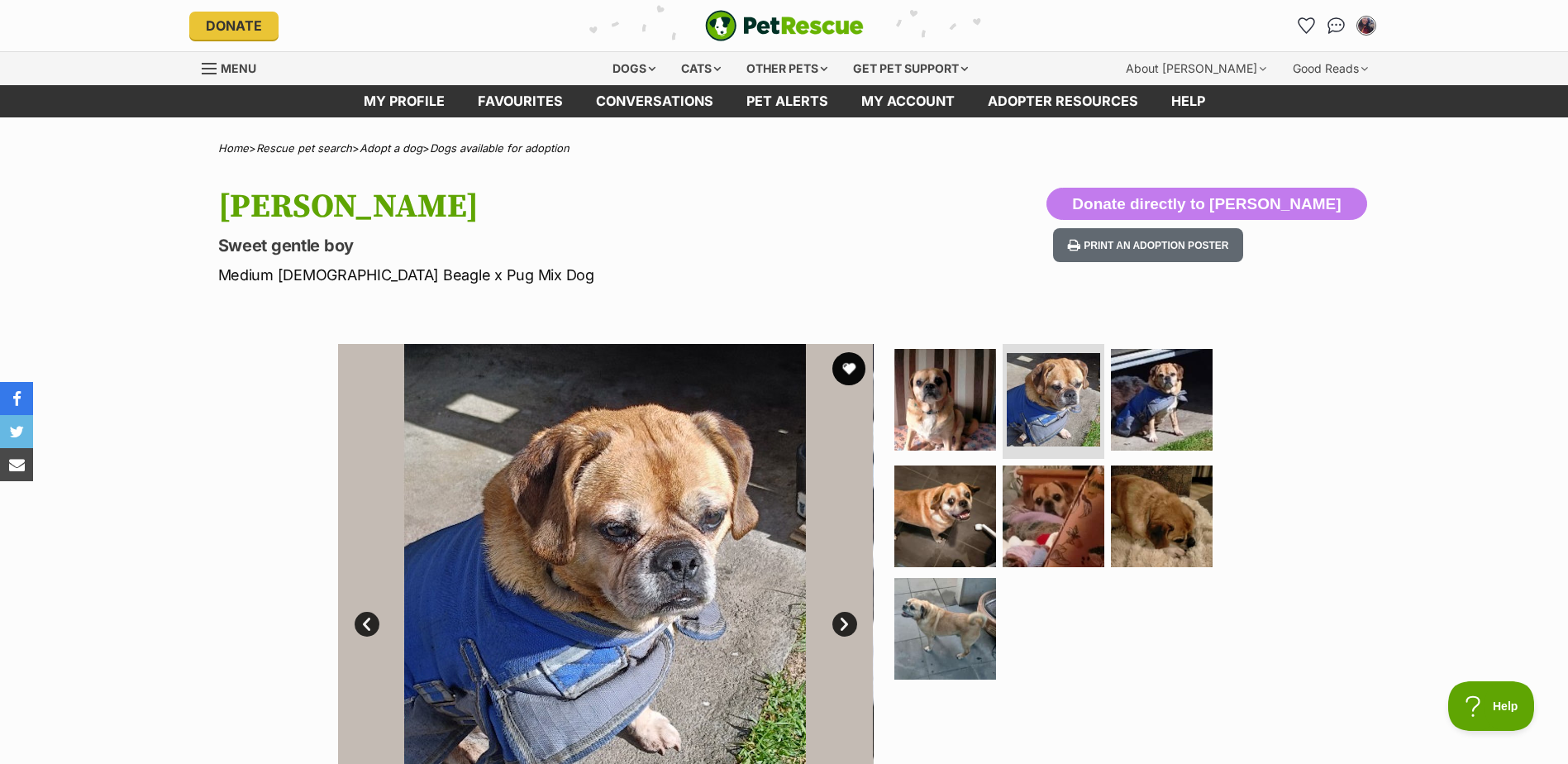
click at [842, 620] on link "Next" at bounding box center [844, 624] width 25 height 25
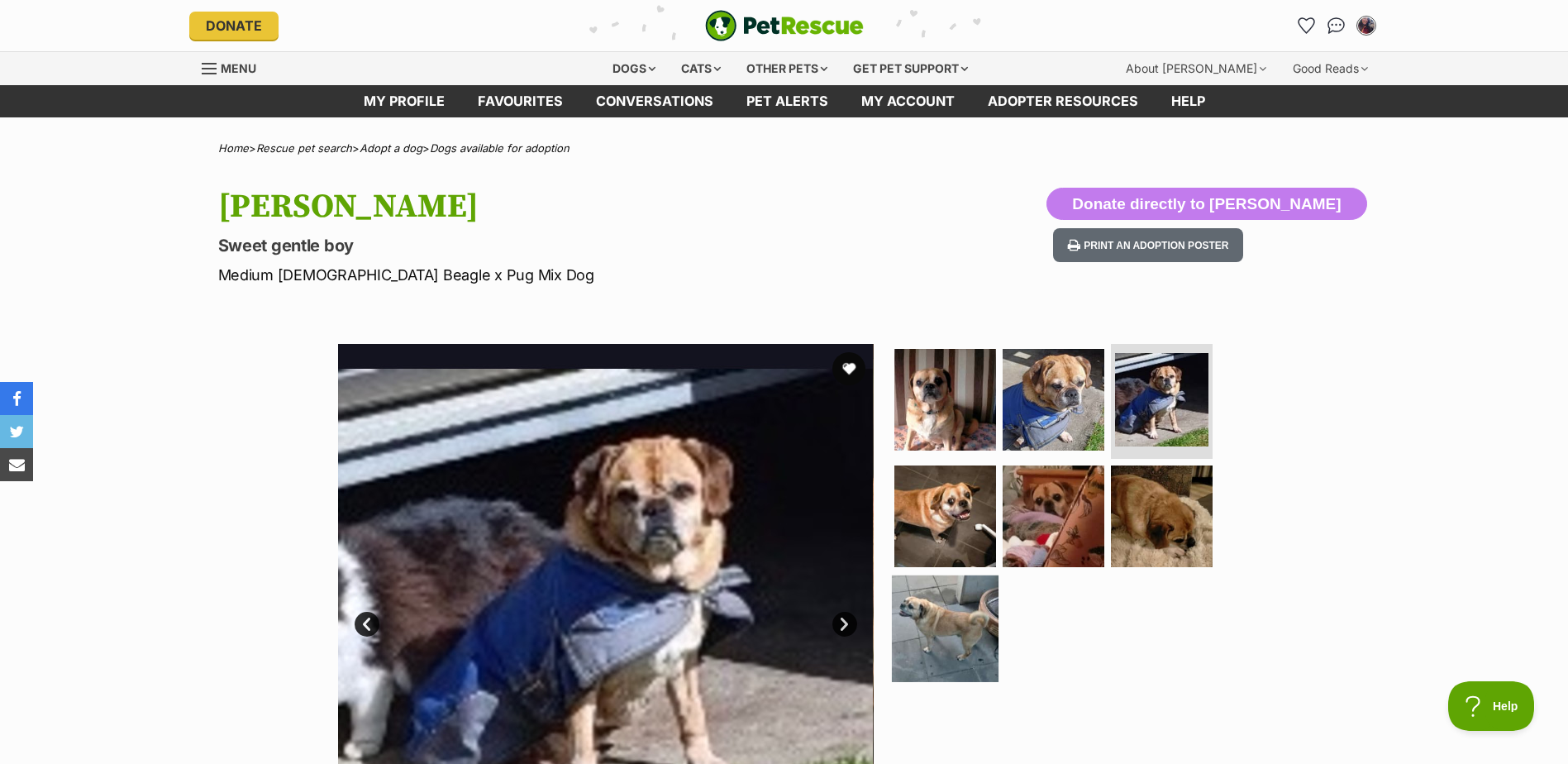
click at [953, 611] on img at bounding box center [945, 629] width 106 height 106
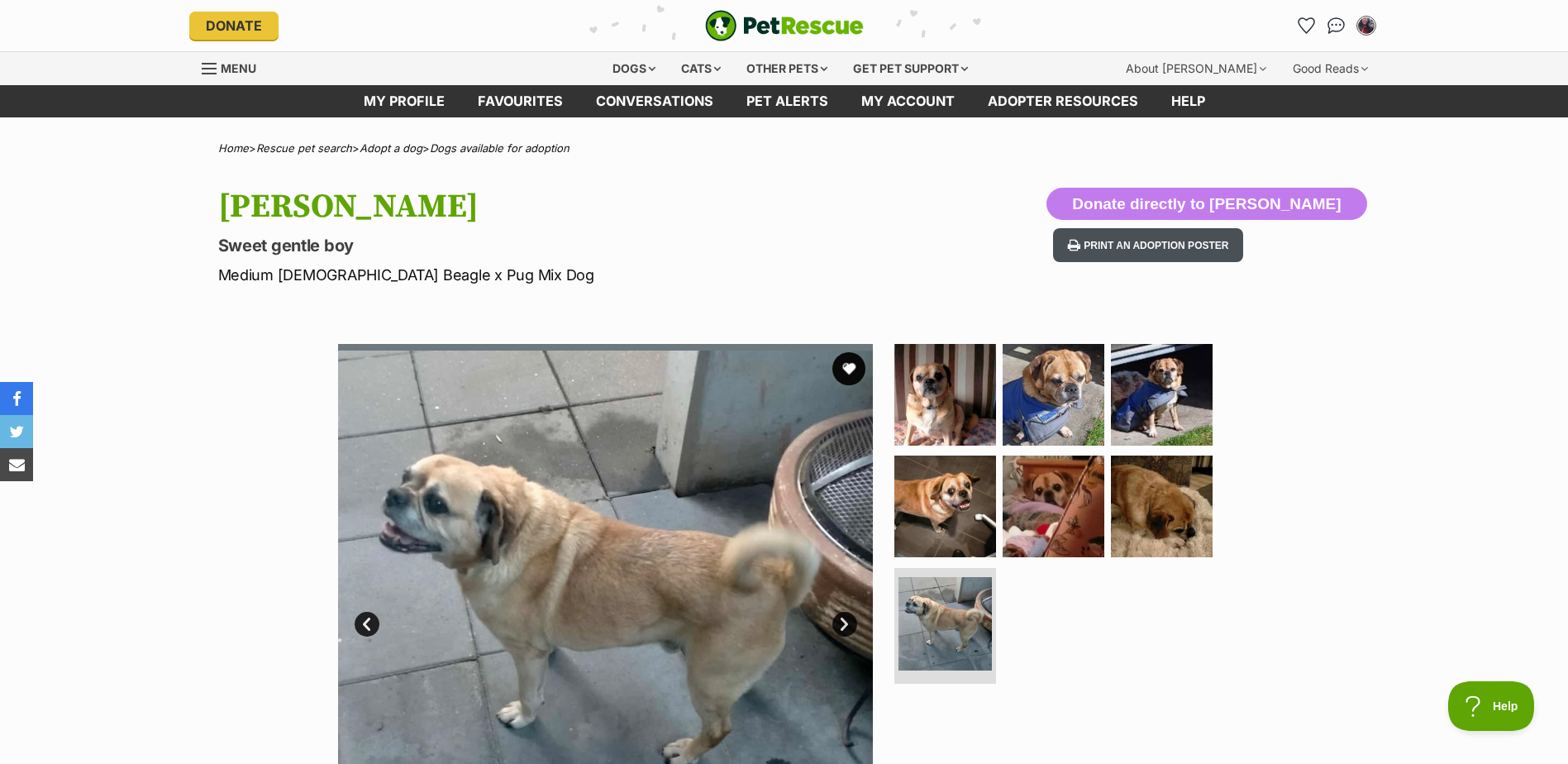
click at [1243, 245] on button "Print an adoption poster" at bounding box center [1148, 244] width 190 height 34
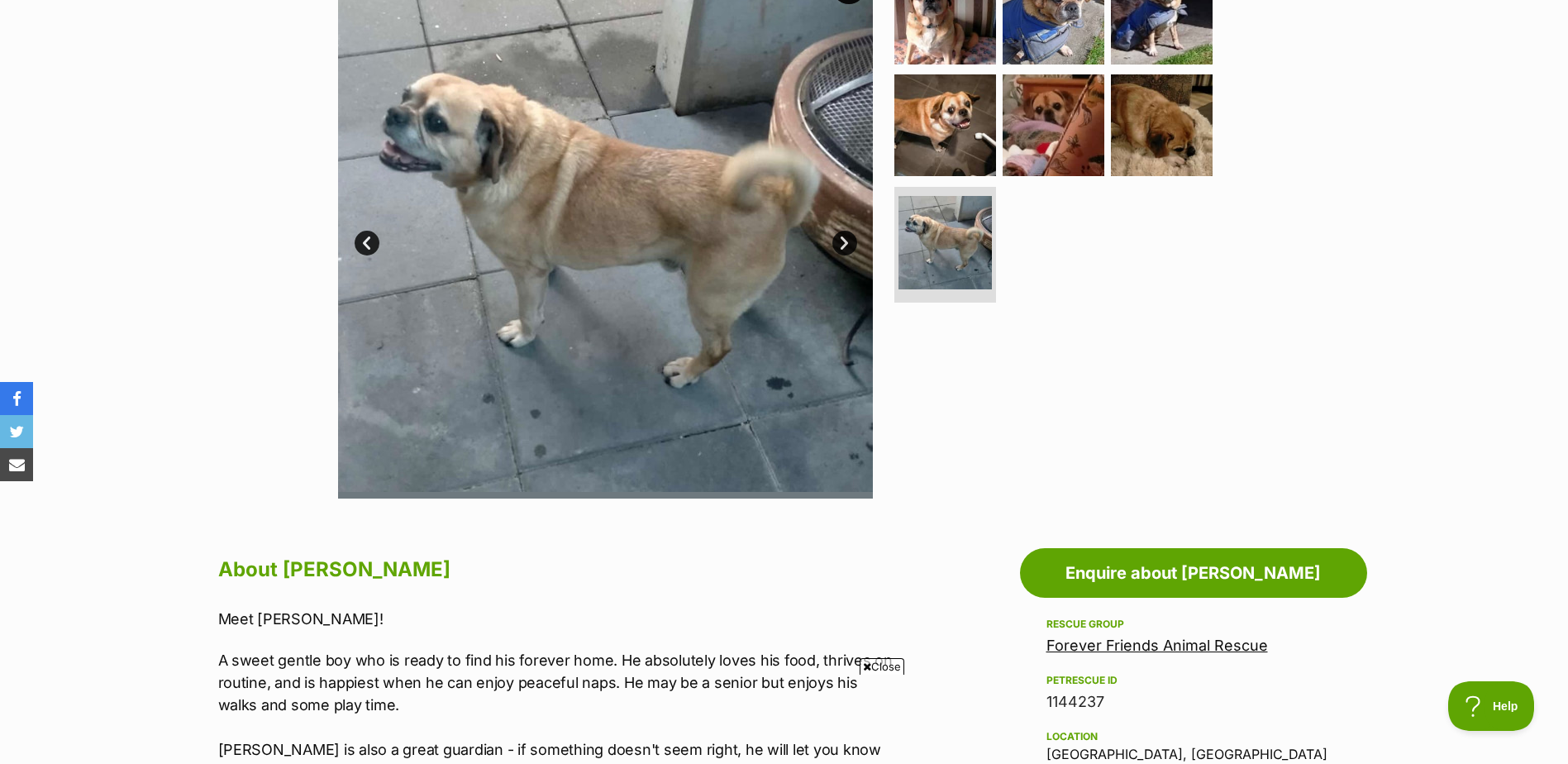
scroll to position [223, 0]
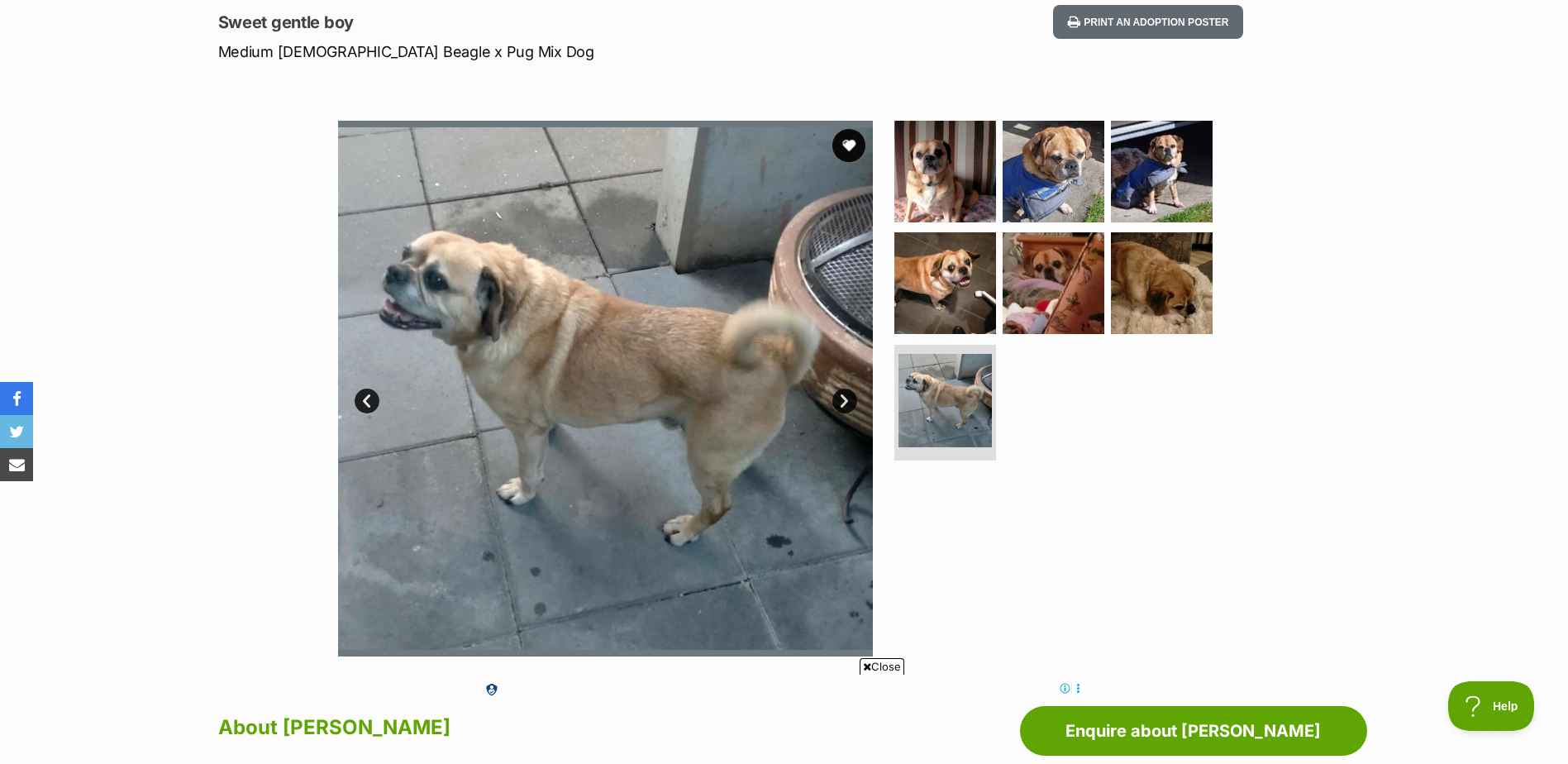
click at [847, 402] on link "Next" at bounding box center [844, 401] width 25 height 25
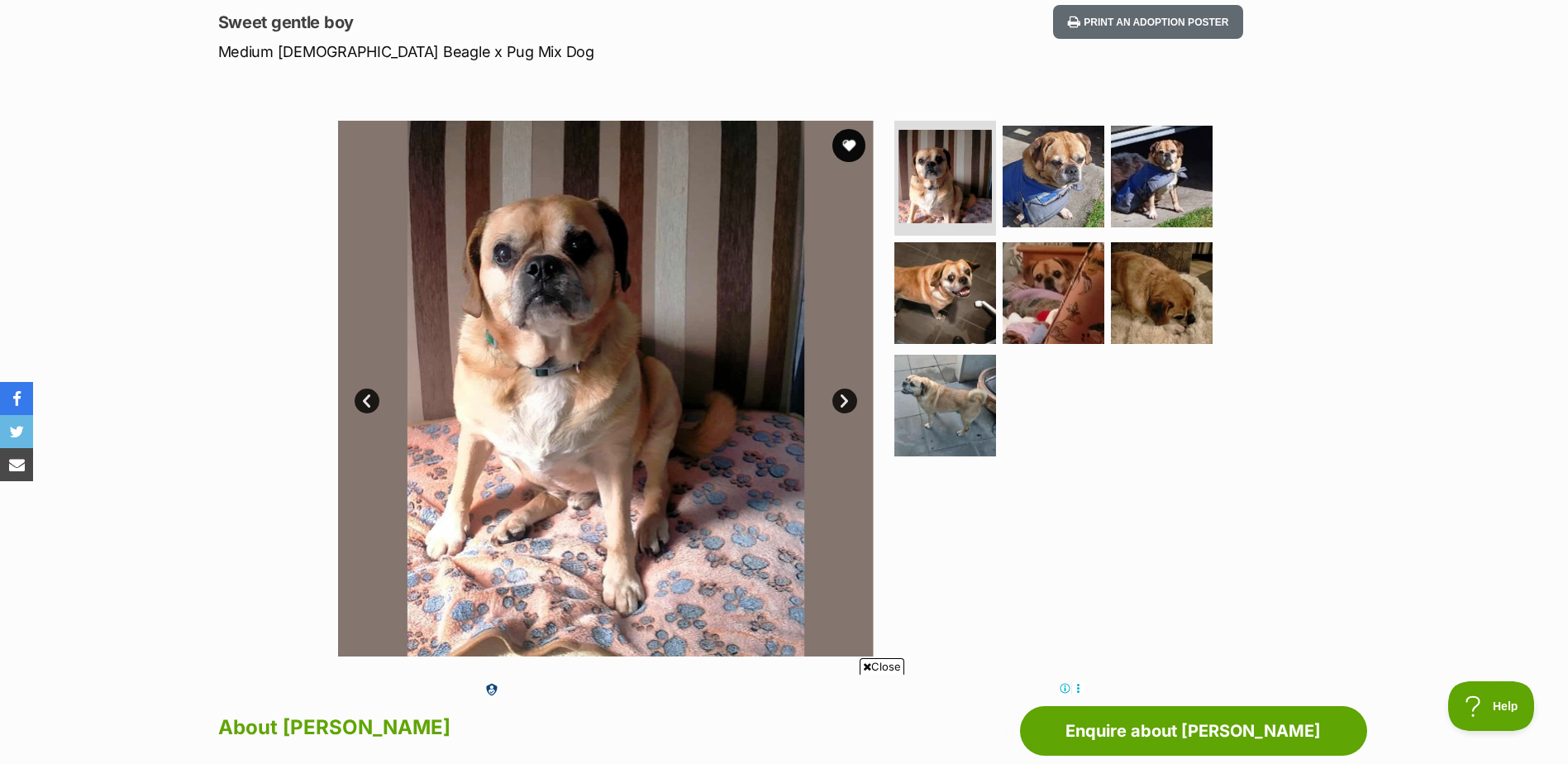
click at [840, 405] on link "Next" at bounding box center [844, 401] width 25 height 25
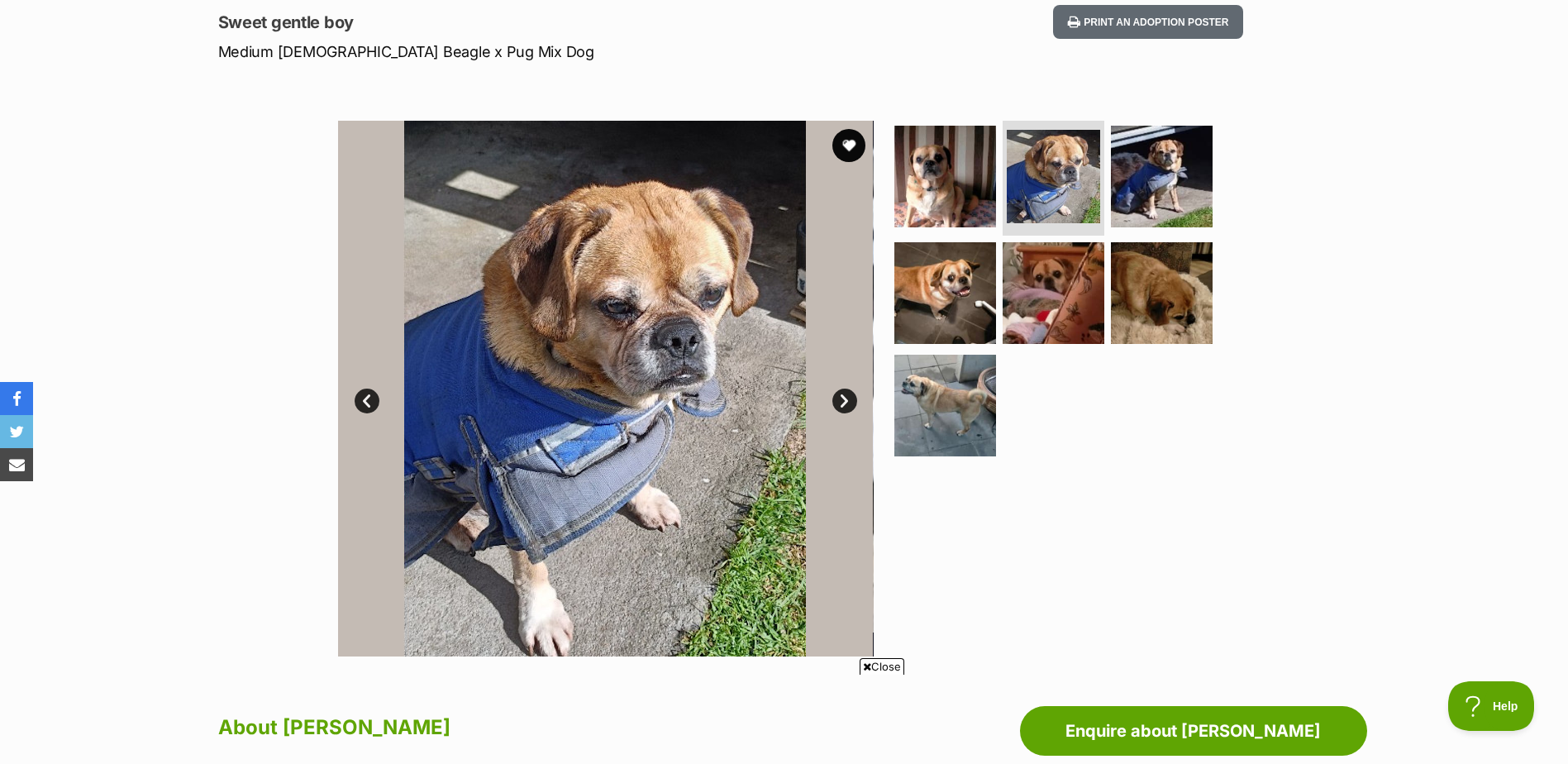
scroll to position [0, 0]
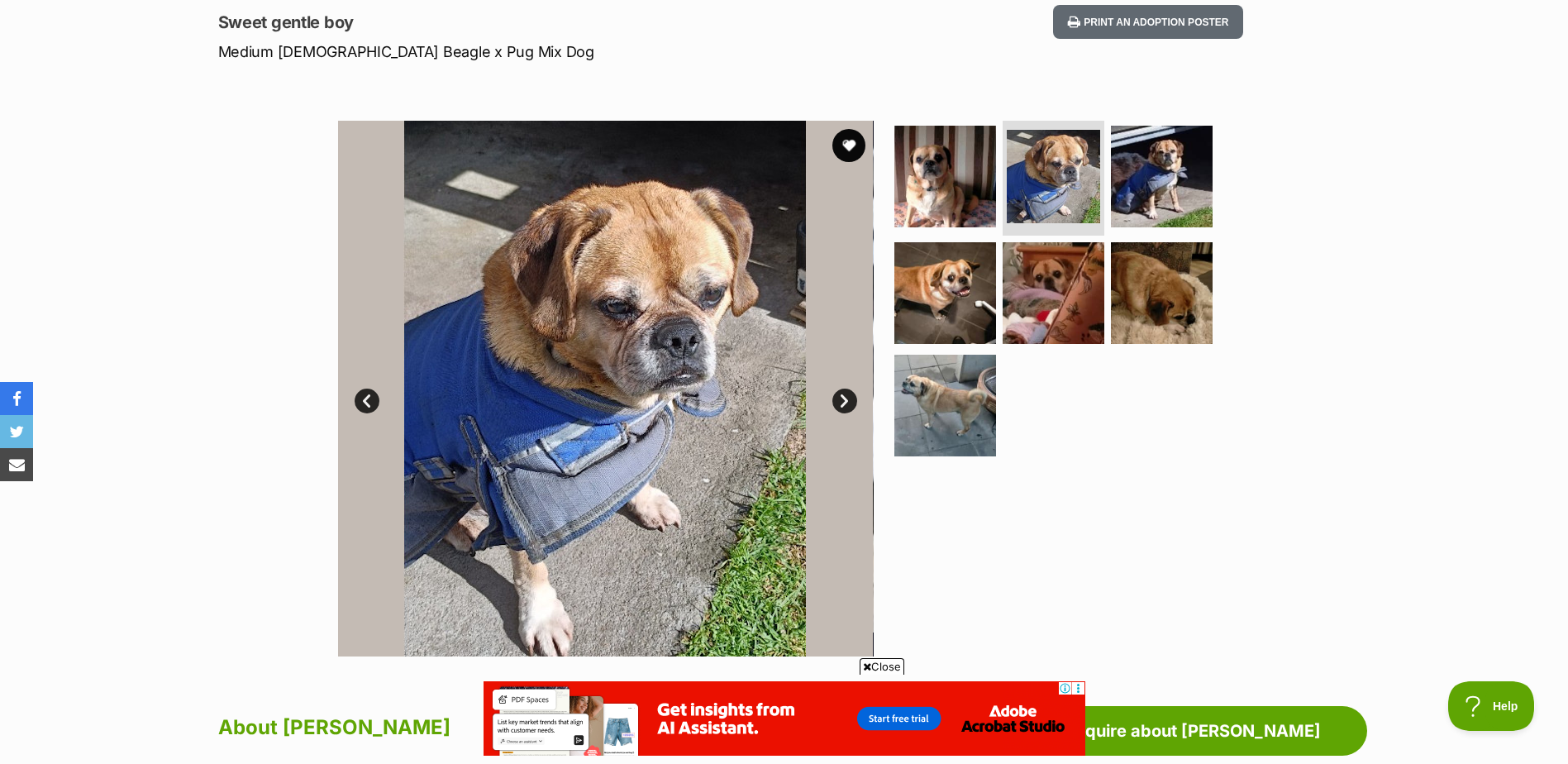
click at [841, 405] on link "Next" at bounding box center [844, 401] width 25 height 25
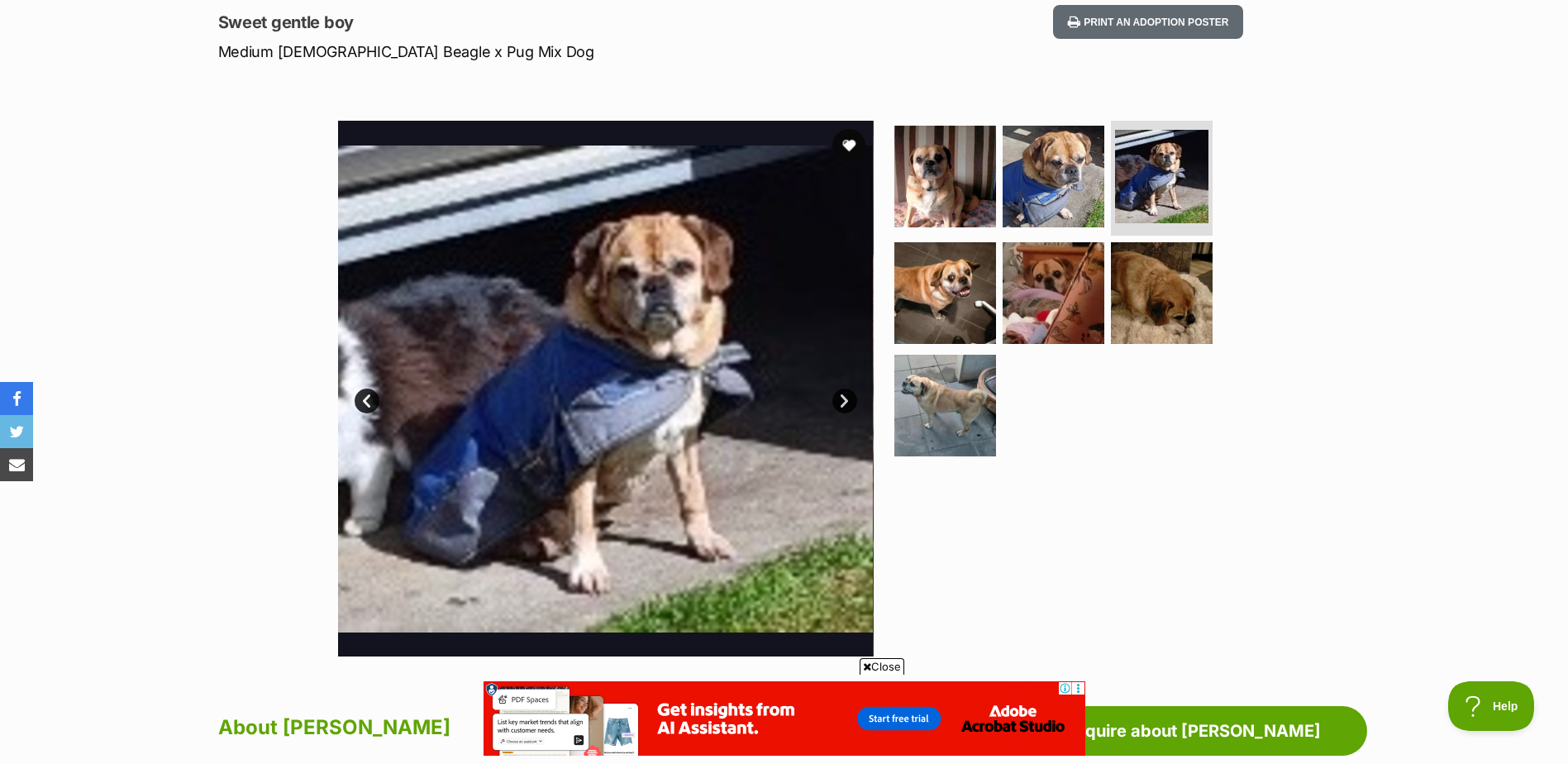
click at [845, 401] on link "Next" at bounding box center [844, 401] width 25 height 25
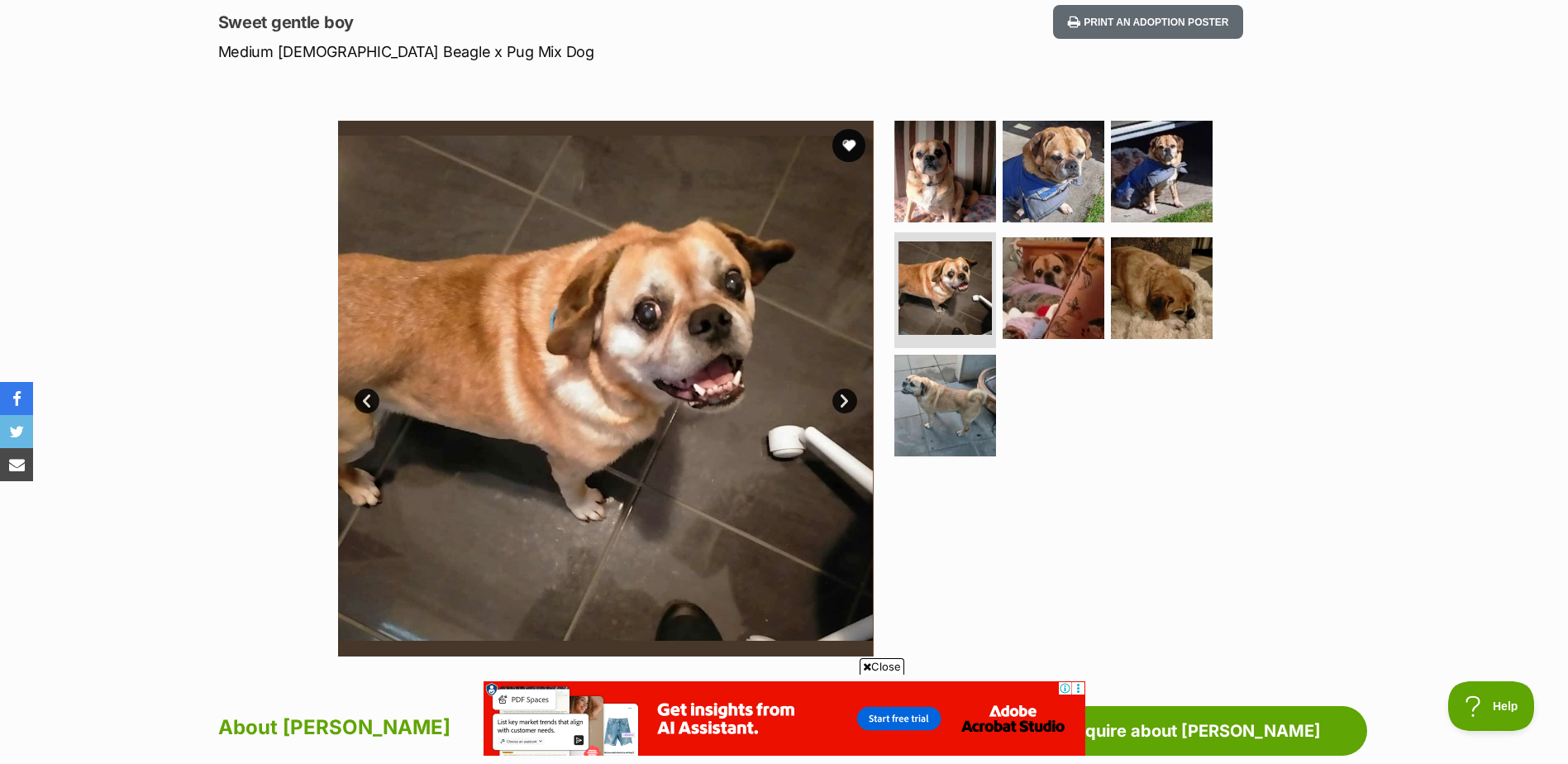
click at [845, 401] on link "Next" at bounding box center [844, 401] width 25 height 25
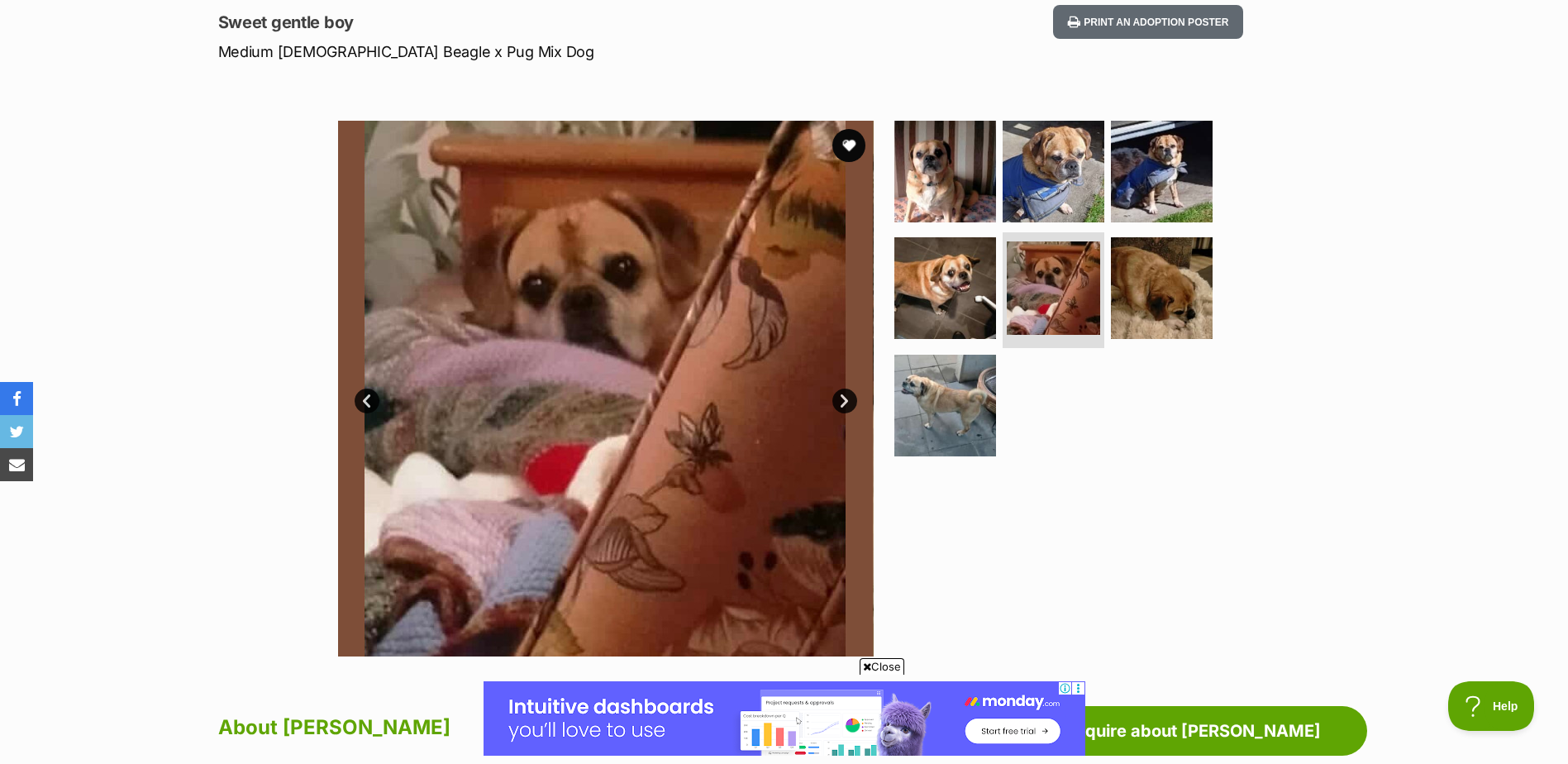
click at [851, 406] on link "Next" at bounding box center [844, 401] width 25 height 25
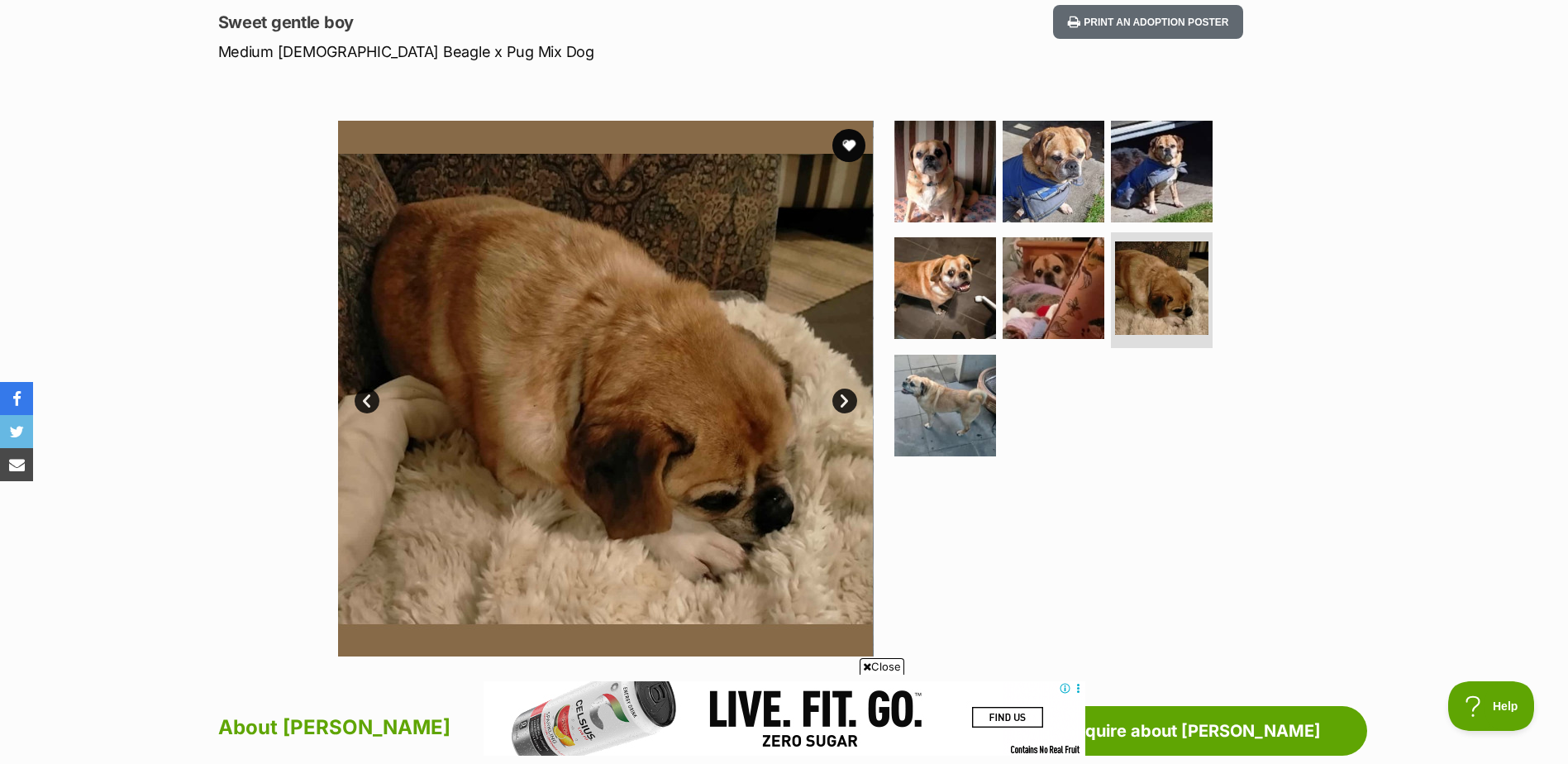
click at [842, 400] on link "Next" at bounding box center [844, 401] width 25 height 25
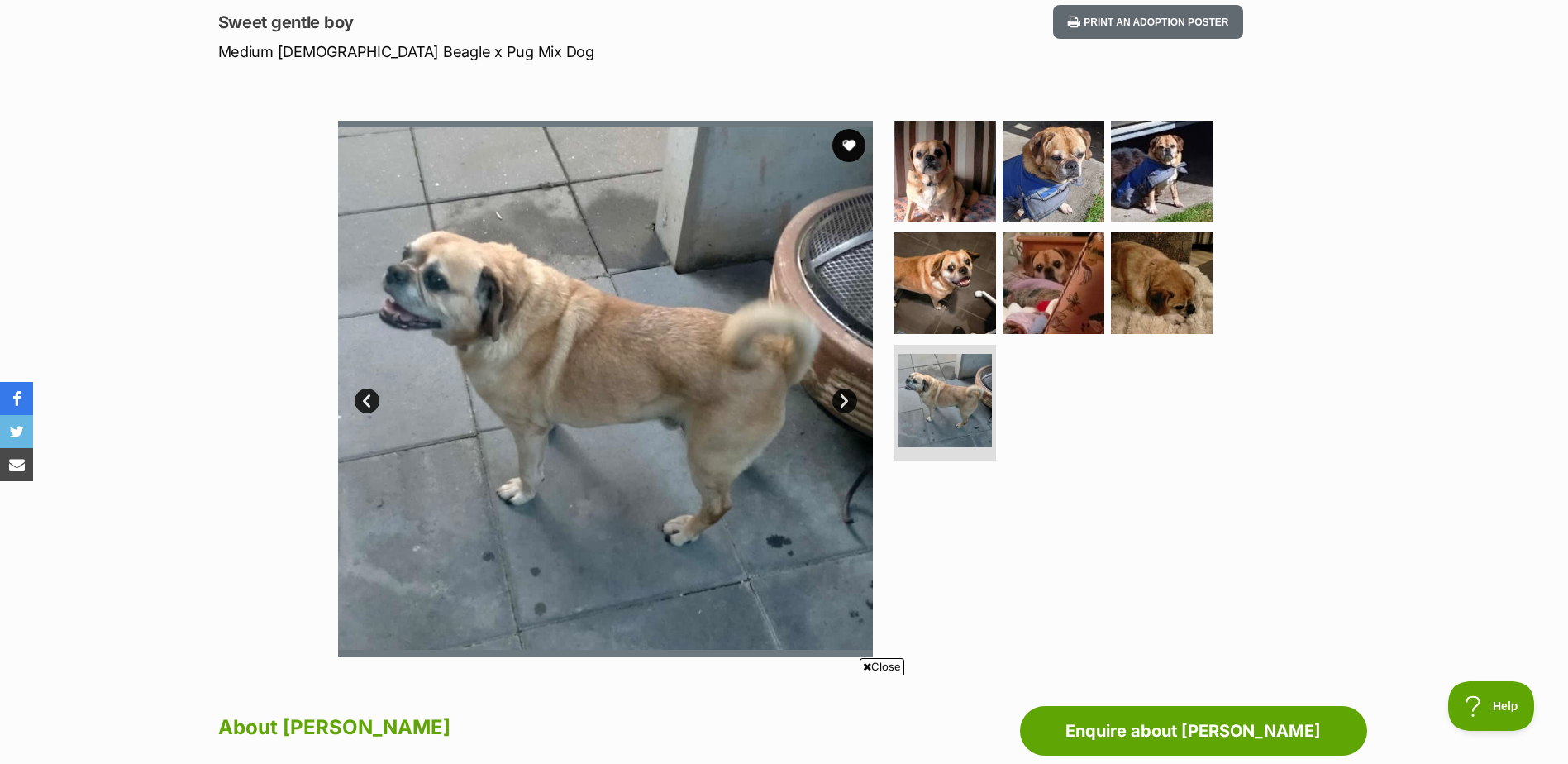
drag, startPoint x: 1445, startPoint y: 184, endPoint x: 1473, endPoint y: 174, distance: 29.7
click at [1456, 181] on div "Available 7 of 7 images 7 of 7 images 7 of 7 images 7 of 7 images 7 of 7 images…" at bounding box center [784, 377] width 1568 height 561
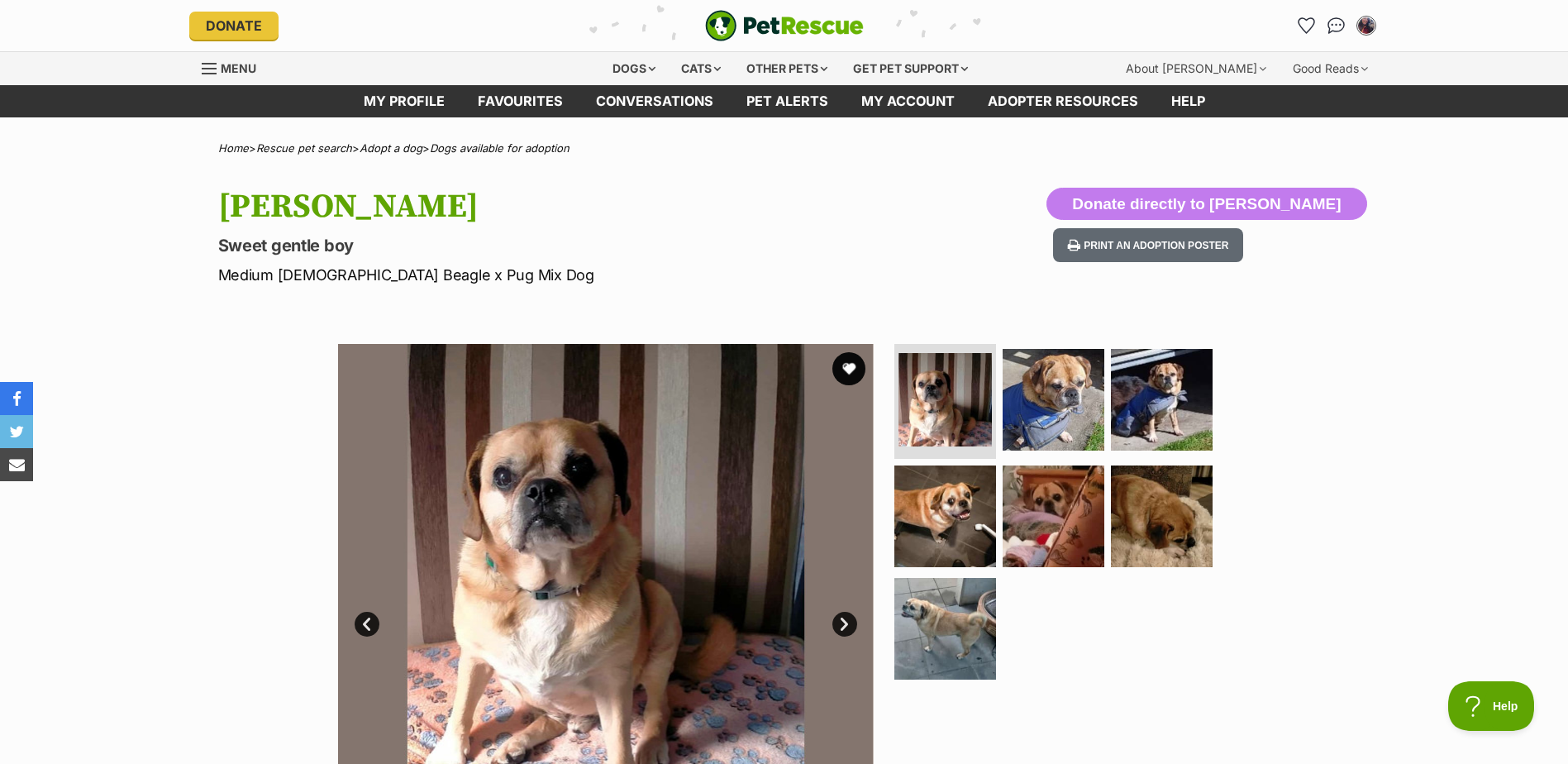
click at [847, 623] on link "Next" at bounding box center [844, 624] width 25 height 25
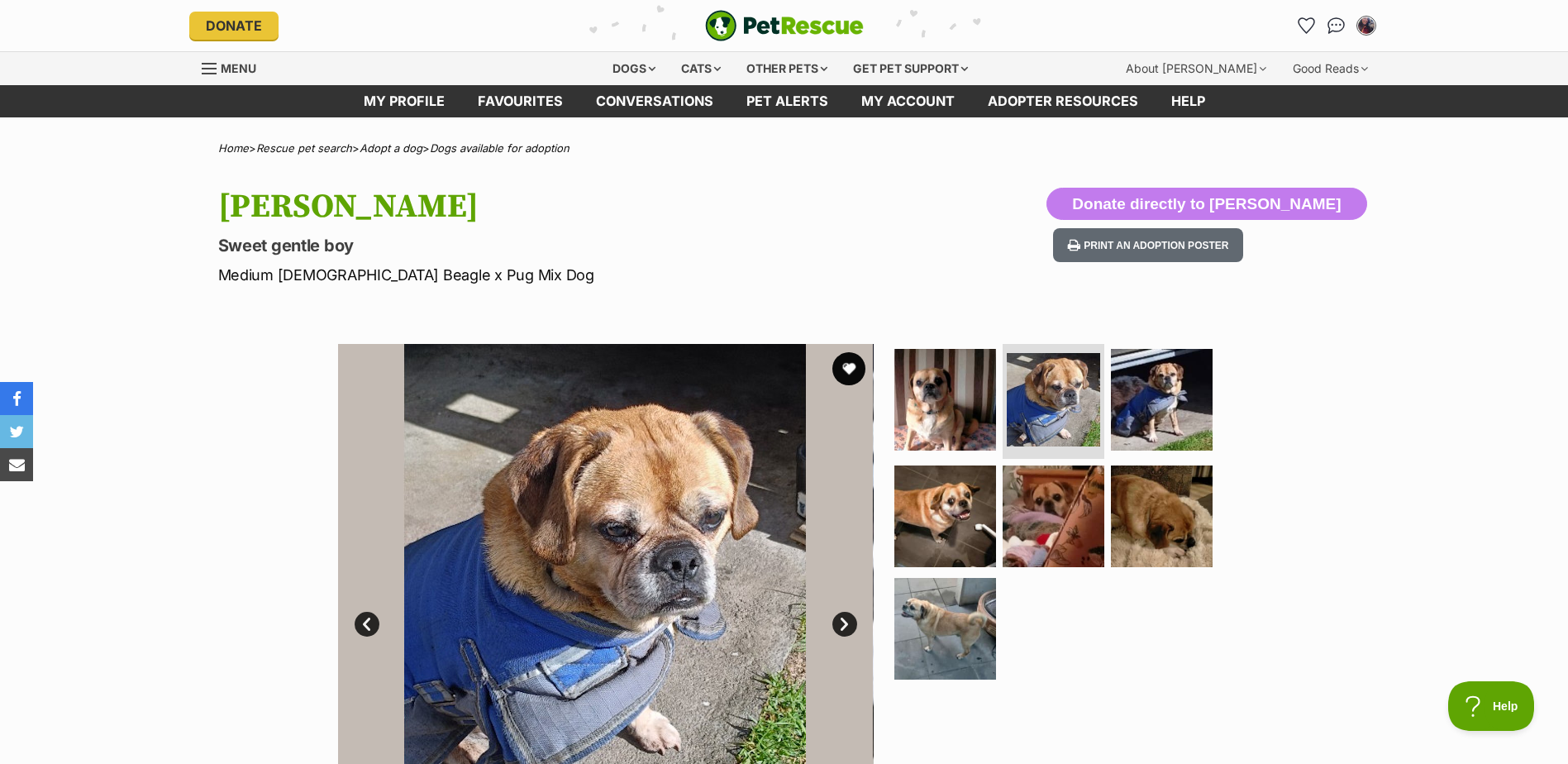
click at [840, 622] on link "Next" at bounding box center [844, 624] width 25 height 25
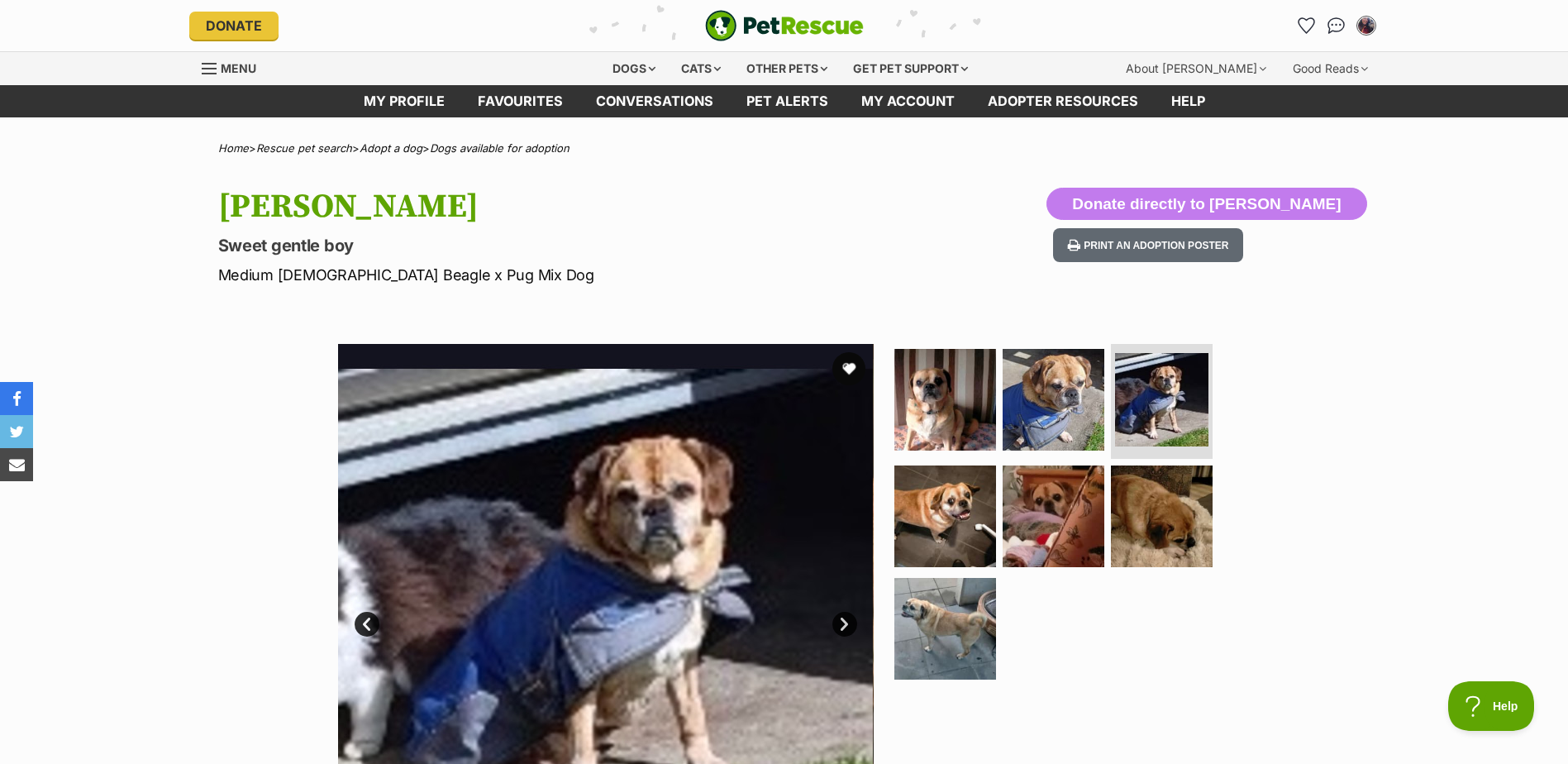
click at [840, 622] on link "Next" at bounding box center [844, 624] width 25 height 25
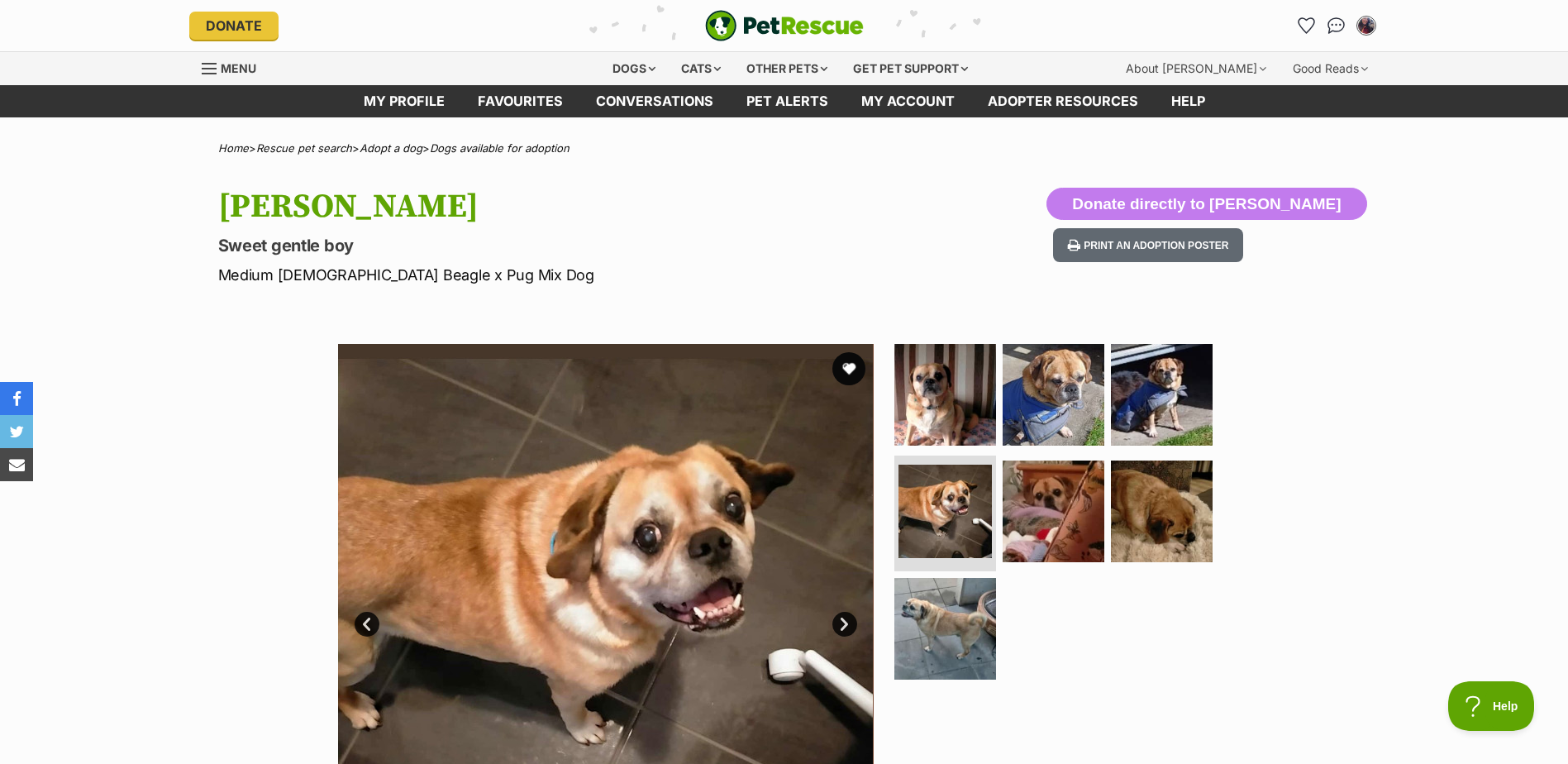
click at [843, 623] on link "Next" at bounding box center [844, 624] width 25 height 25
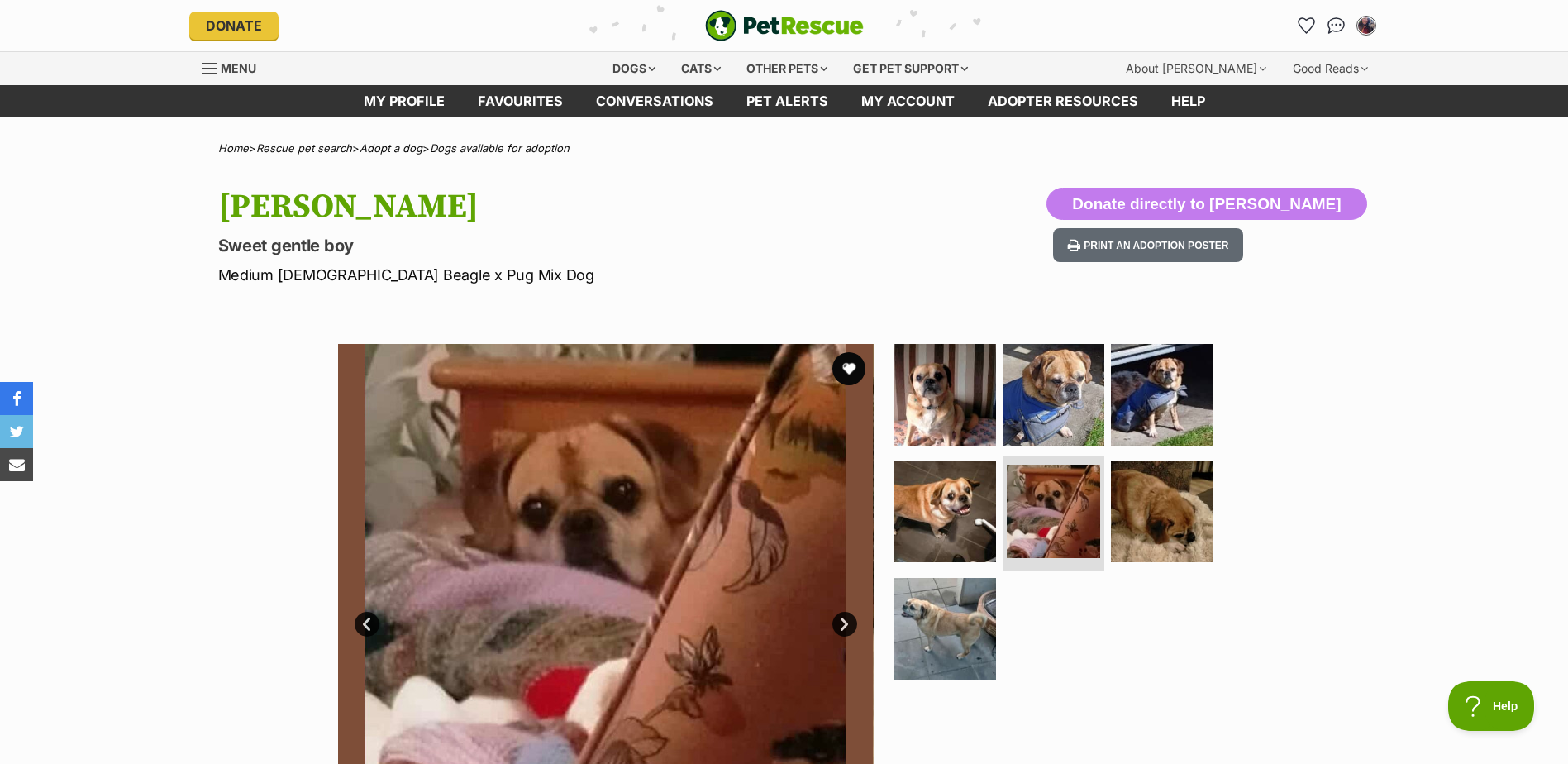
click at [843, 623] on link "Next" at bounding box center [844, 624] width 25 height 25
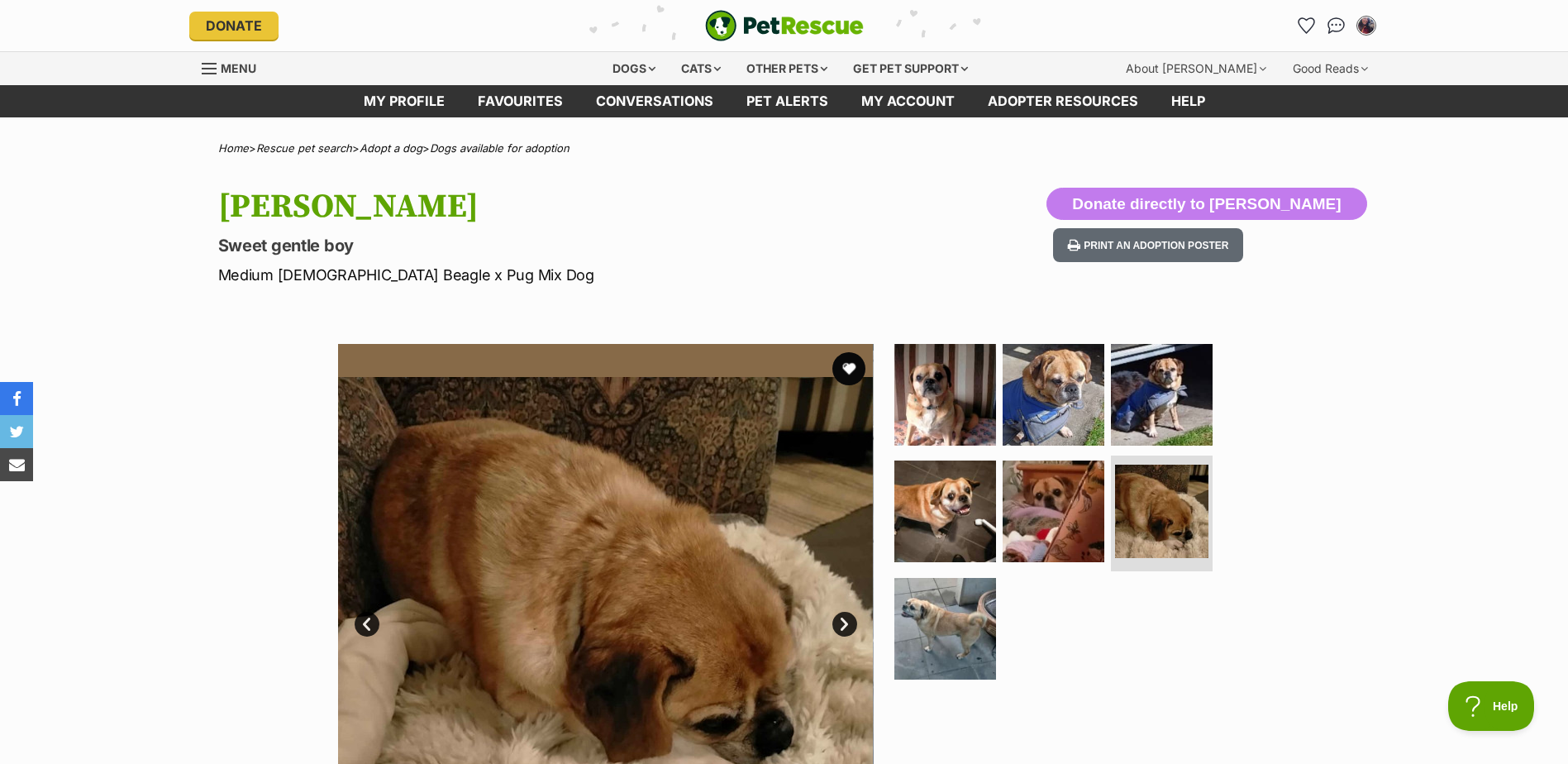
click at [843, 623] on link "Next" at bounding box center [844, 624] width 25 height 25
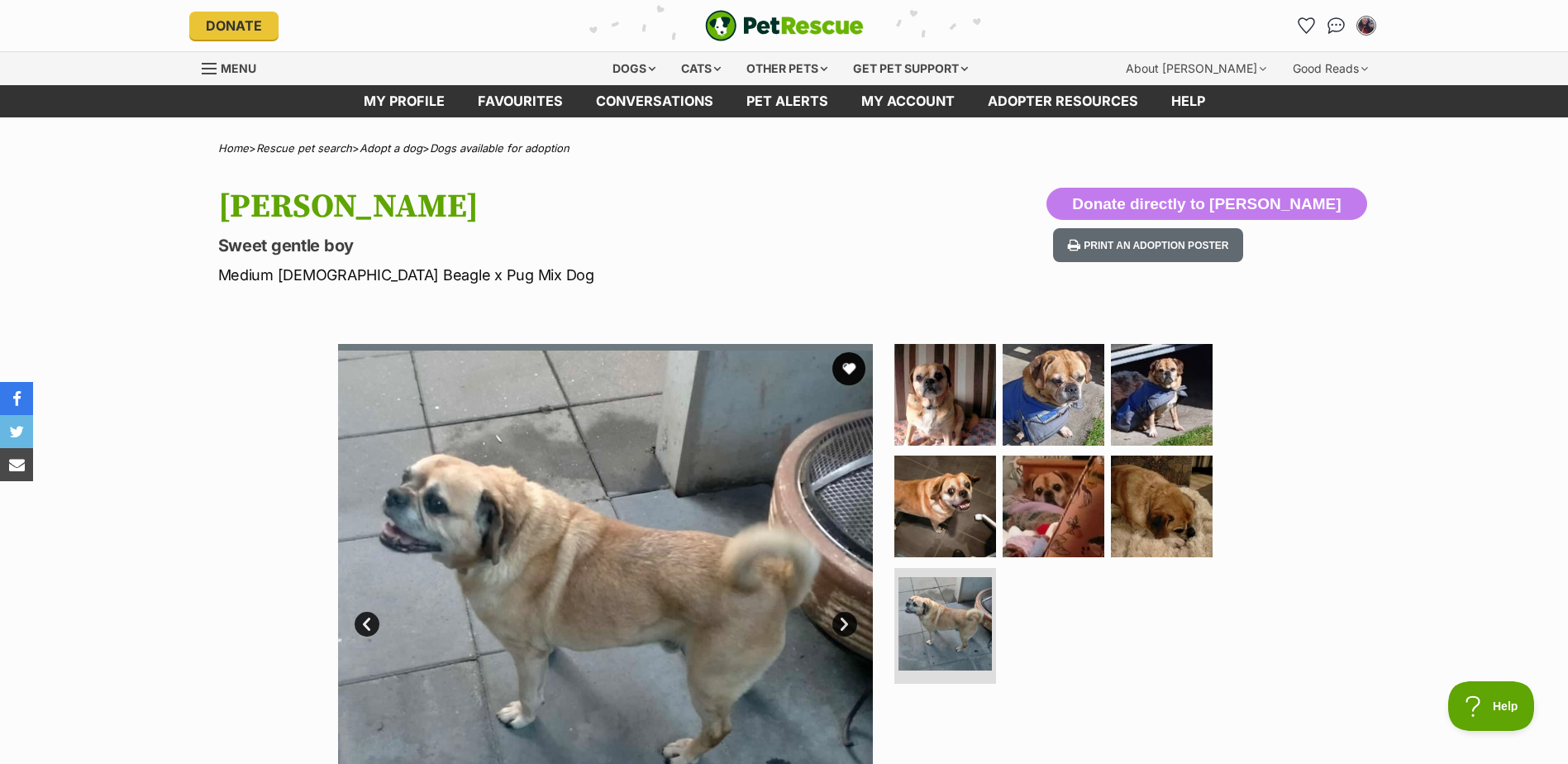
click at [843, 623] on link "Next" at bounding box center [844, 624] width 25 height 25
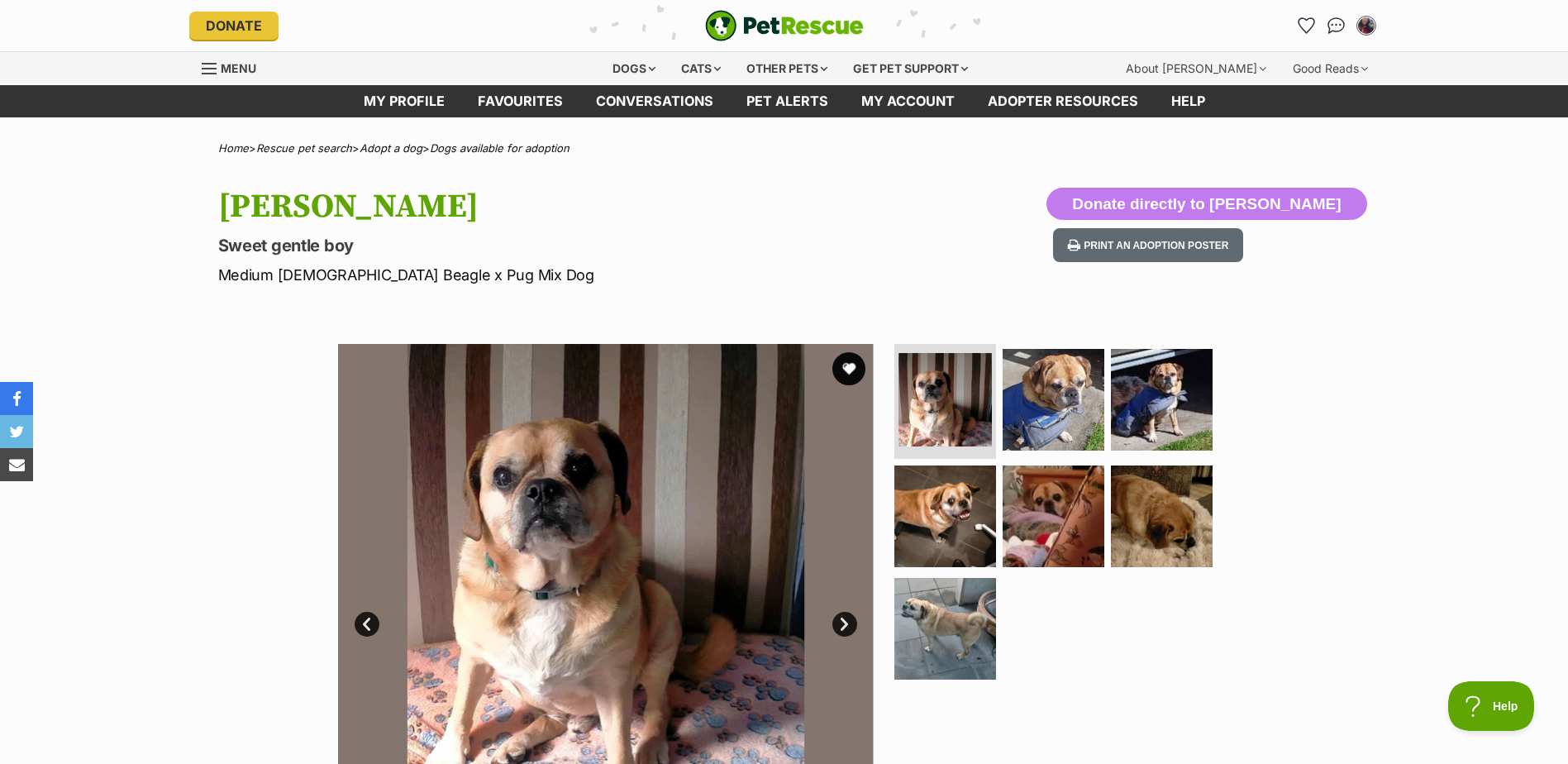
click at [844, 623] on link "Next" at bounding box center [844, 624] width 25 height 25
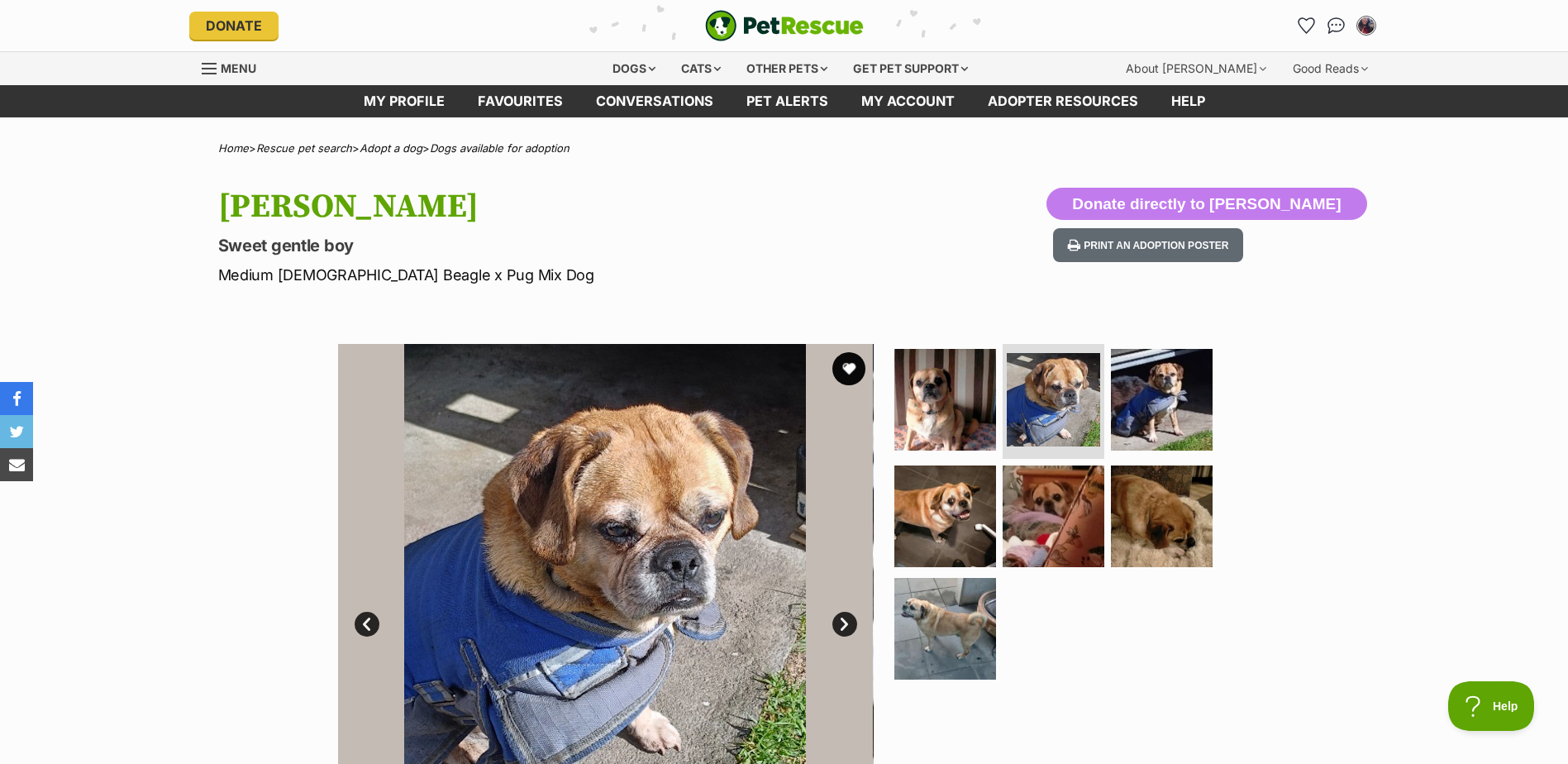
click at [844, 623] on link "Next" at bounding box center [844, 624] width 25 height 25
